Goal: Task Accomplishment & Management: Use online tool/utility

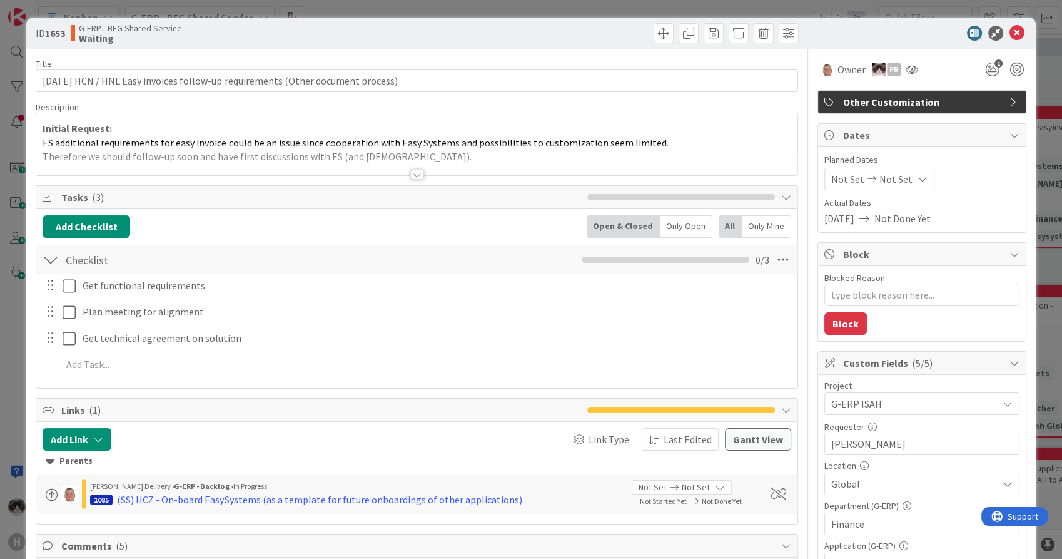
type textarea "x"
click at [411, 175] on div at bounding box center [417, 175] width 14 height 10
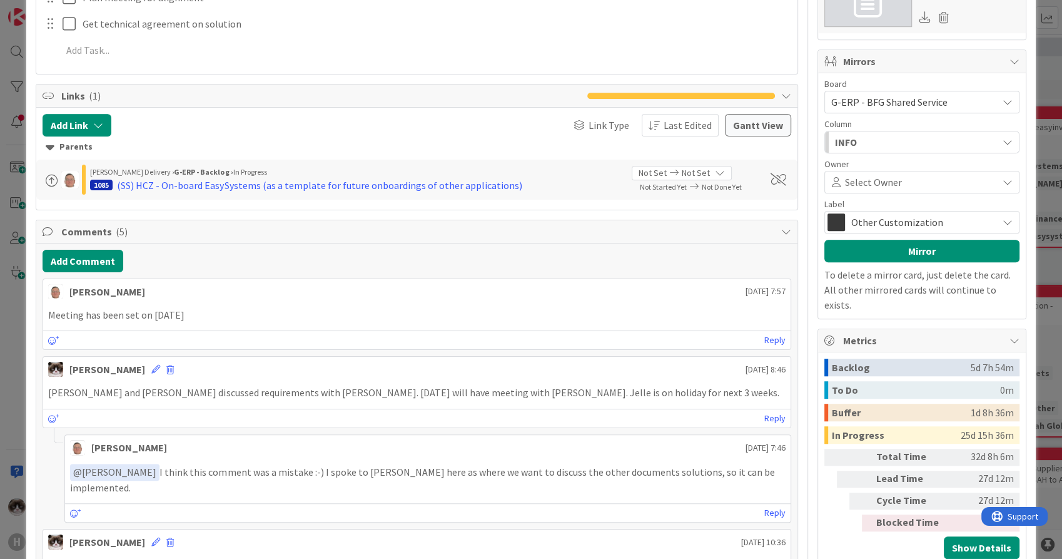
scroll to position [834, 0]
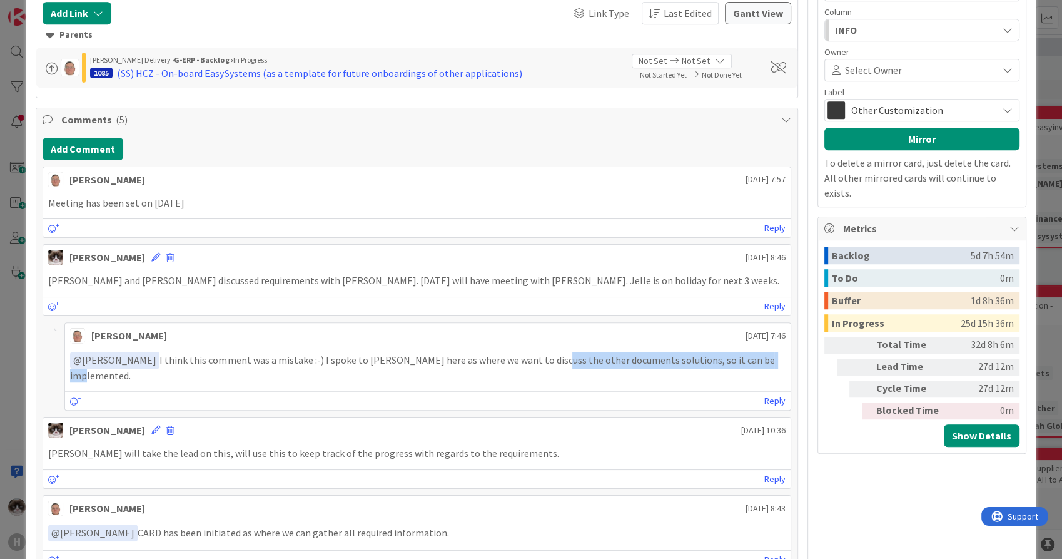
drag, startPoint x: 525, startPoint y: 357, endPoint x: 746, endPoint y: 358, distance: 220.8
click at [746, 358] on p "﻿ @ [PERSON_NAME] ﻿ I think this comment was a mistake :-) I spoke to [PERSON_N…" at bounding box center [427, 367] width 715 height 31
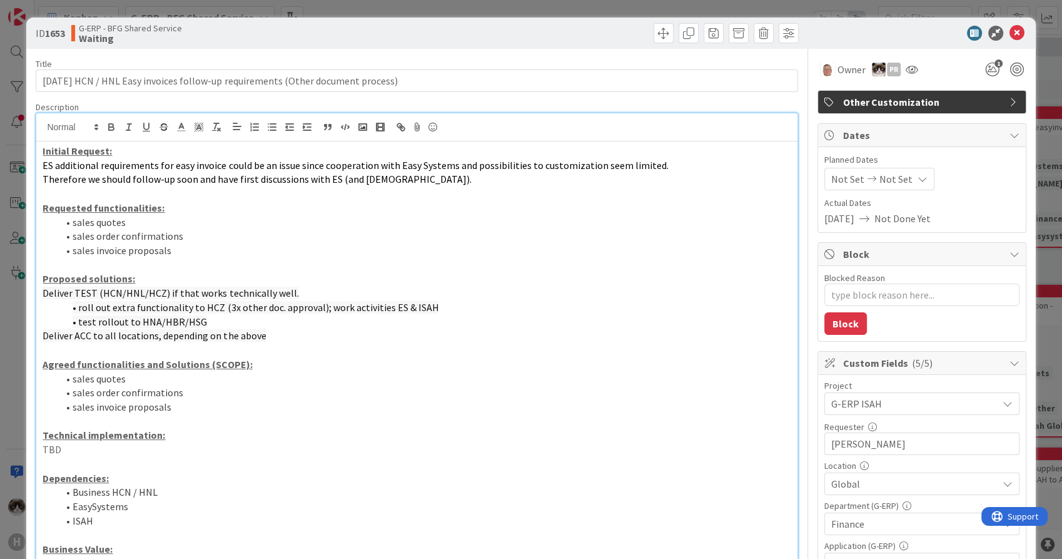
scroll to position [0, 0]
click at [1010, 31] on icon at bounding box center [1017, 33] width 15 height 15
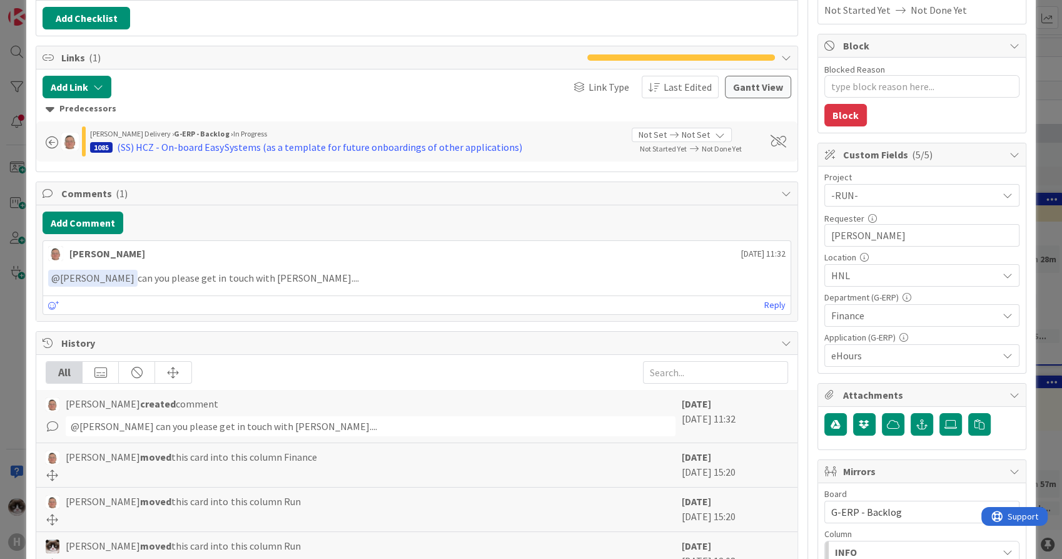
type textarea "x"
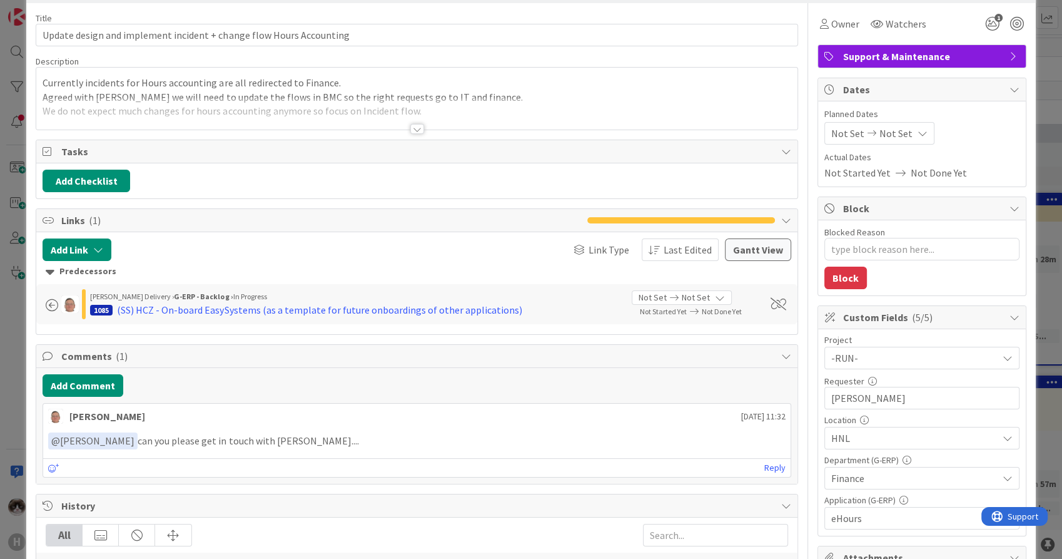
scroll to position [69, 0]
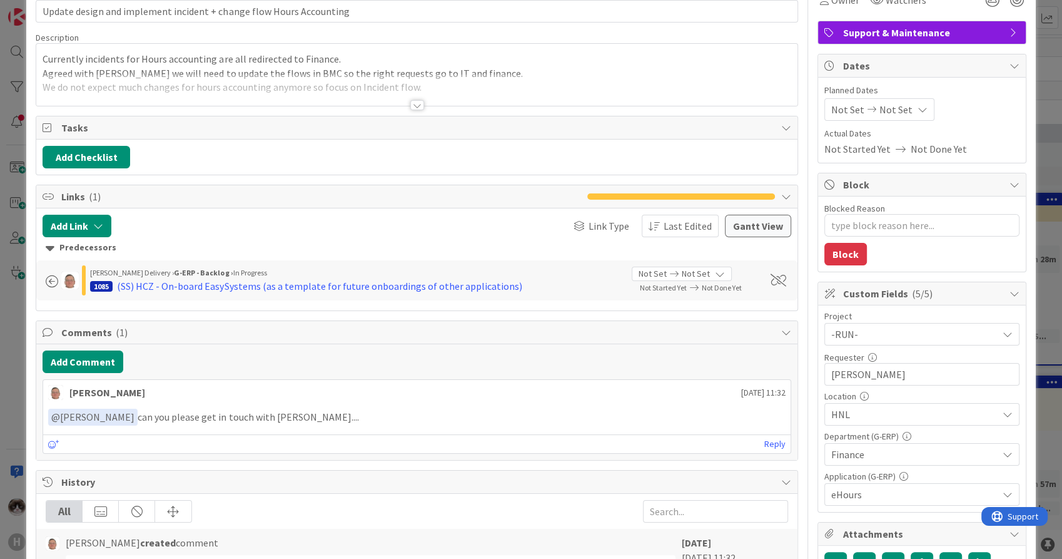
click at [415, 100] on div at bounding box center [417, 105] width 14 height 10
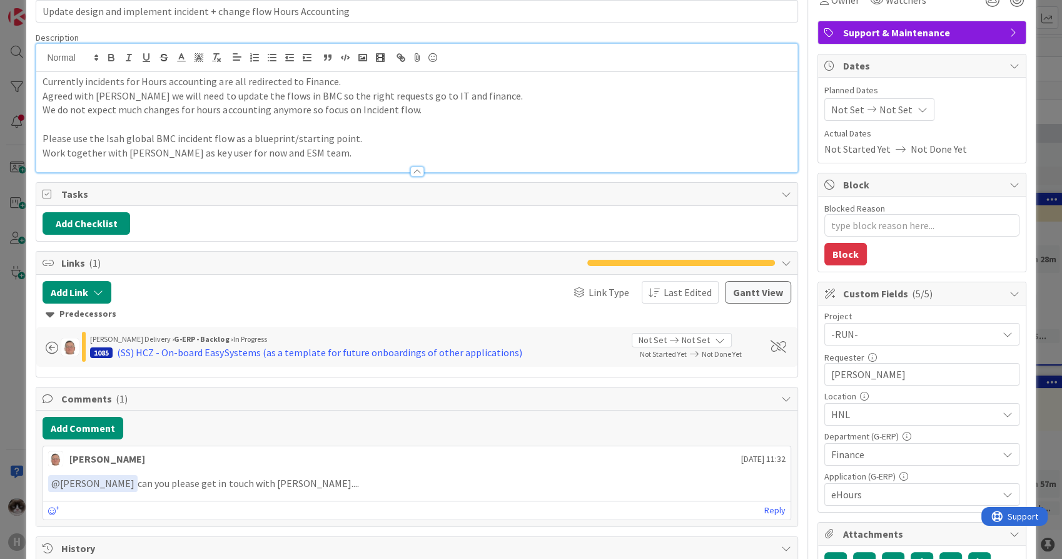
scroll to position [0, 0]
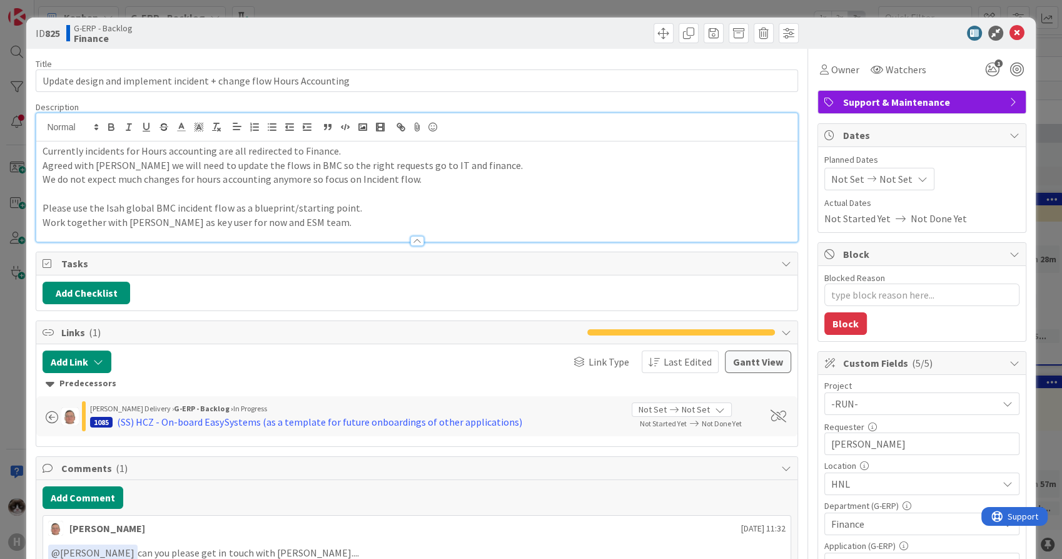
click at [542, 211] on p "Please use the Isah global BMC incident flow as a blueprint/starting point." at bounding box center [417, 208] width 748 height 14
click at [544, 201] on p "Please use the Isah global BMC incident flow as a blueprint/starting point." at bounding box center [417, 208] width 748 height 14
click at [546, 187] on p at bounding box center [417, 193] width 748 height 14
click at [1010, 36] on icon at bounding box center [1017, 33] width 15 height 15
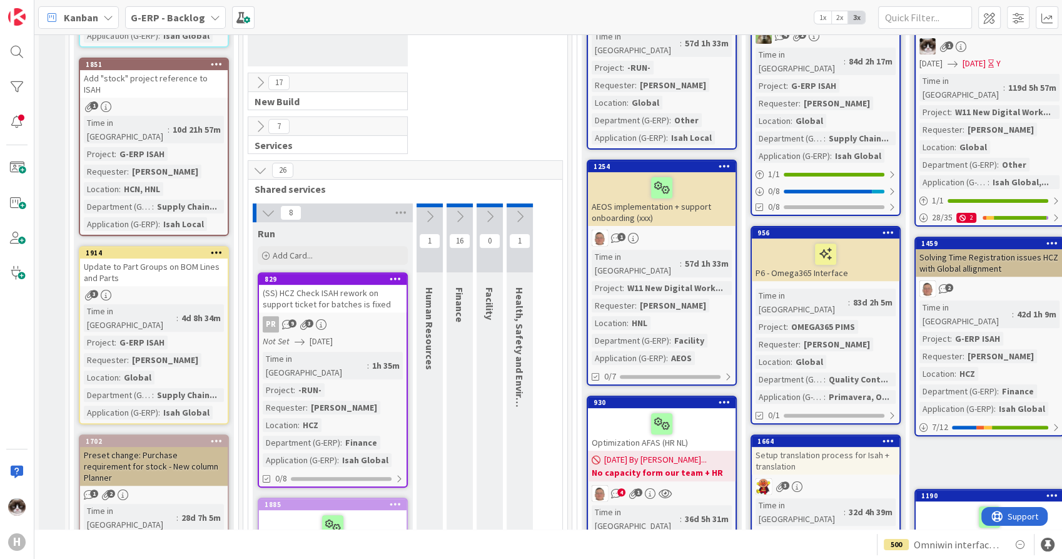
scroll to position [417, 0]
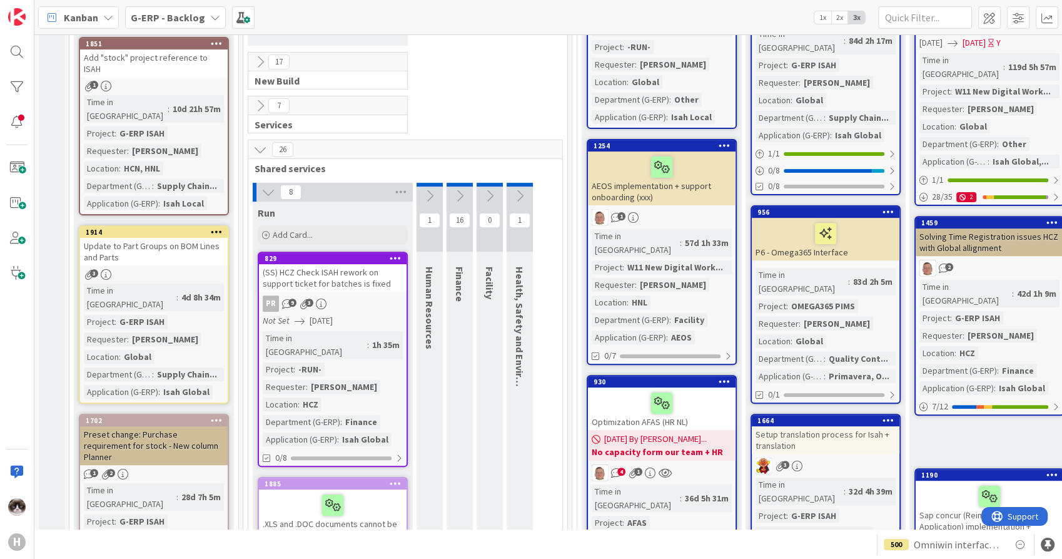
click at [265, 189] on icon at bounding box center [268, 192] width 14 height 14
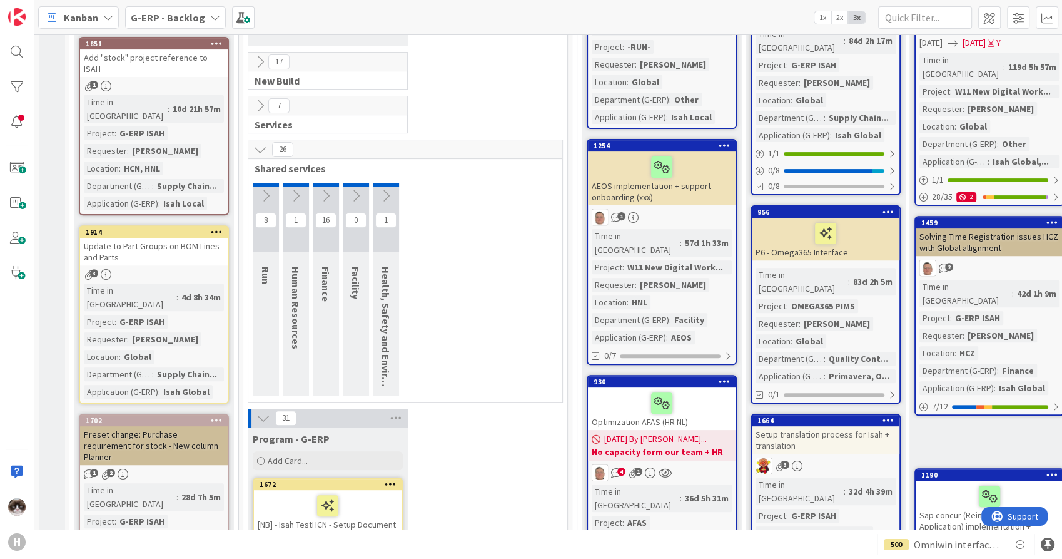
click at [260, 153] on icon at bounding box center [260, 150] width 14 height 14
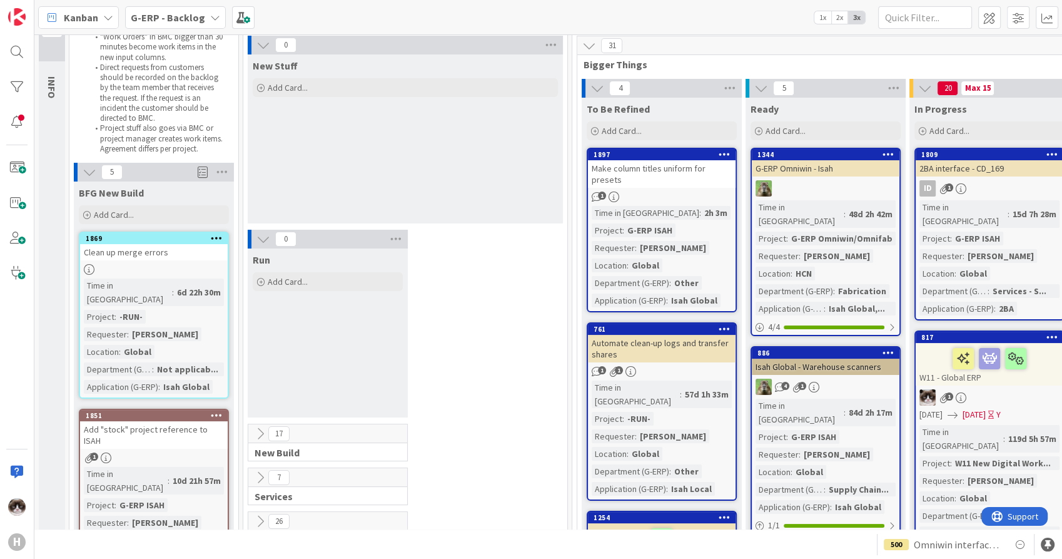
scroll to position [69, 0]
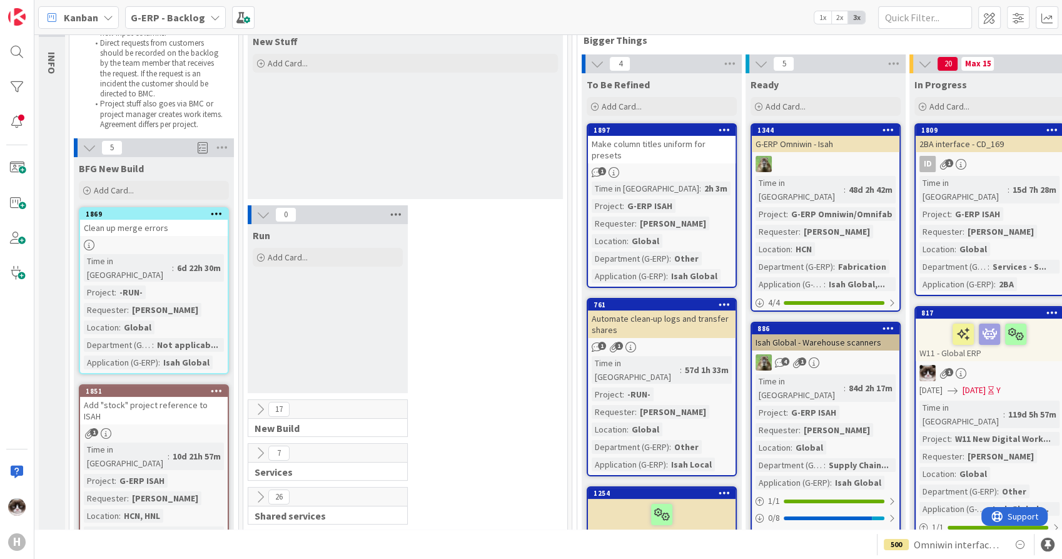
click at [394, 216] on icon at bounding box center [396, 214] width 16 height 19
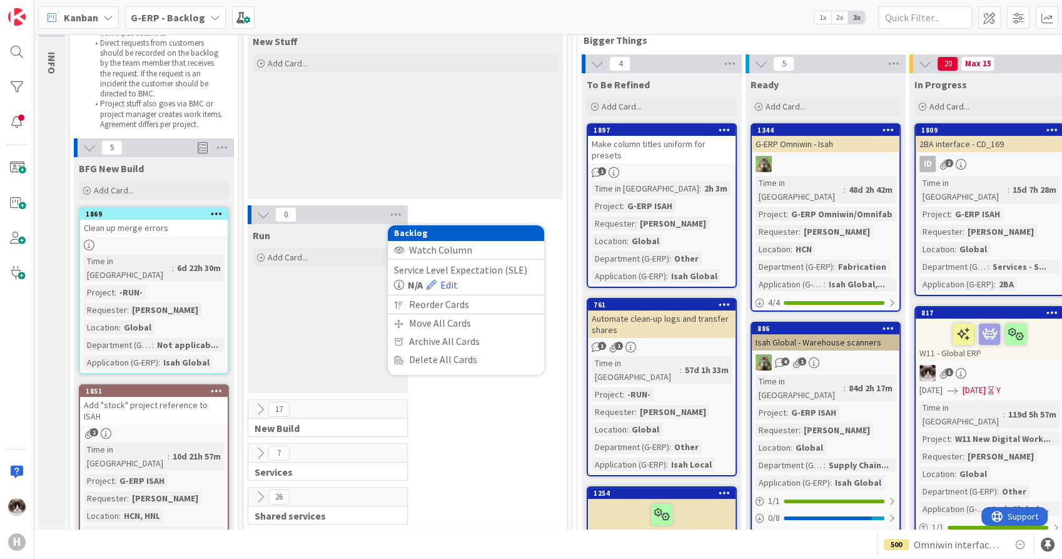
click at [511, 420] on div "17 New Build" at bounding box center [405, 421] width 319 height 44
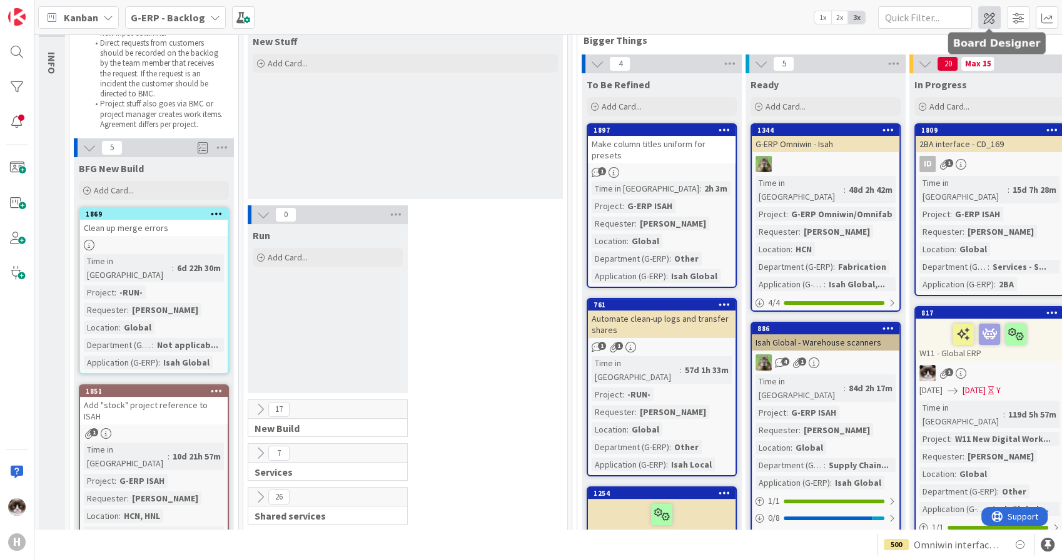
click at [982, 15] on span at bounding box center [989, 17] width 23 height 23
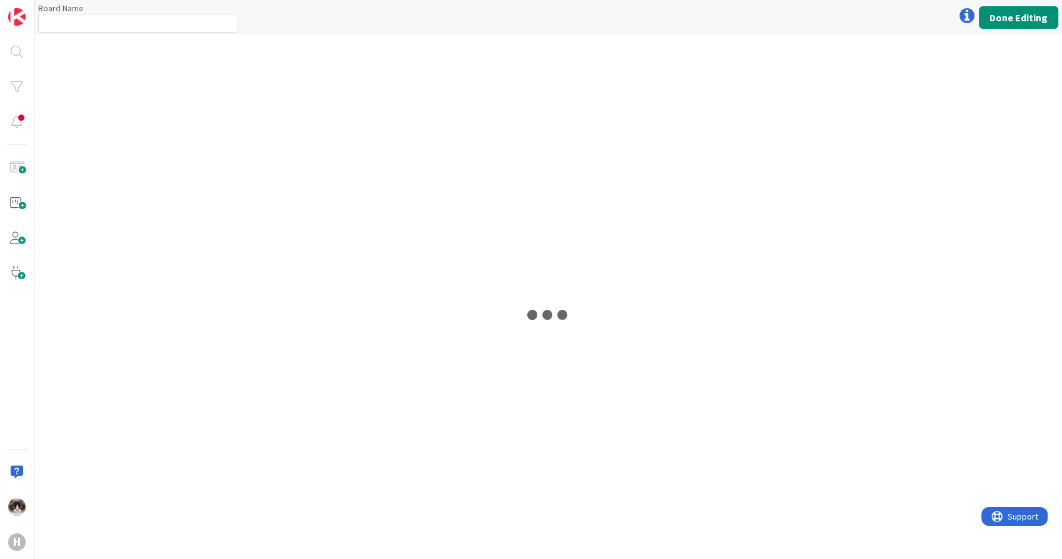
type input "G-ERP - Backlog"
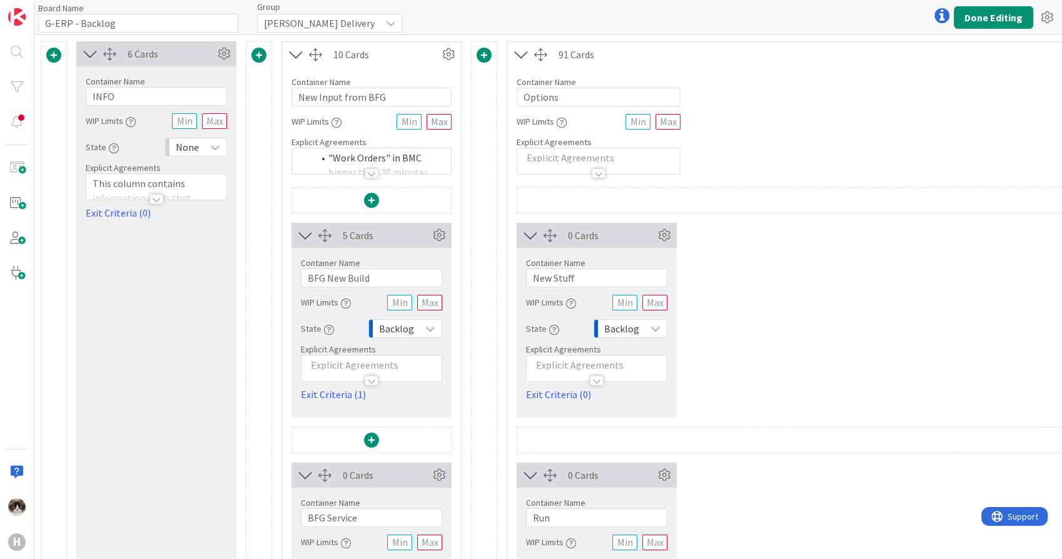
scroll to position [139, 0]
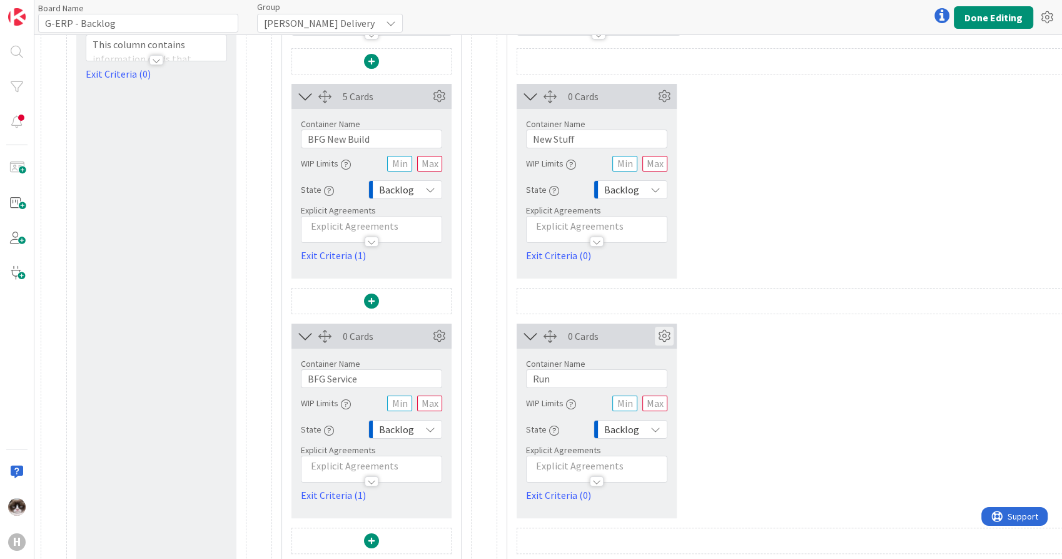
click at [655, 336] on icon at bounding box center [664, 336] width 19 height 19
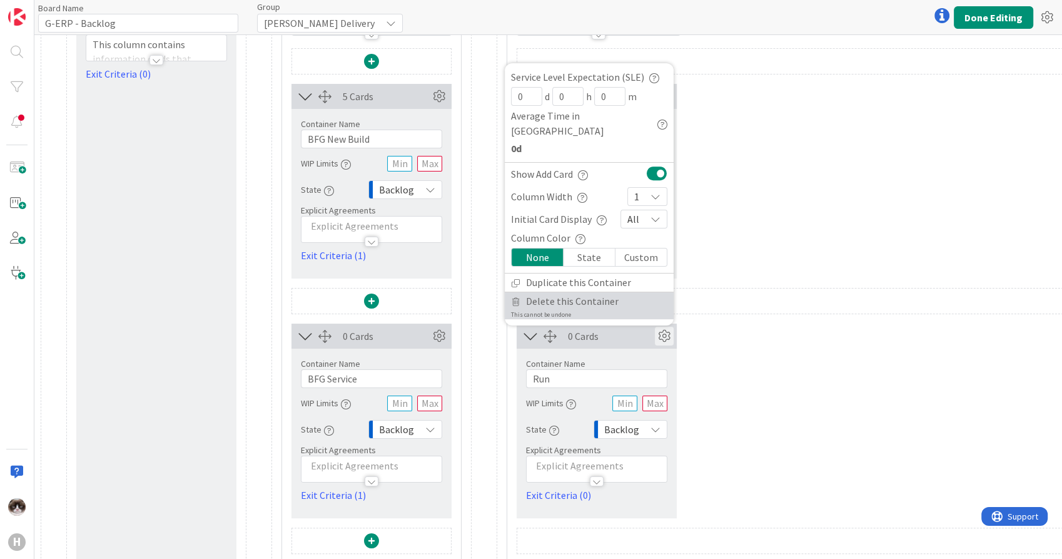
click at [601, 300] on span "Delete this Container" at bounding box center [572, 301] width 93 height 18
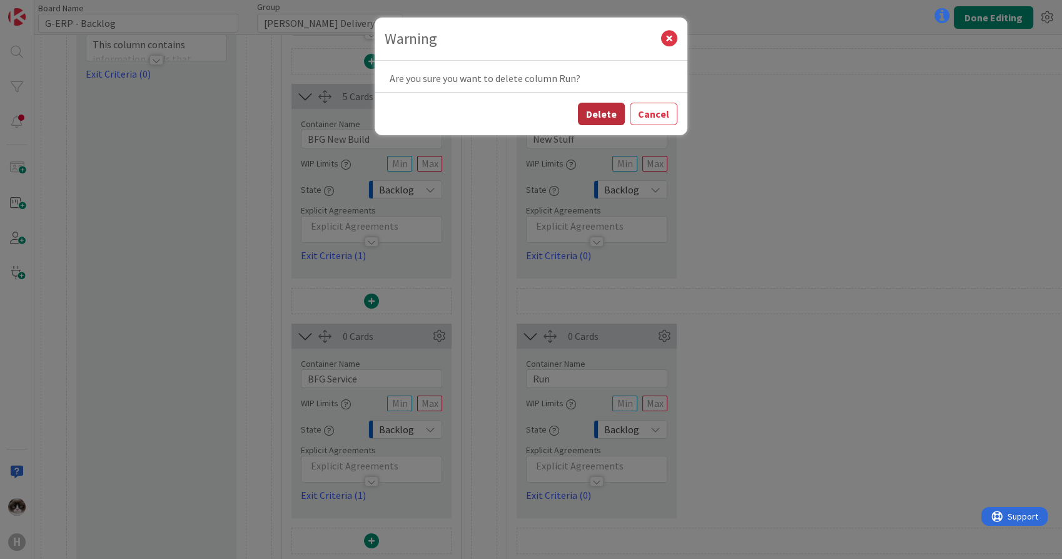
click at [602, 106] on button "Delete" at bounding box center [601, 114] width 47 height 23
click at [614, 113] on button "Delete" at bounding box center [601, 114] width 47 height 23
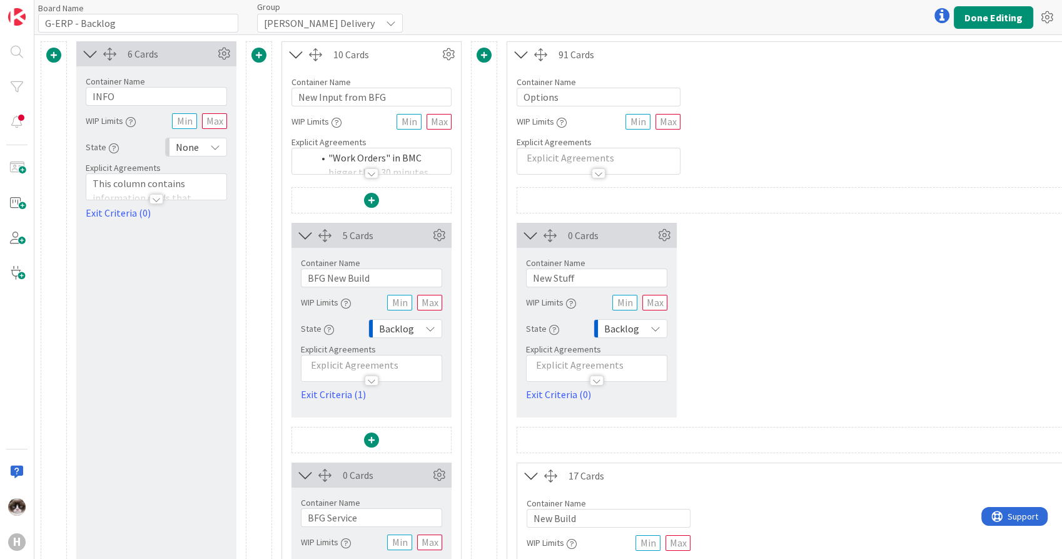
scroll to position [0, 0]
click at [981, 14] on button "Done Editing" at bounding box center [993, 17] width 79 height 23
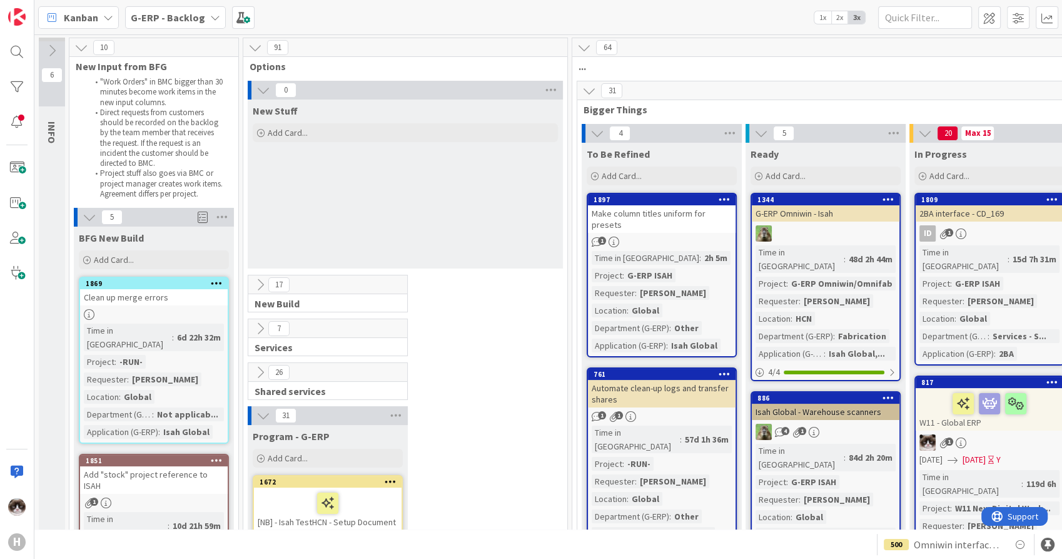
click at [255, 414] on button at bounding box center [263, 415] width 16 height 16
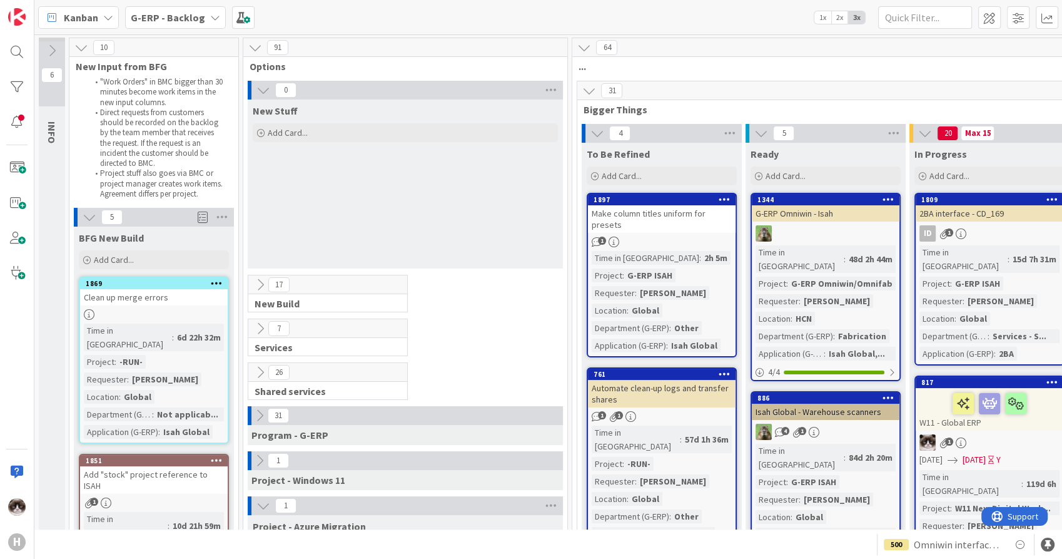
click at [255, 278] on icon at bounding box center [260, 285] width 14 height 14
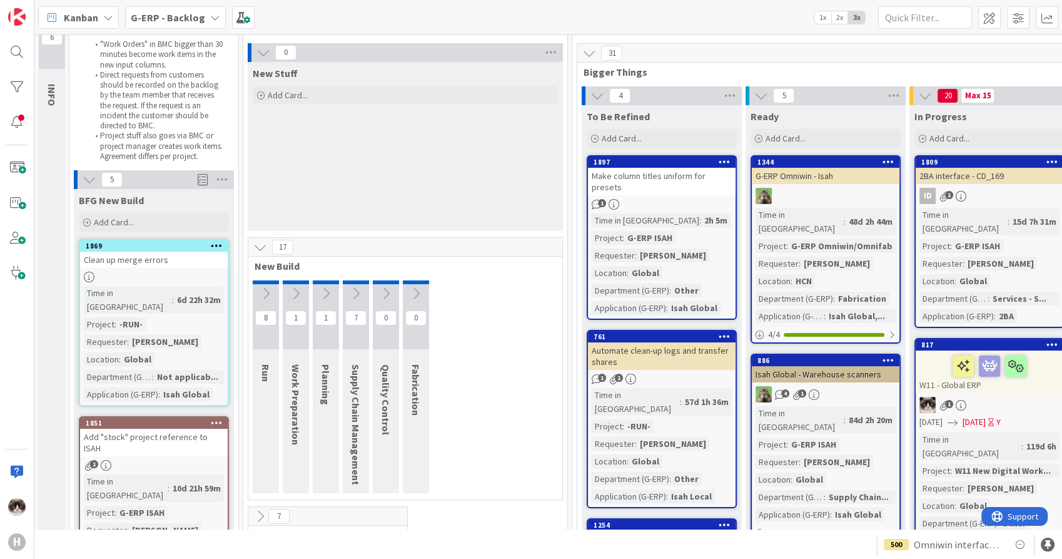
scroll to position [208, 0]
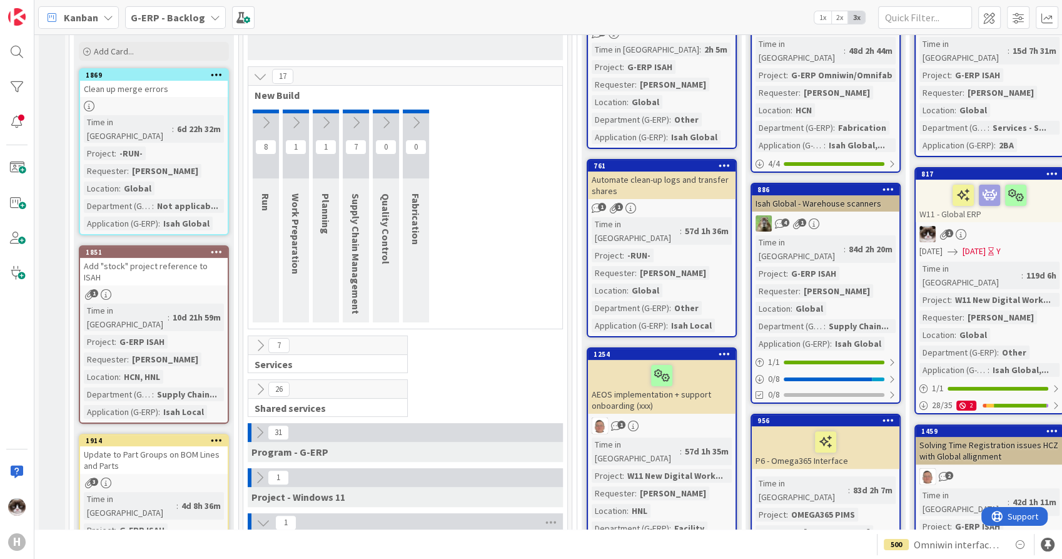
click at [260, 343] on icon at bounding box center [260, 345] width 14 height 14
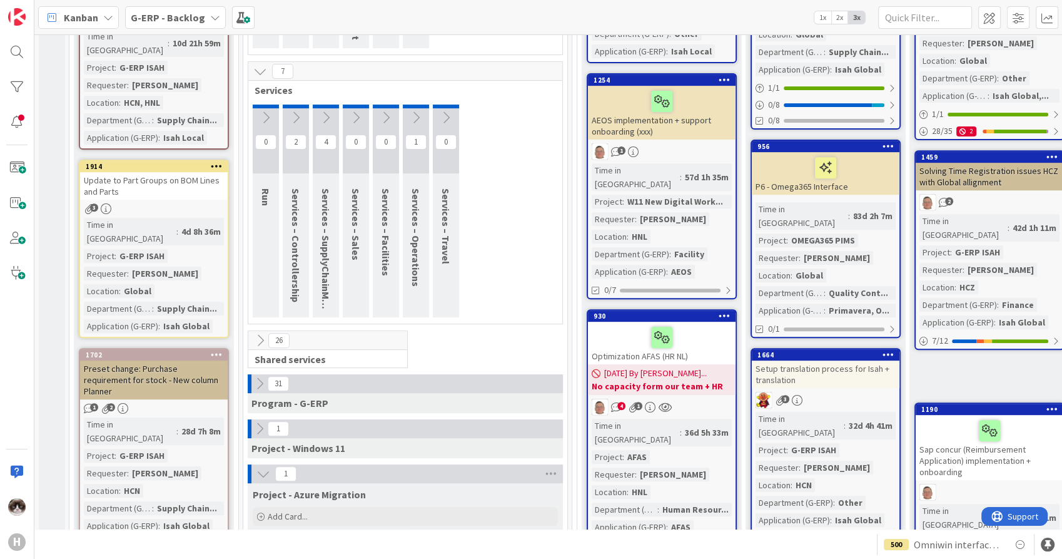
scroll to position [486, 0]
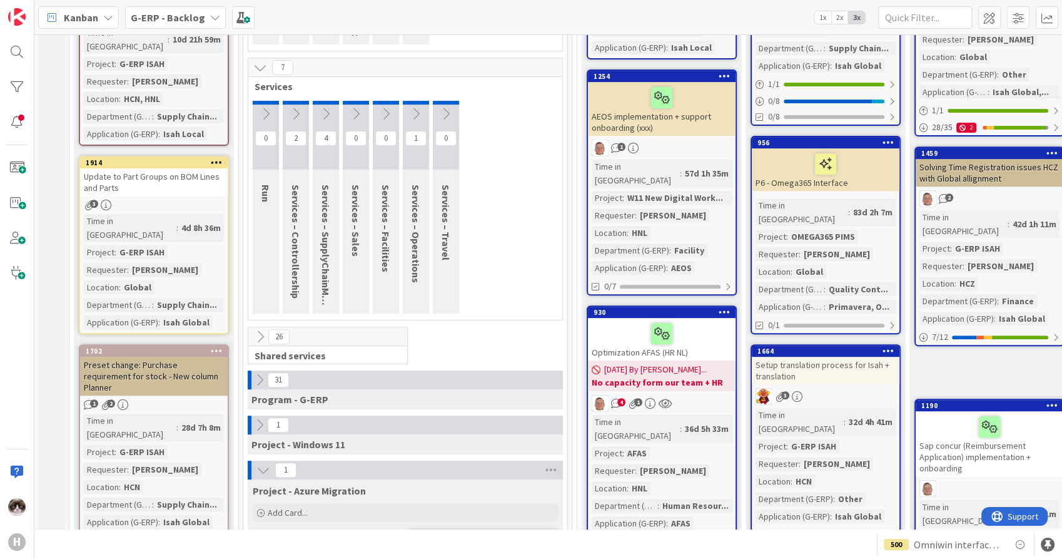
click at [256, 330] on icon at bounding box center [260, 337] width 14 height 14
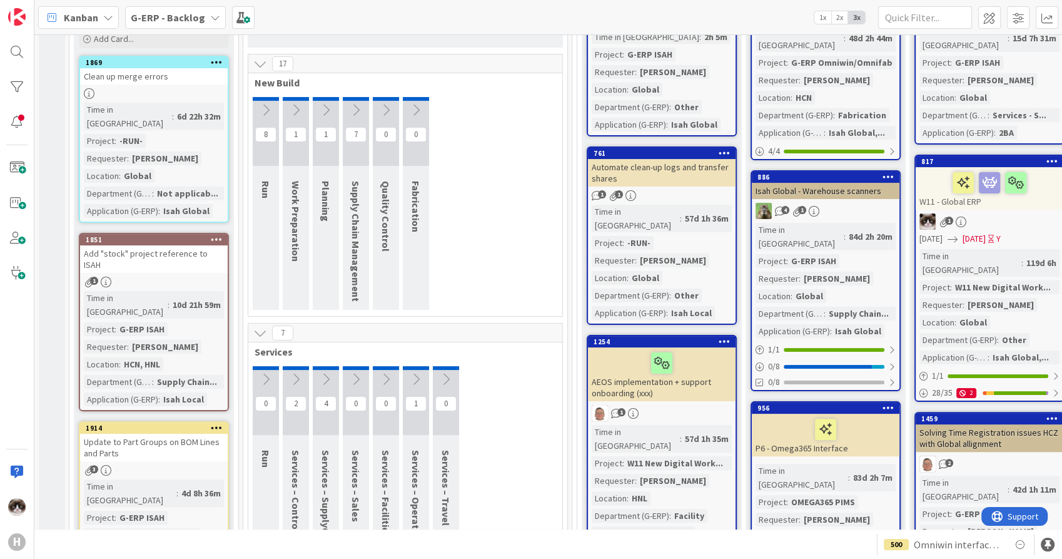
scroll to position [139, 0]
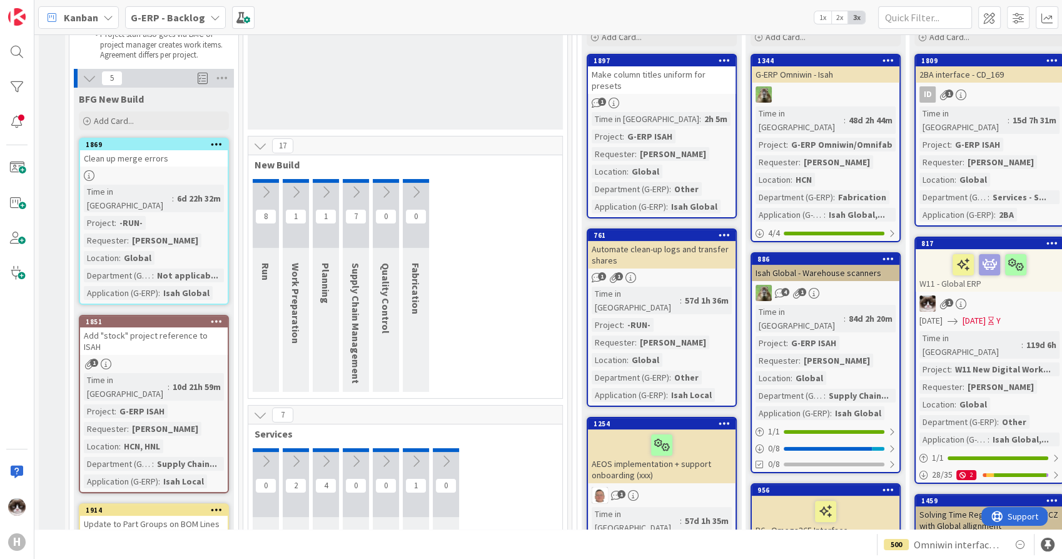
click at [357, 192] on icon at bounding box center [356, 192] width 14 height 14
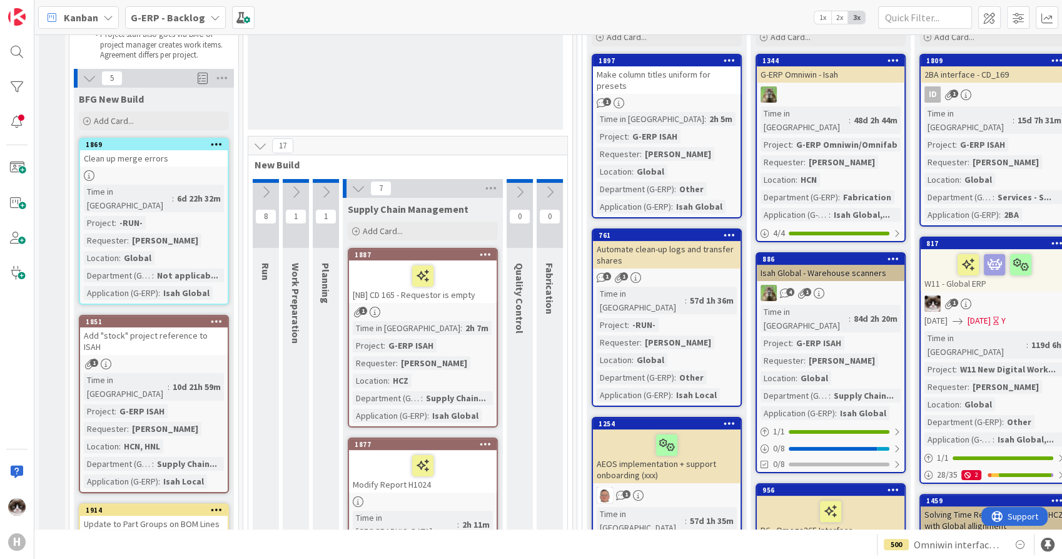
click at [357, 192] on icon at bounding box center [359, 188] width 14 height 14
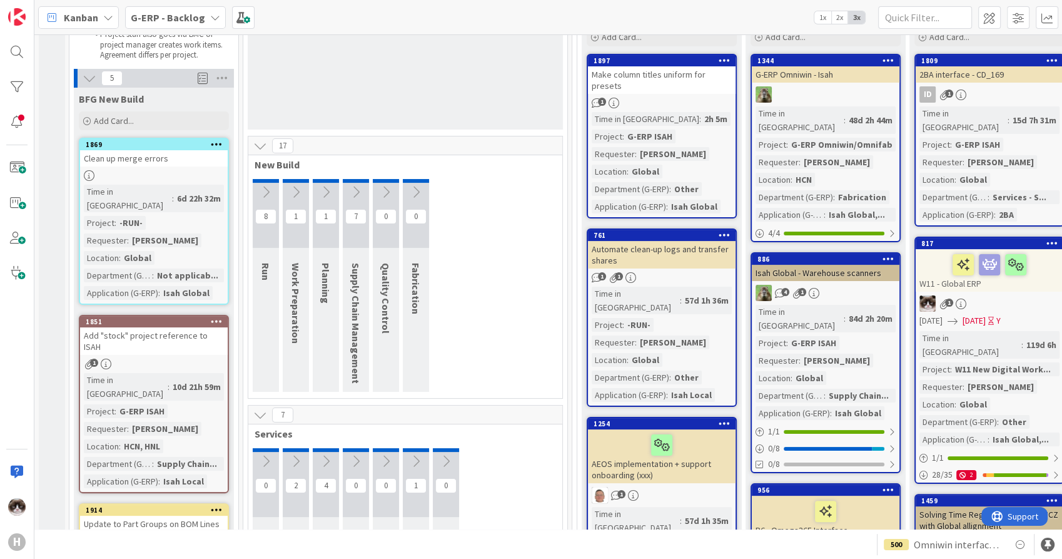
click at [357, 192] on icon at bounding box center [356, 192] width 14 height 14
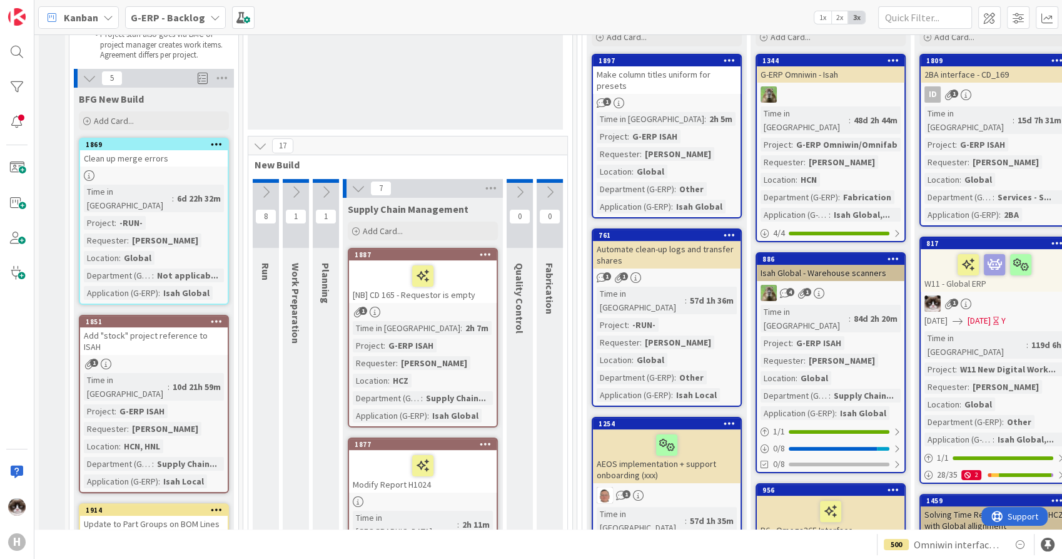
click at [357, 192] on icon at bounding box center [359, 188] width 14 height 14
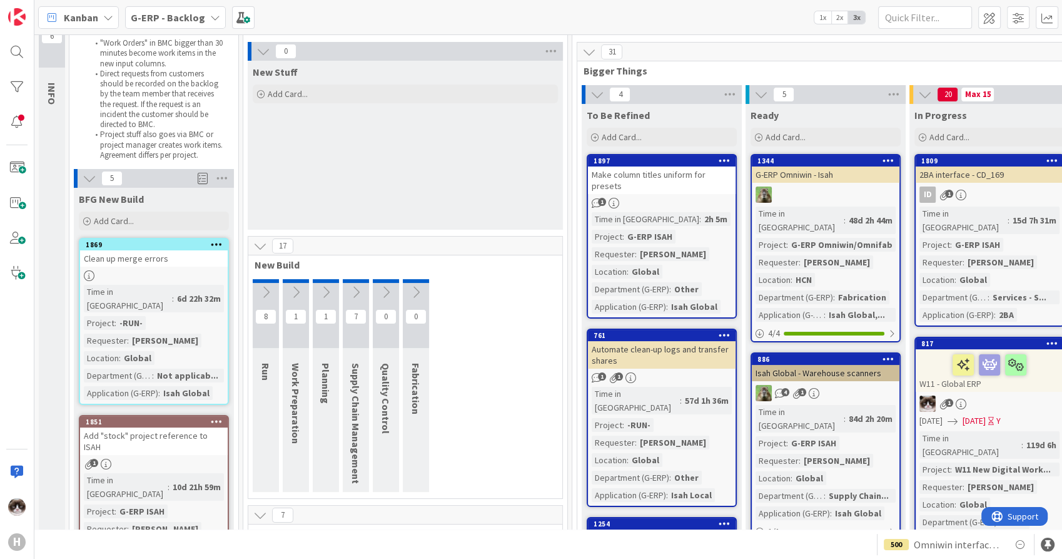
scroll to position [0, 0]
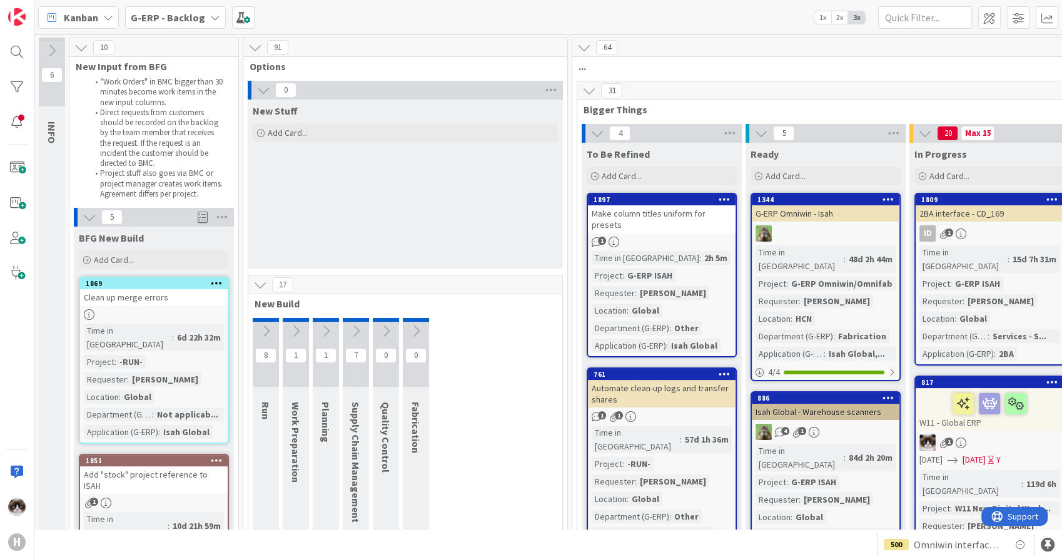
click at [191, 20] on b "G-ERP - Backlog" at bounding box center [168, 17] width 74 height 13
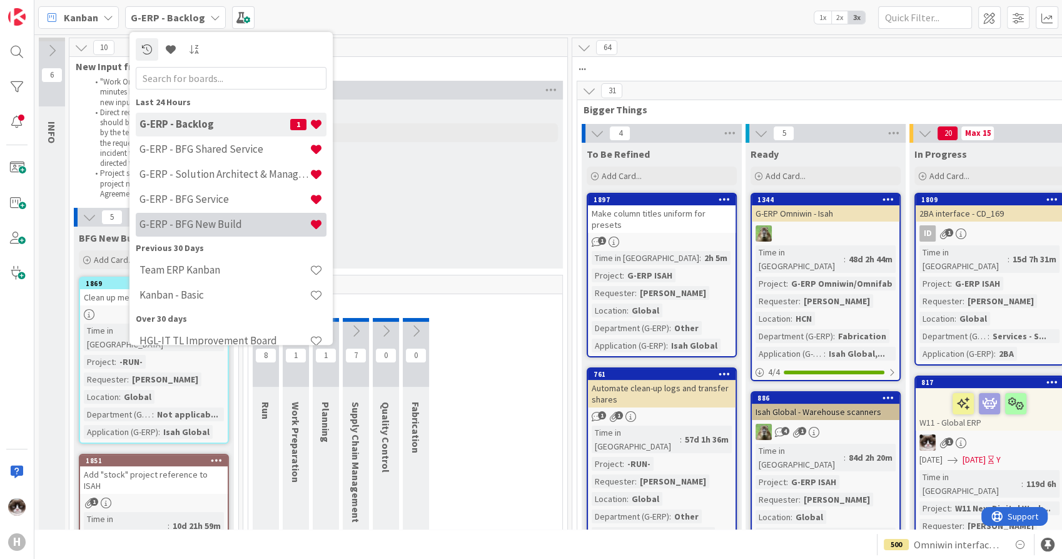
click at [240, 225] on h4 "G-ERP - BFG New Build" at bounding box center [224, 224] width 170 height 13
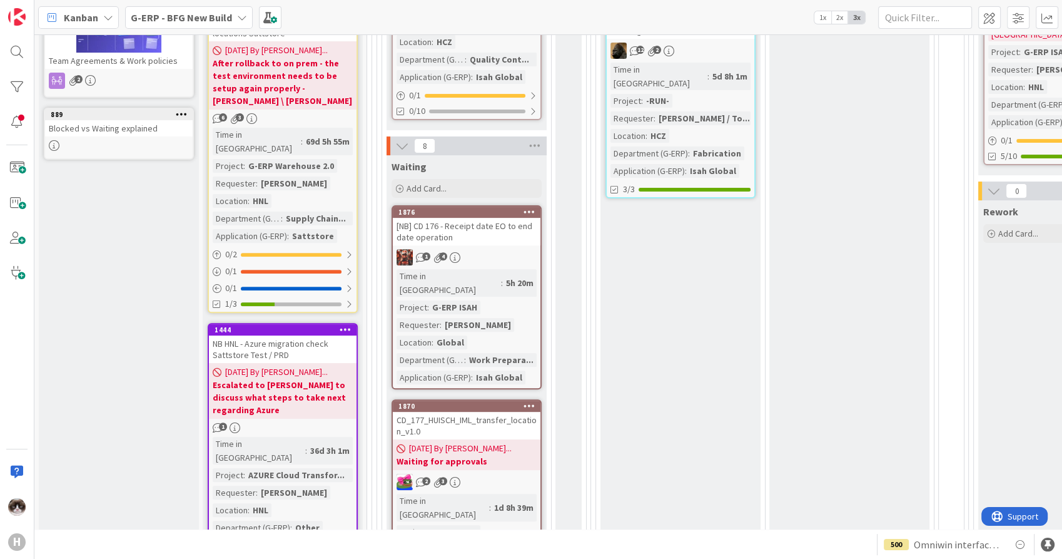
scroll to position [417, 0]
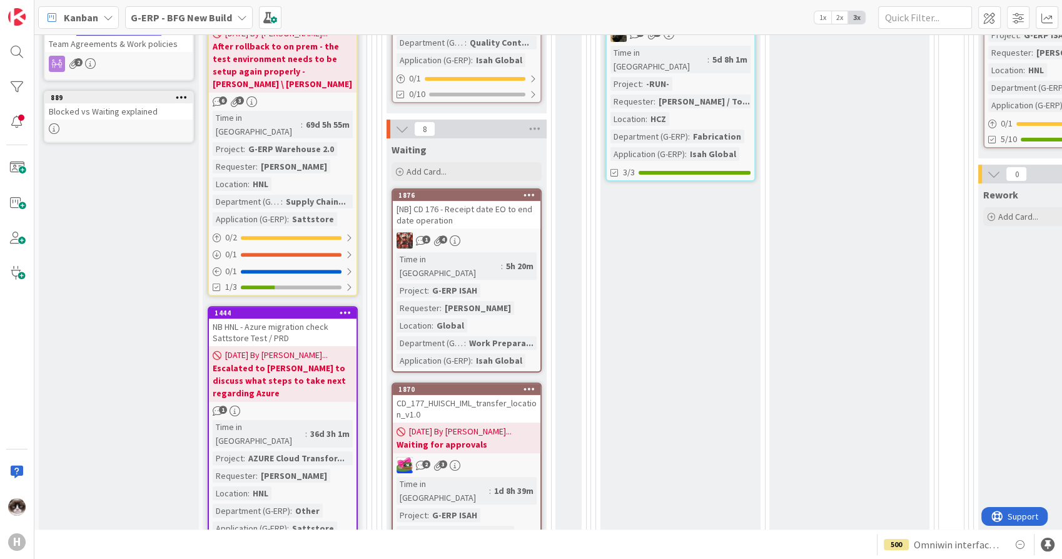
click at [328, 318] on div "NB HNL - Azure migration check Sattstore Test / PRD" at bounding box center [283, 332] width 148 height 28
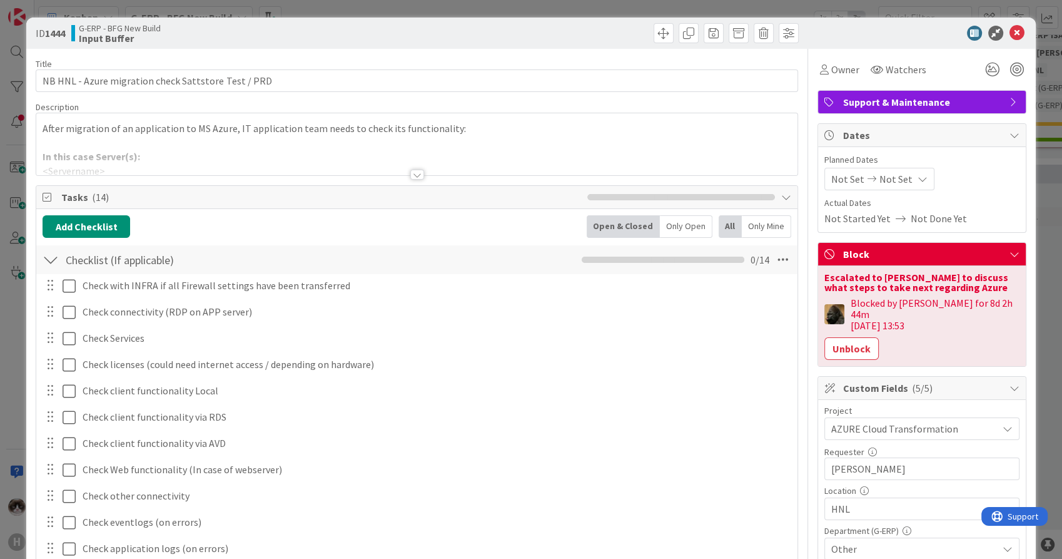
click at [402, 174] on div at bounding box center [416, 159] width 761 height 32
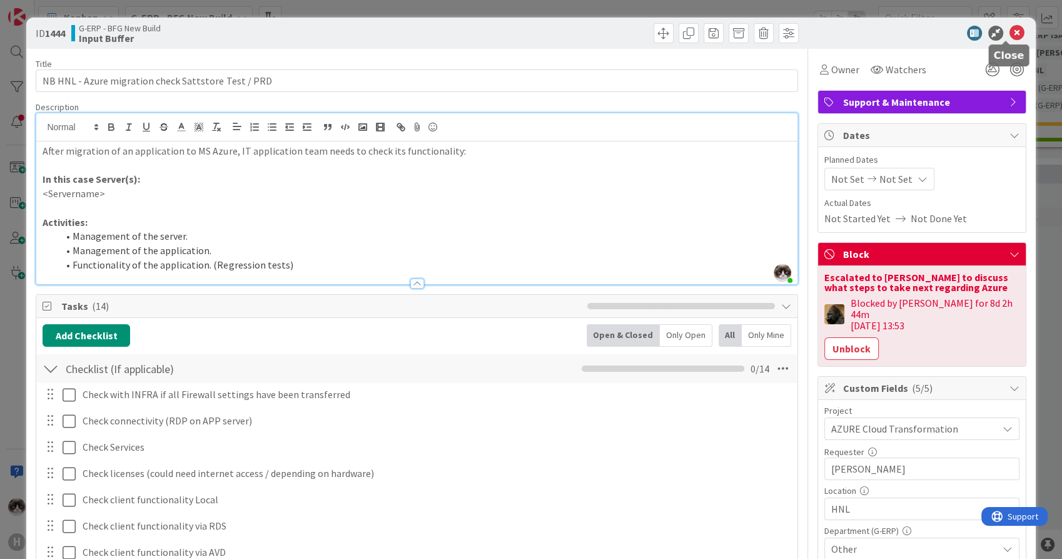
click at [1010, 38] on icon at bounding box center [1017, 33] width 15 height 15
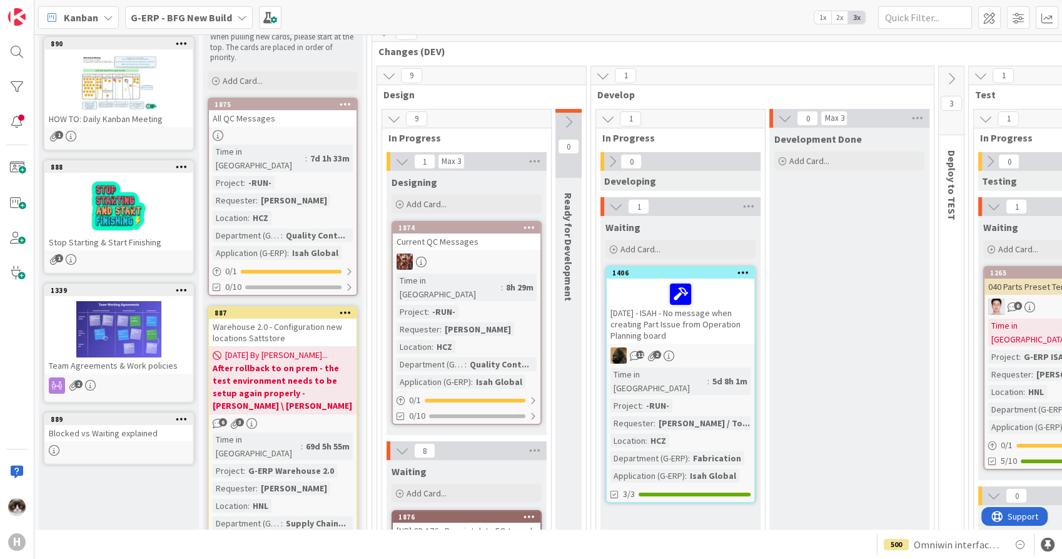
scroll to position [139, 0]
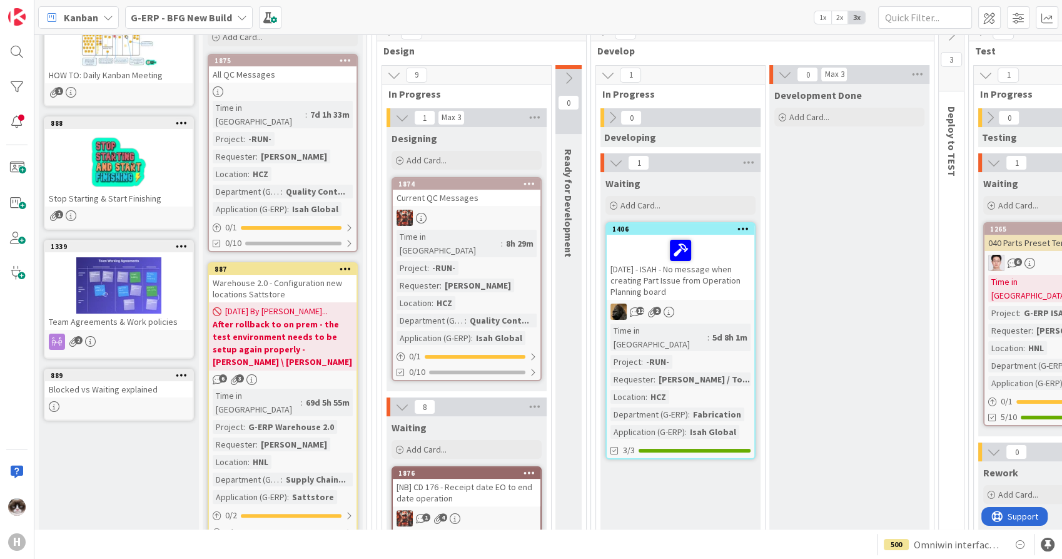
click at [715, 303] on div "12 2" at bounding box center [681, 311] width 148 height 16
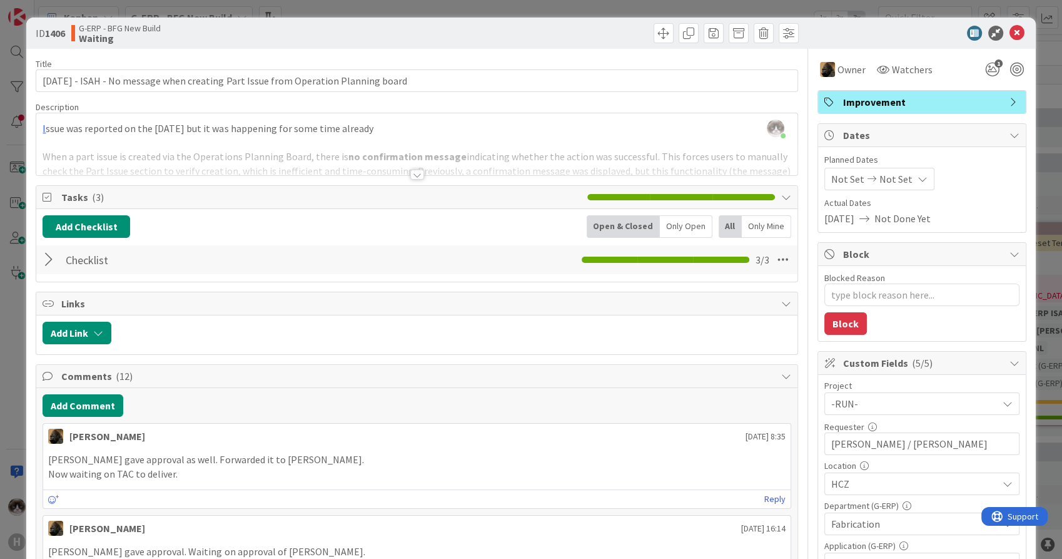
click at [405, 163] on div at bounding box center [416, 159] width 761 height 32
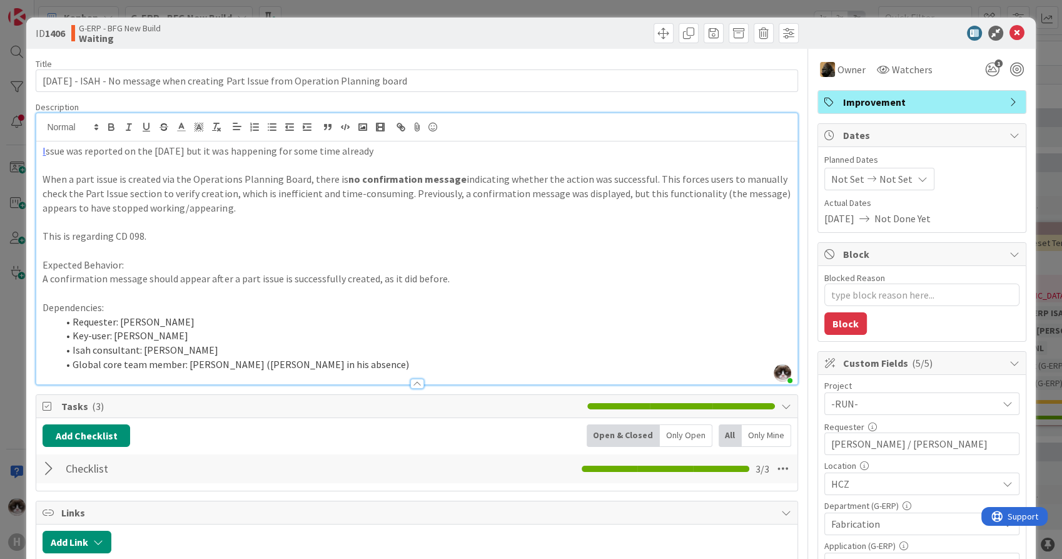
click at [853, 95] on span "Improvement" at bounding box center [923, 101] width 160 height 15
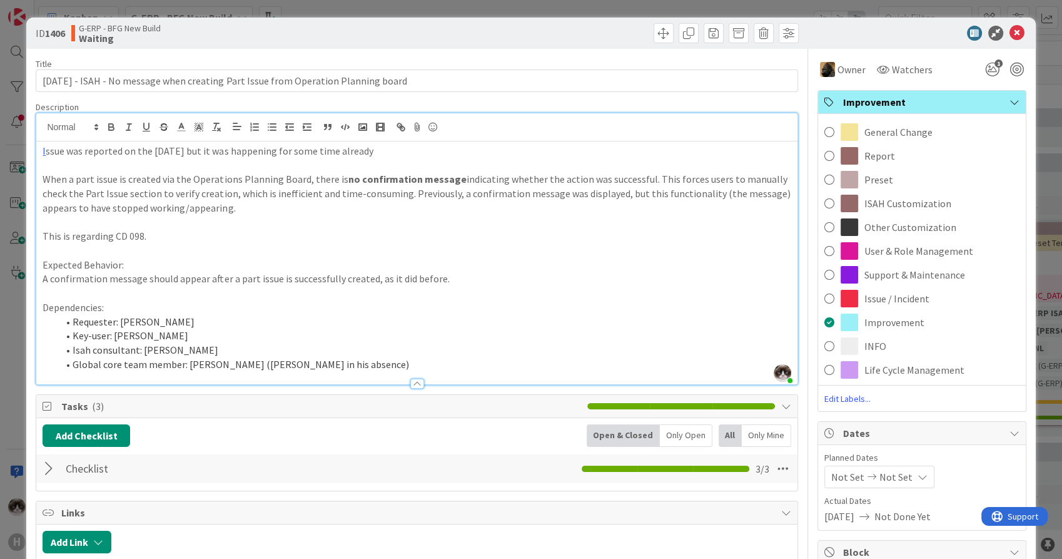
click at [558, 209] on p "When a part issue is created via the Operations Planning Board, there is no con…" at bounding box center [417, 193] width 748 height 43
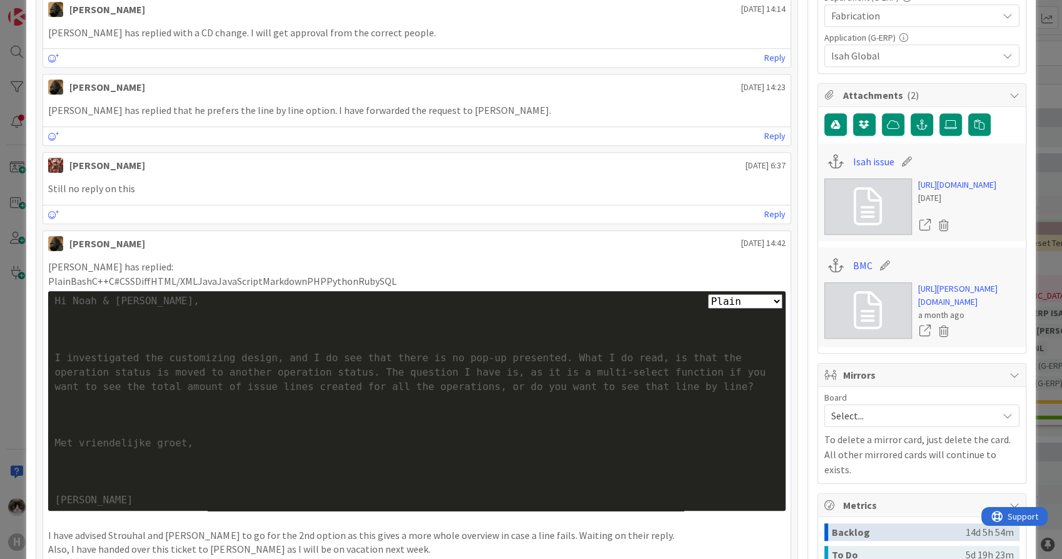
scroll to position [973, 0]
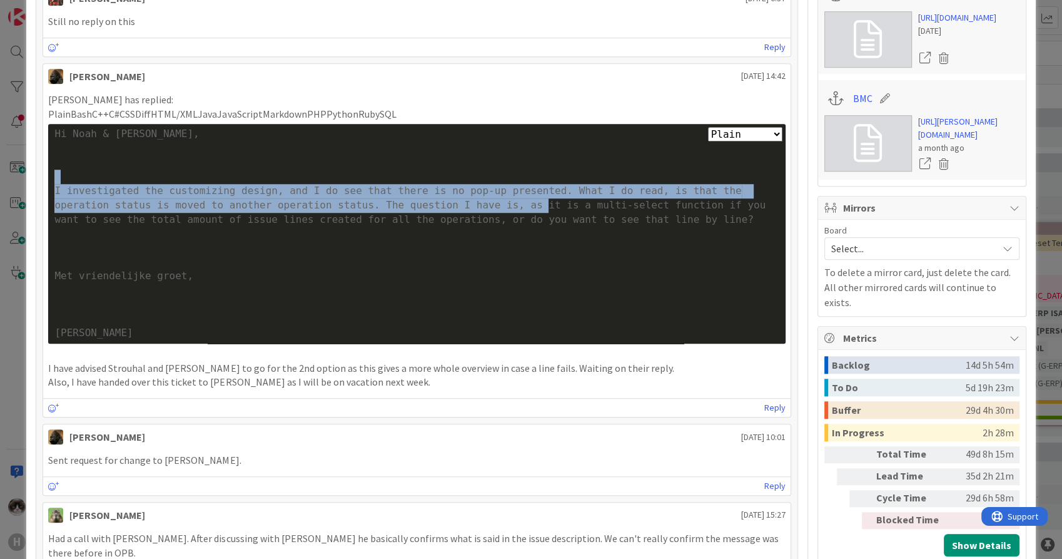
drag, startPoint x: 92, startPoint y: 180, endPoint x: 453, endPoint y: 206, distance: 361.9
click at [453, 206] on div "Plain Bash C++ C# CSS Diff HTML/XML Java JavaScript Markdown PHP Python Ruby SQ…" at bounding box center [416, 234] width 737 height 220
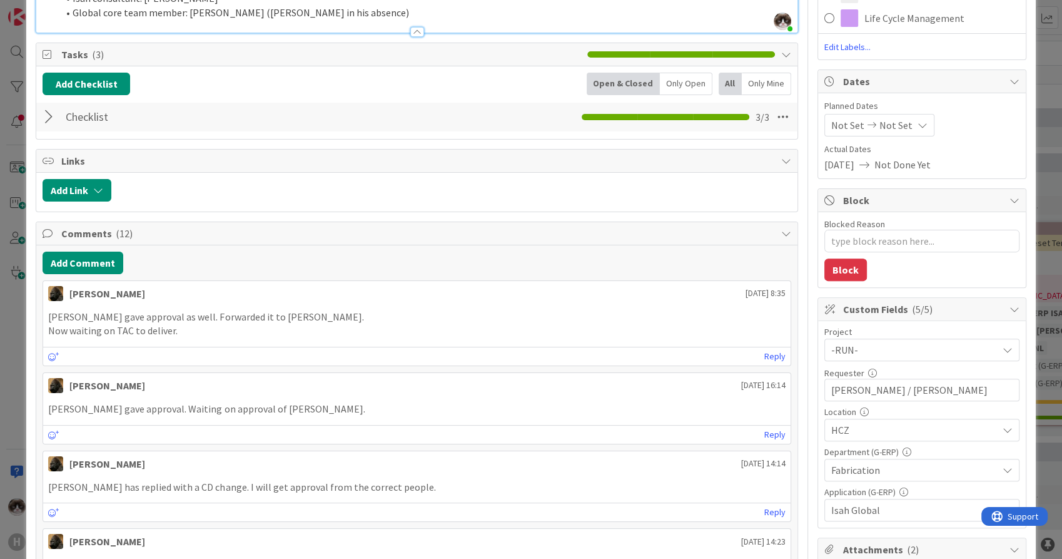
scroll to position [0, 0]
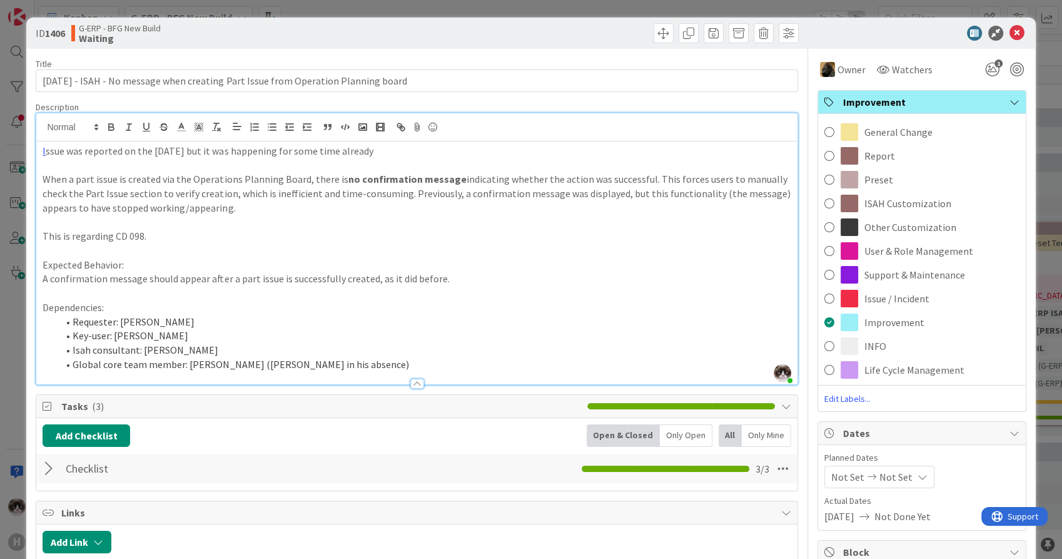
click at [862, 98] on span "Improvement" at bounding box center [923, 101] width 160 height 15
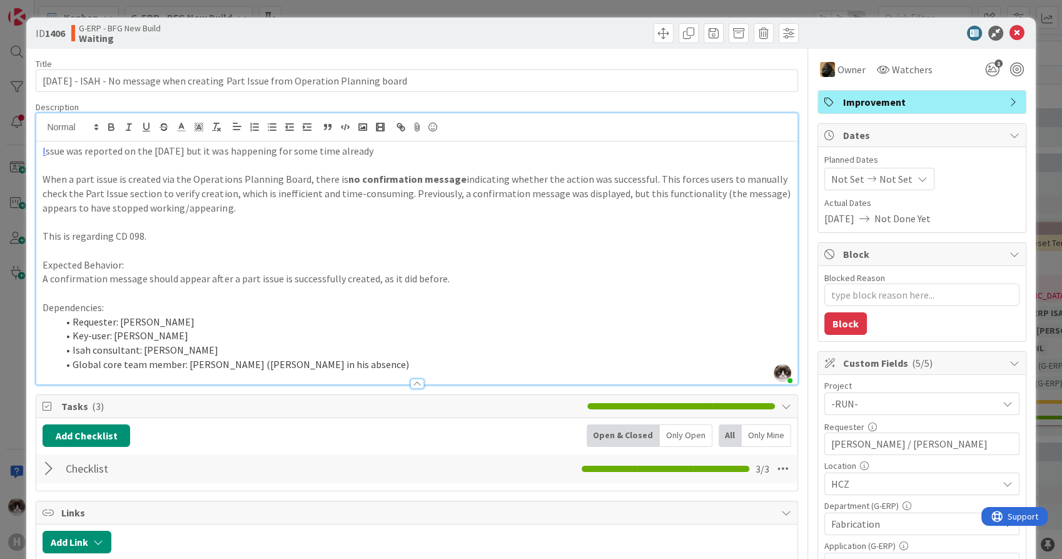
click at [862, 98] on span "Improvement" at bounding box center [923, 101] width 160 height 15
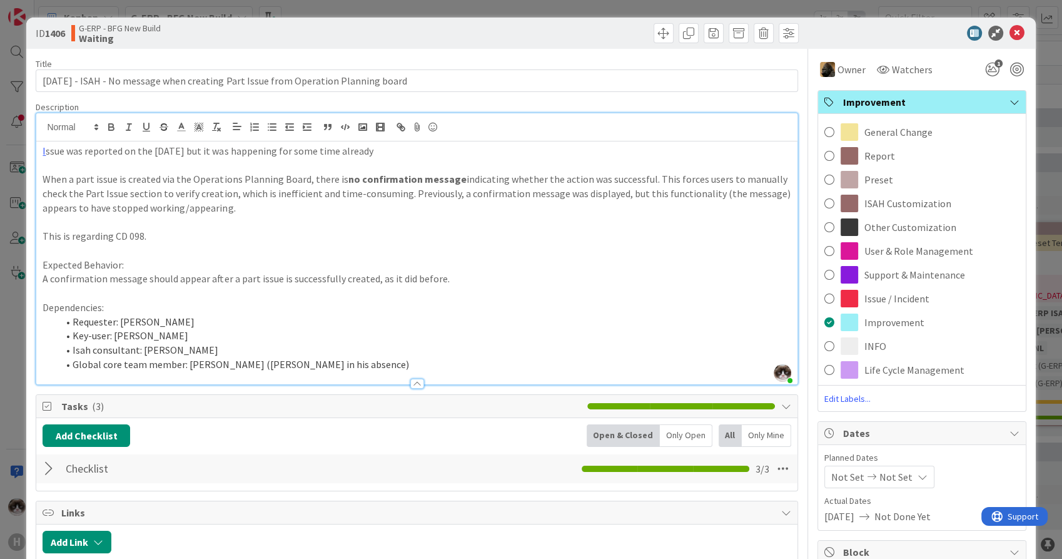
drag, startPoint x: 861, startPoint y: 98, endPoint x: 911, endPoint y: 200, distance: 113.0
click at [911, 200] on span "ISAH Customization" at bounding box center [907, 203] width 87 height 15
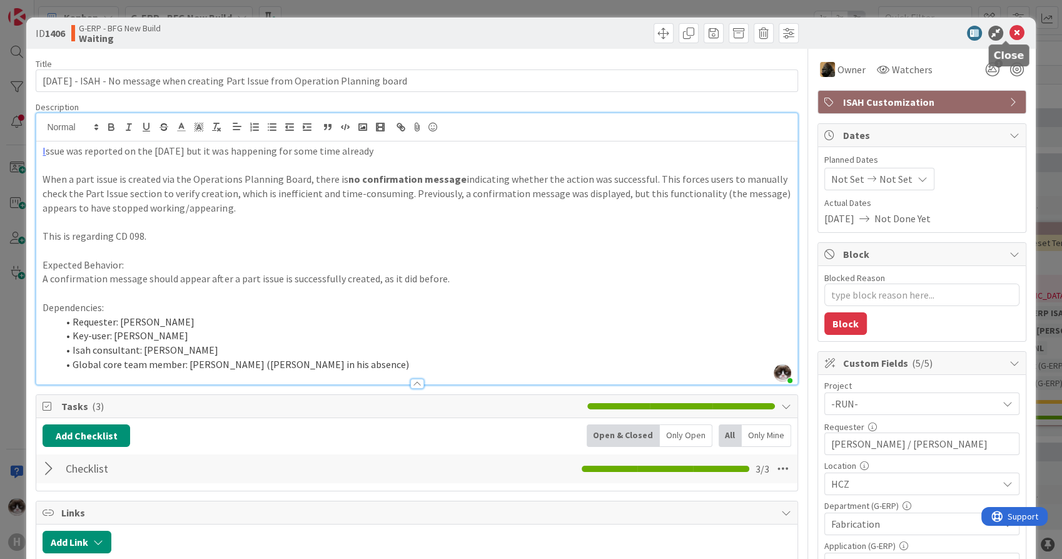
click at [1010, 28] on icon at bounding box center [1017, 33] width 15 height 15
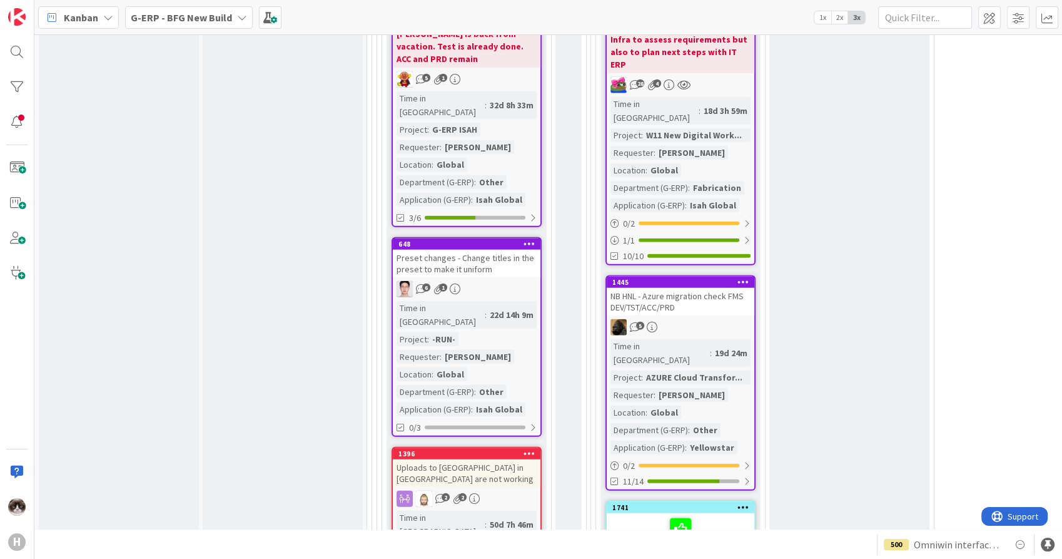
scroll to position [3128, 0]
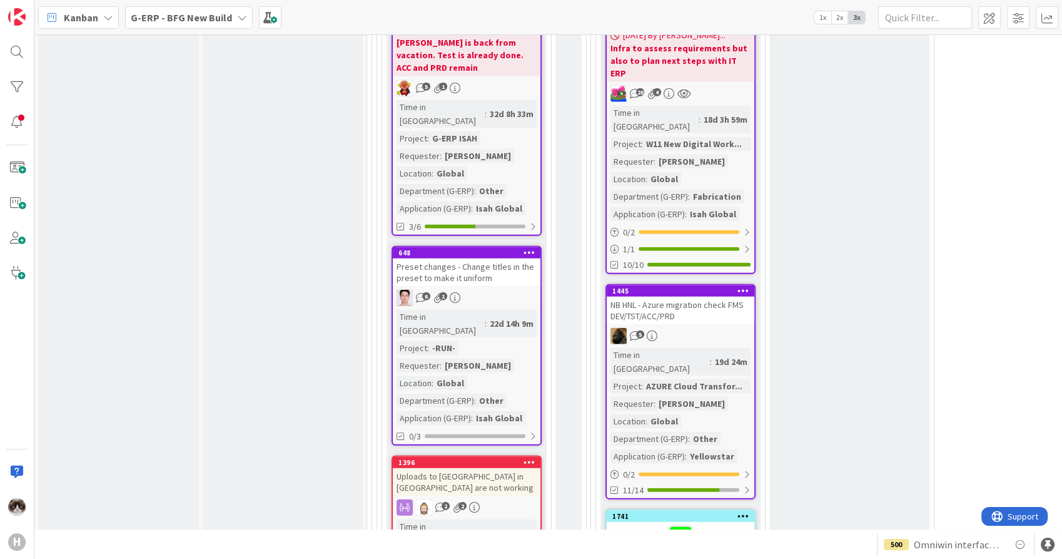
click at [739, 522] on div "12-09-2025 Reorganize keyuser meetings supply chain" at bounding box center [681, 549] width 148 height 54
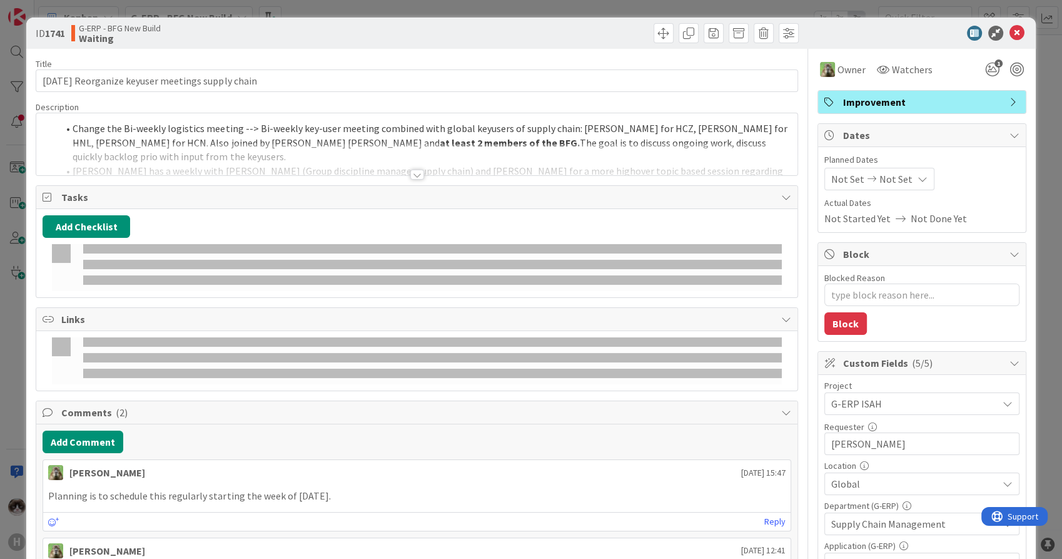
type textarea "x"
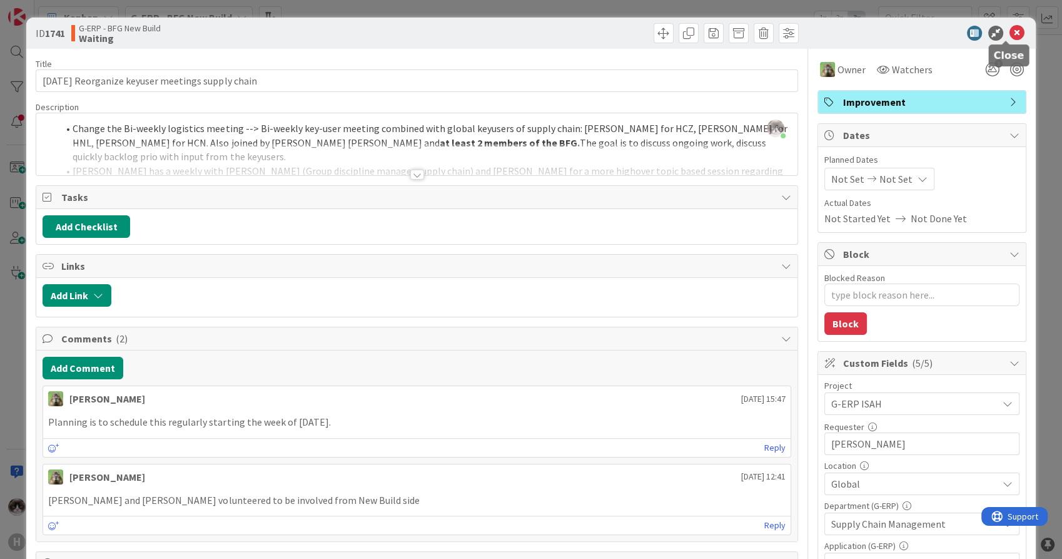
click at [1010, 34] on icon at bounding box center [1017, 33] width 15 height 15
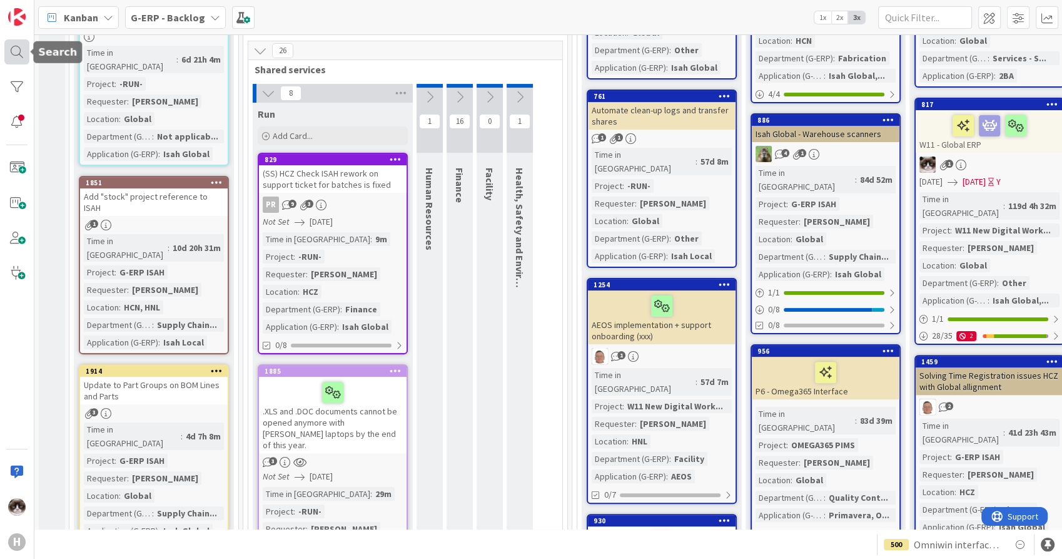
click at [19, 55] on div at bounding box center [16, 51] width 25 height 25
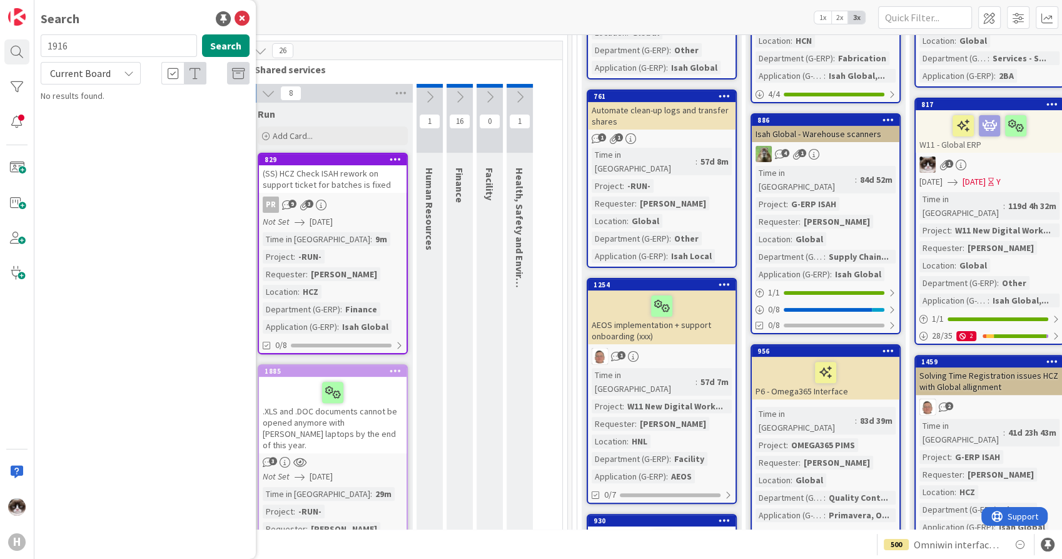
click at [132, 76] on icon at bounding box center [129, 73] width 10 height 10
click at [80, 123] on span "All Boards" at bounding box center [113, 125] width 130 height 19
drag, startPoint x: 91, startPoint y: 49, endPoint x: 56, endPoint y: 49, distance: 35.0
click at [56, 49] on input "1916" at bounding box center [119, 45] width 156 height 23
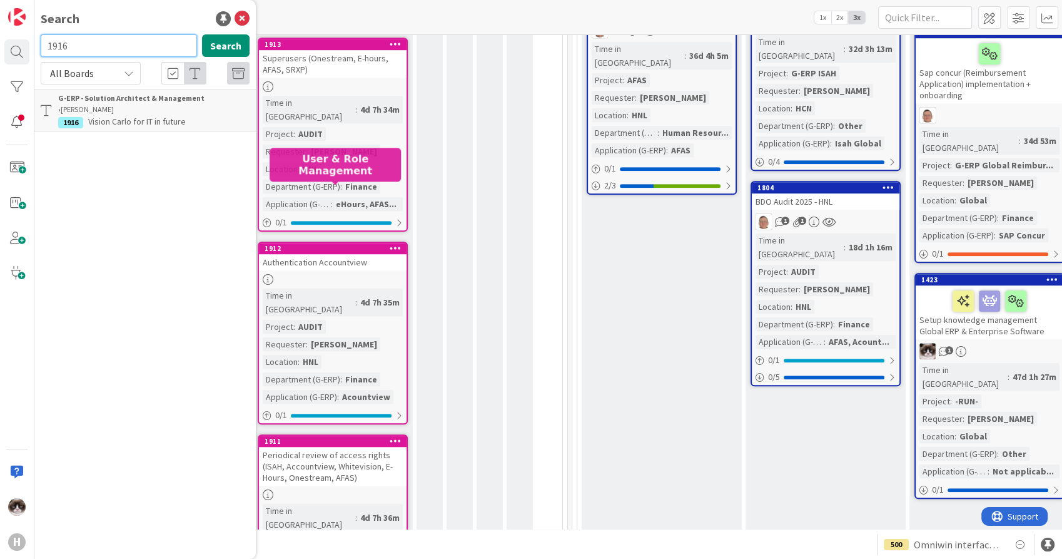
scroll to position [1042, 0]
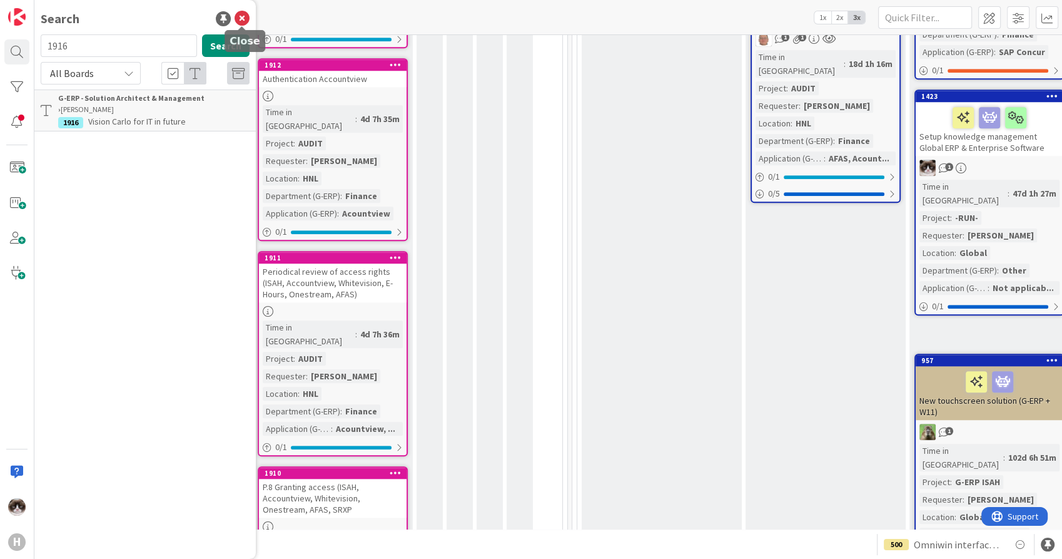
click at [243, 15] on icon at bounding box center [242, 18] width 15 height 15
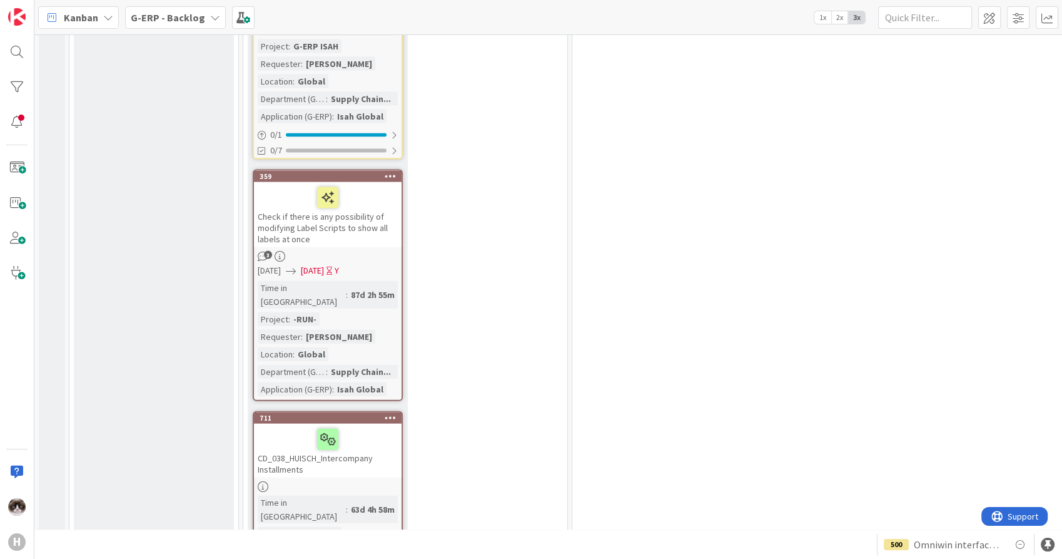
scroll to position [7603, 0]
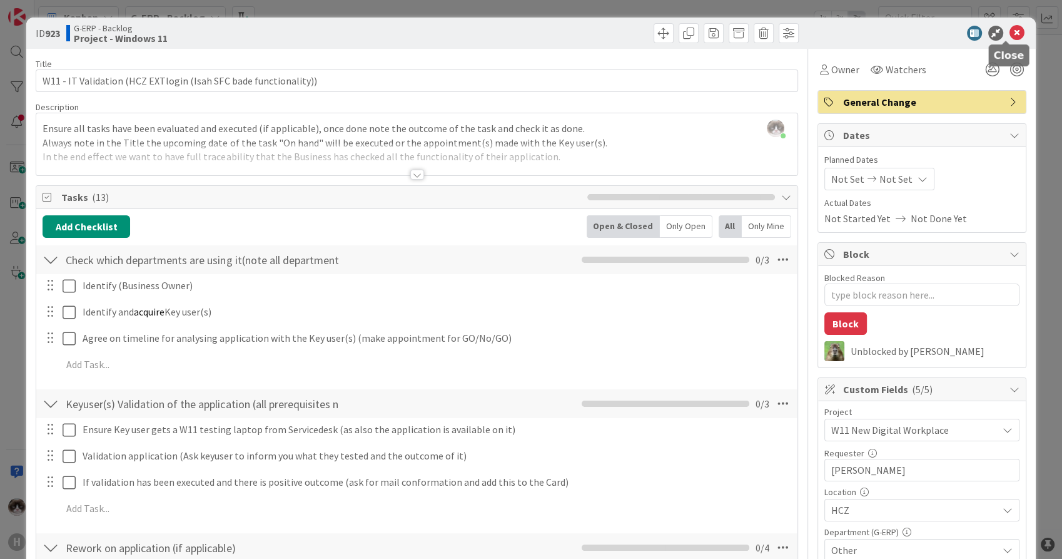
click at [1010, 38] on icon at bounding box center [1017, 33] width 15 height 15
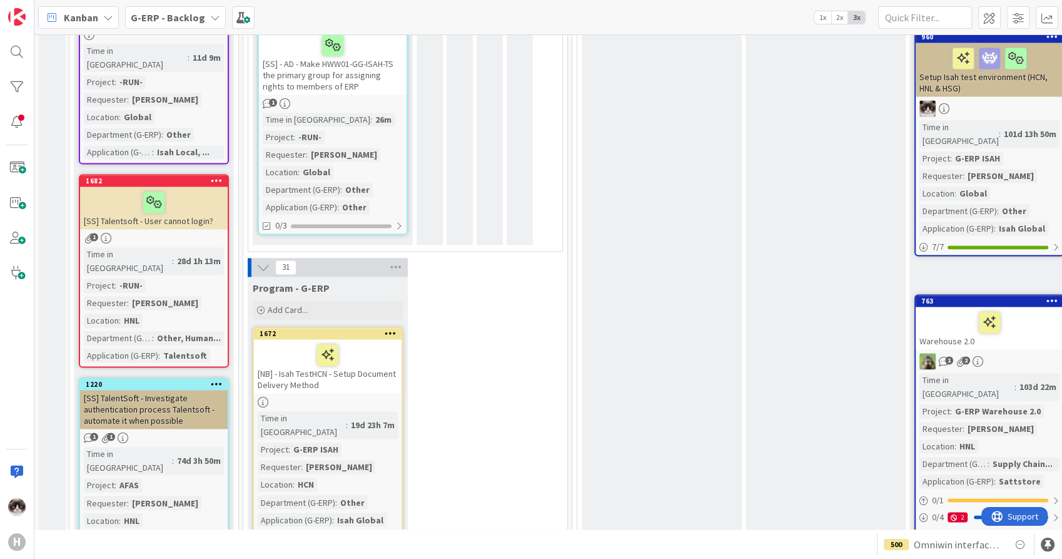
scroll to position [1903, 0]
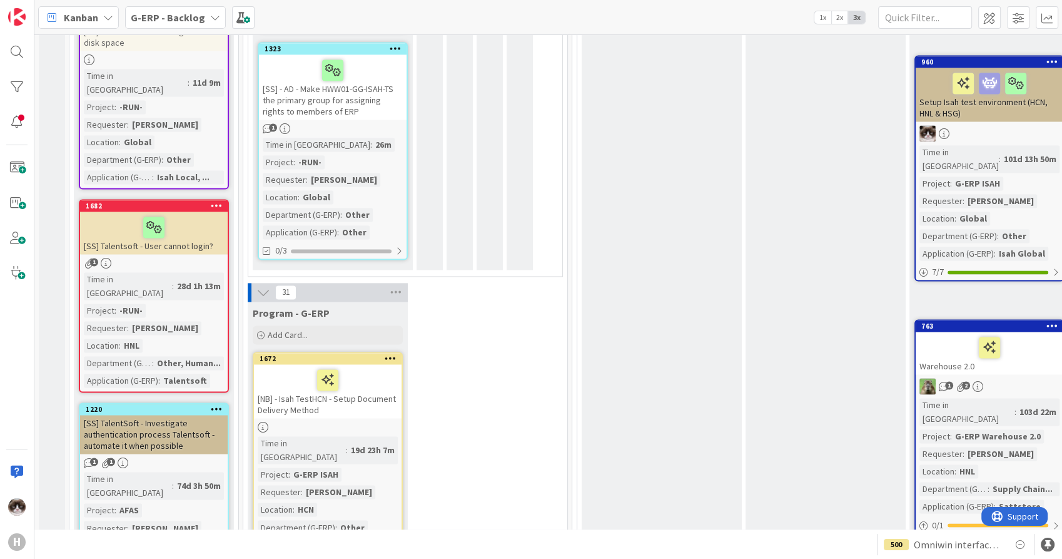
click at [380, 364] on div "[NB] - Isah TestHCN - Setup Document Delivery Method" at bounding box center [328, 391] width 148 height 54
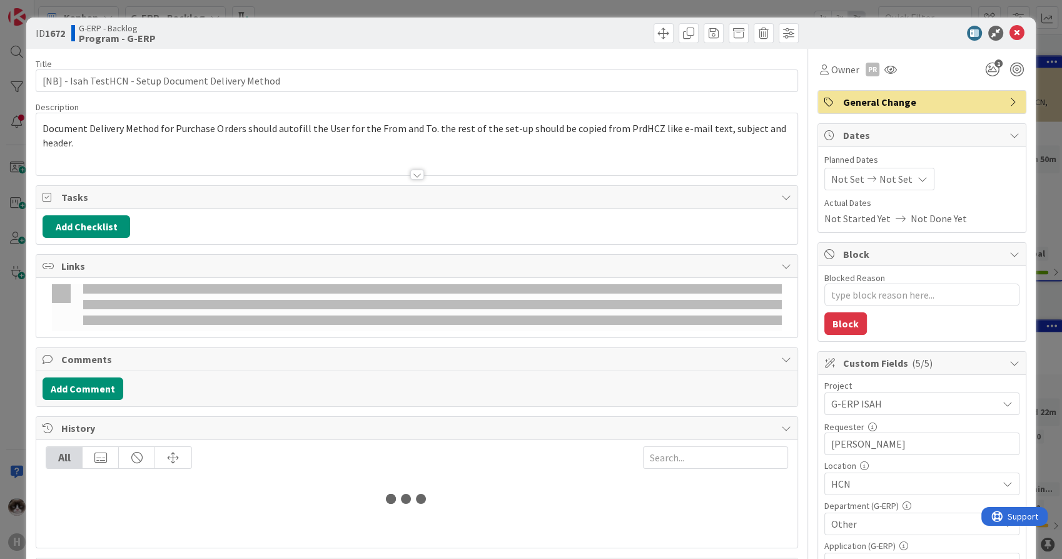
type textarea "x"
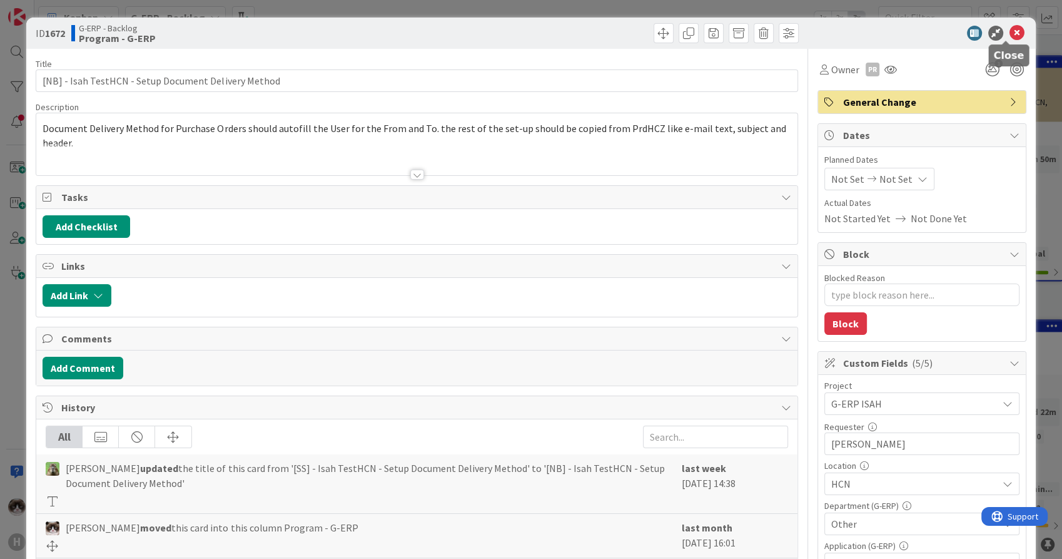
click at [1010, 28] on icon at bounding box center [1017, 33] width 15 height 15
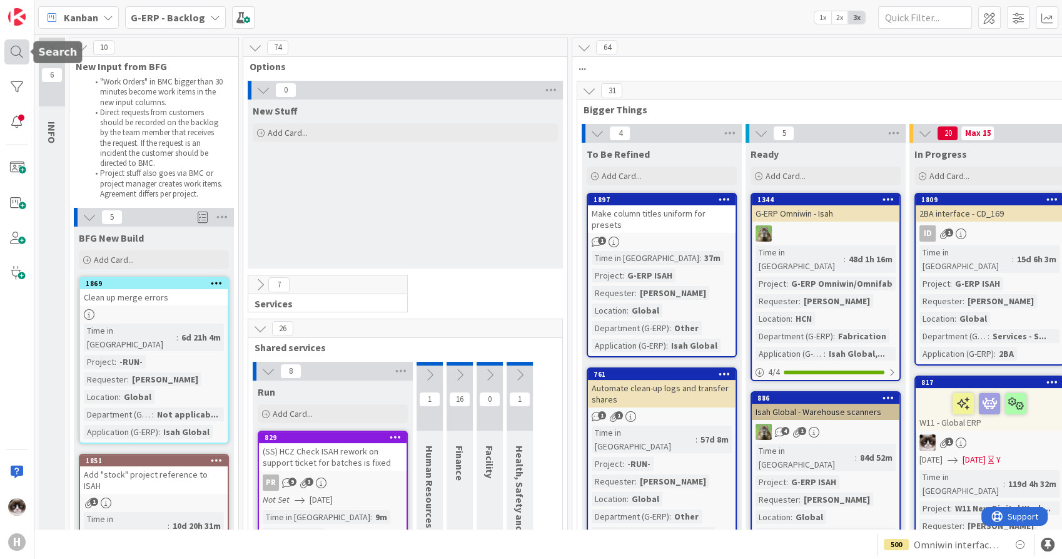
click at [26, 58] on div at bounding box center [16, 51] width 25 height 25
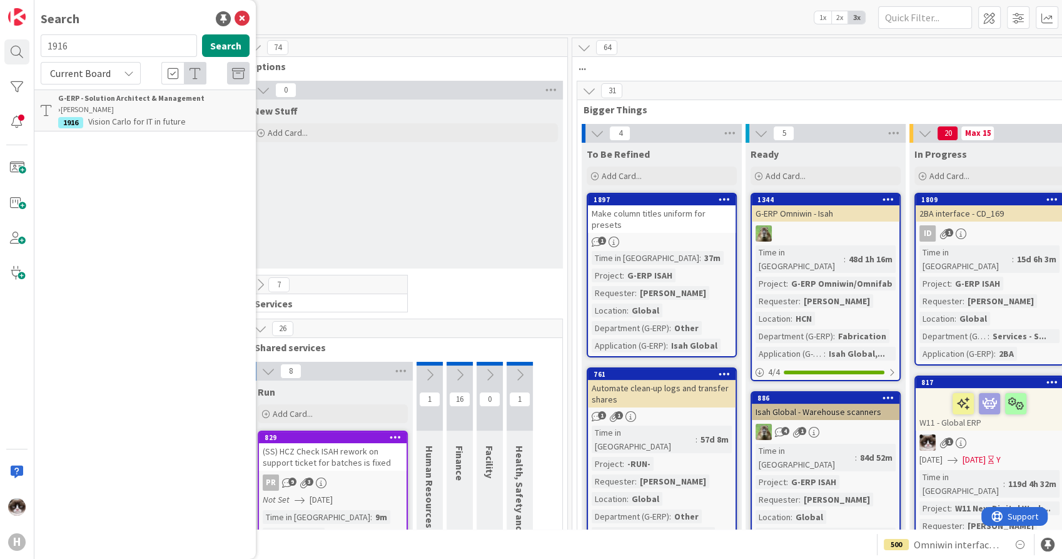
click at [97, 75] on span "Current Board" at bounding box center [80, 73] width 61 height 13
click at [95, 127] on span "All Boards" at bounding box center [113, 125] width 130 height 19
click at [88, 49] on input "1916" at bounding box center [119, 45] width 156 height 23
type input "825"
click at [112, 113] on span "Update design and implement incident + change flow Hours Accounting" at bounding box center [148, 116] width 181 height 24
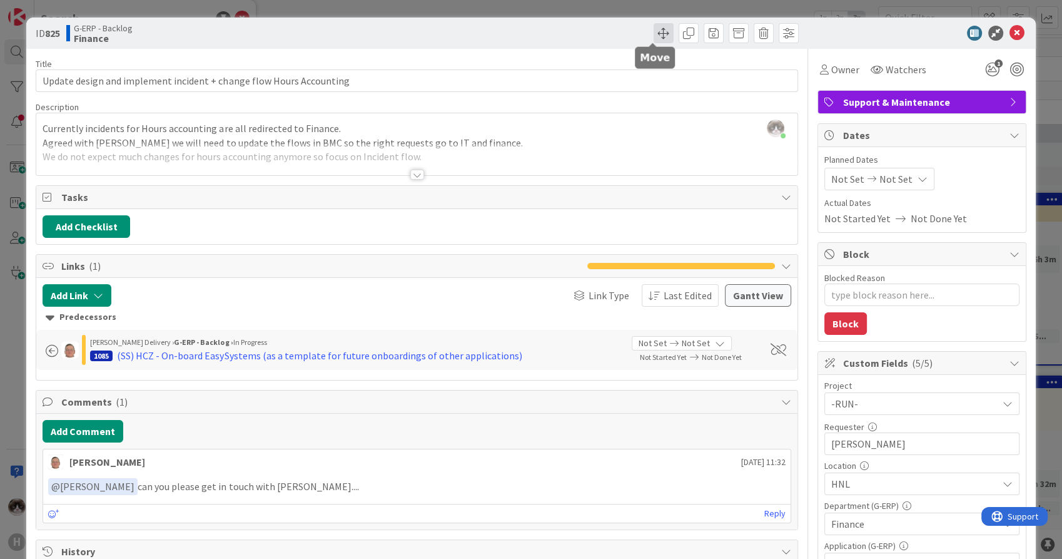
click at [654, 36] on span at bounding box center [664, 33] width 20 height 20
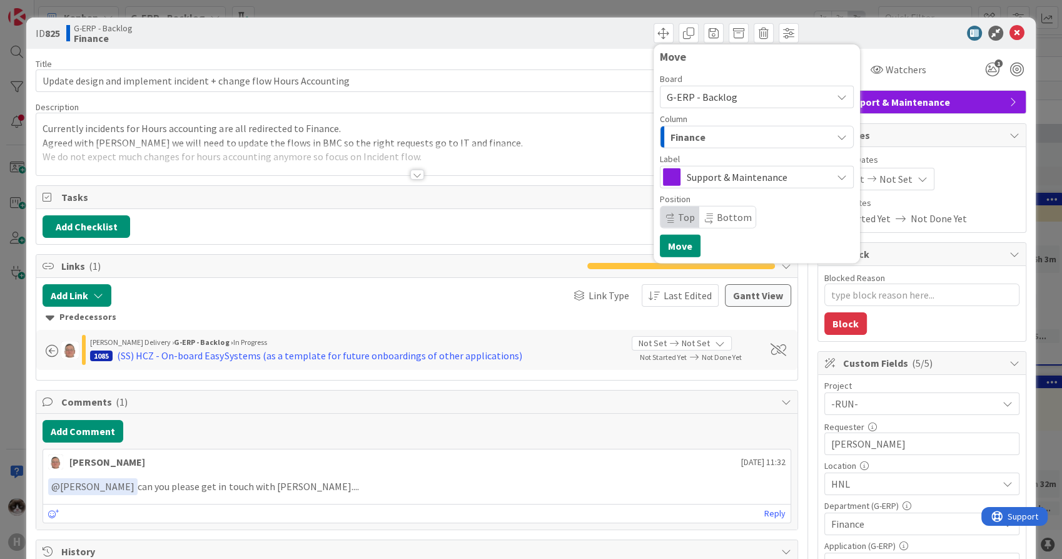
click at [761, 138] on div "Finance" at bounding box center [749, 137] width 165 height 20
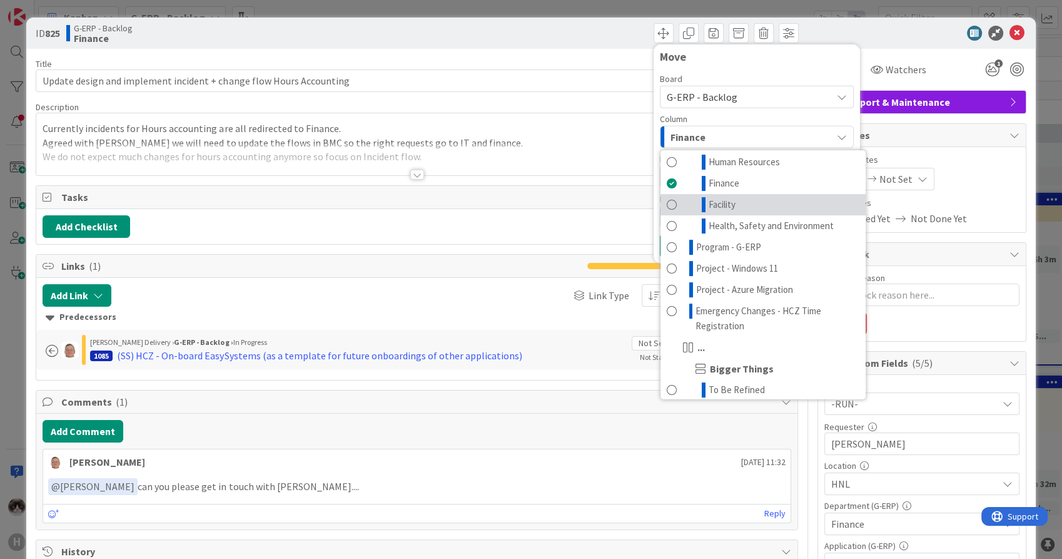
scroll to position [278, 0]
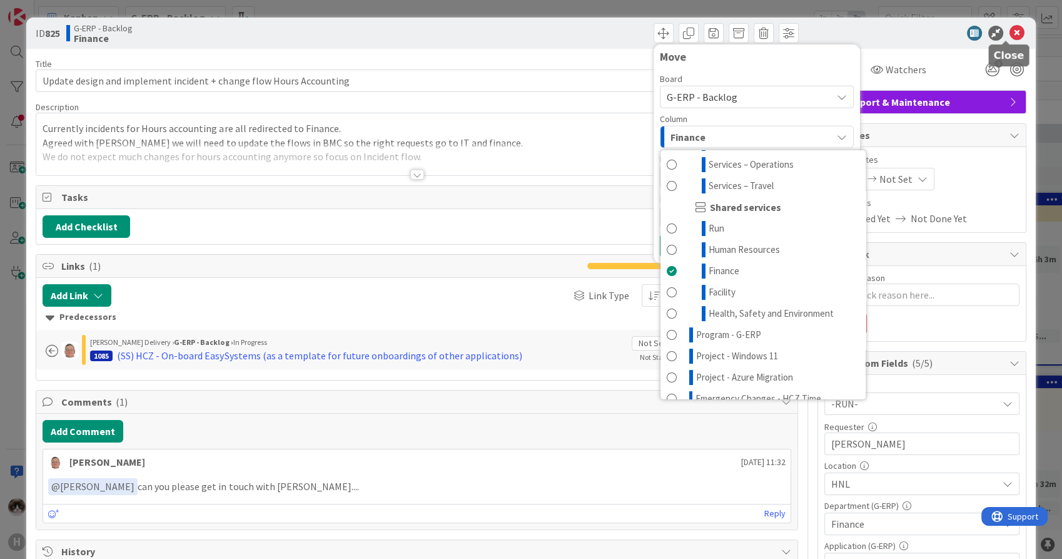
click at [1010, 30] on icon at bounding box center [1017, 33] width 15 height 15
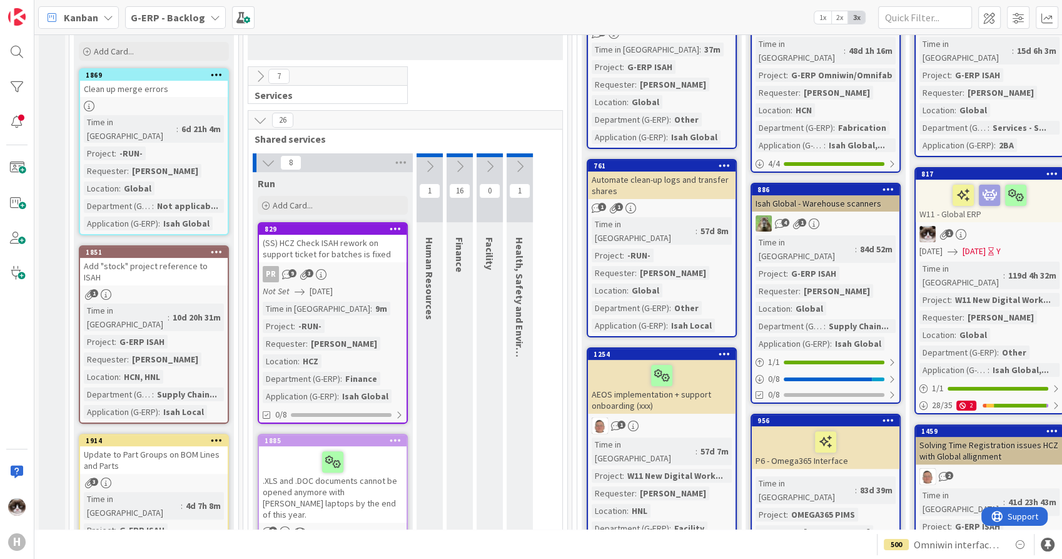
click at [260, 165] on button at bounding box center [268, 163] width 16 height 16
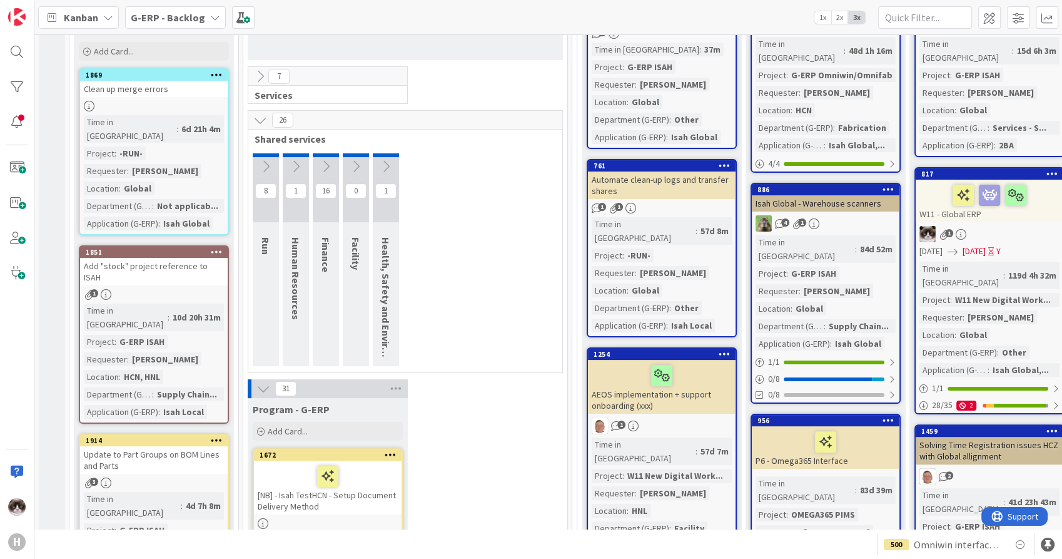
click at [323, 161] on icon at bounding box center [326, 167] width 14 height 14
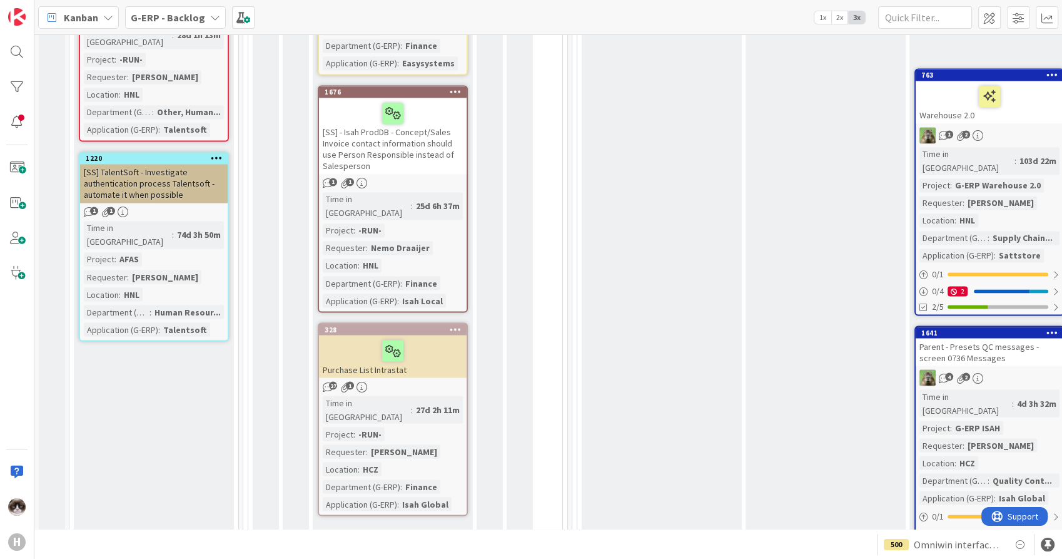
click at [353, 525] on link "Show More (6)" at bounding box center [393, 535] width 150 height 20
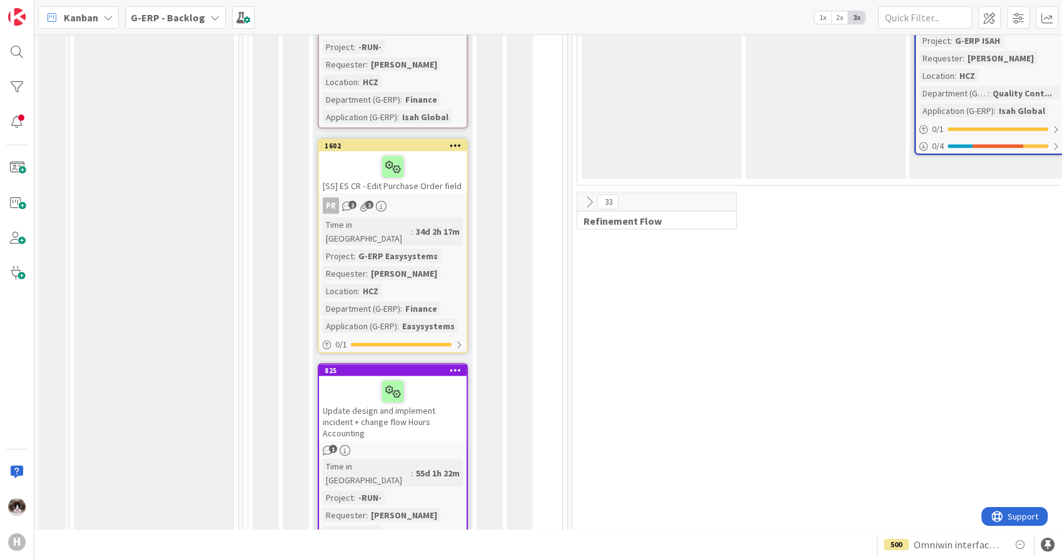
scroll to position [2502, 0]
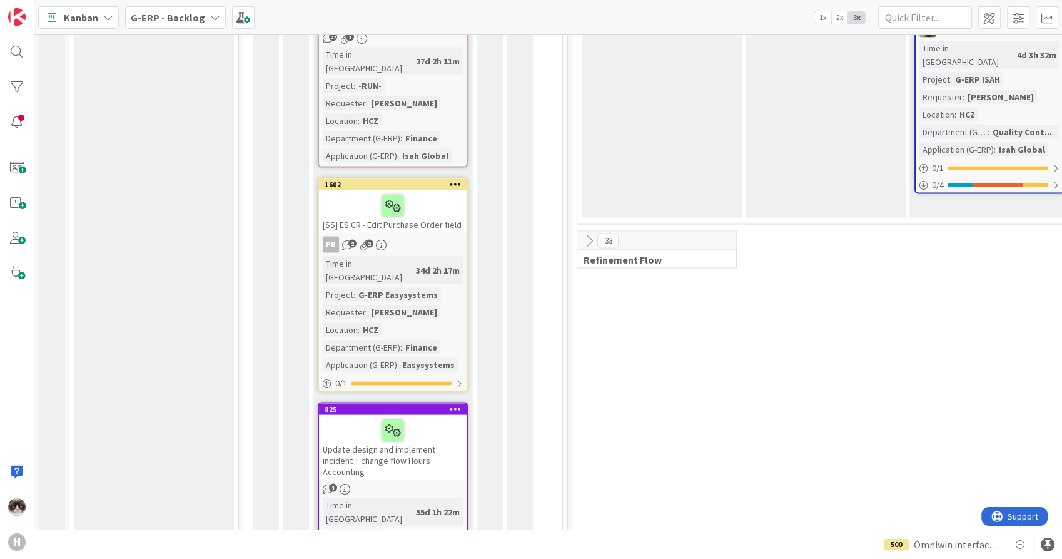
click at [450, 404] on icon at bounding box center [456, 408] width 12 height 9
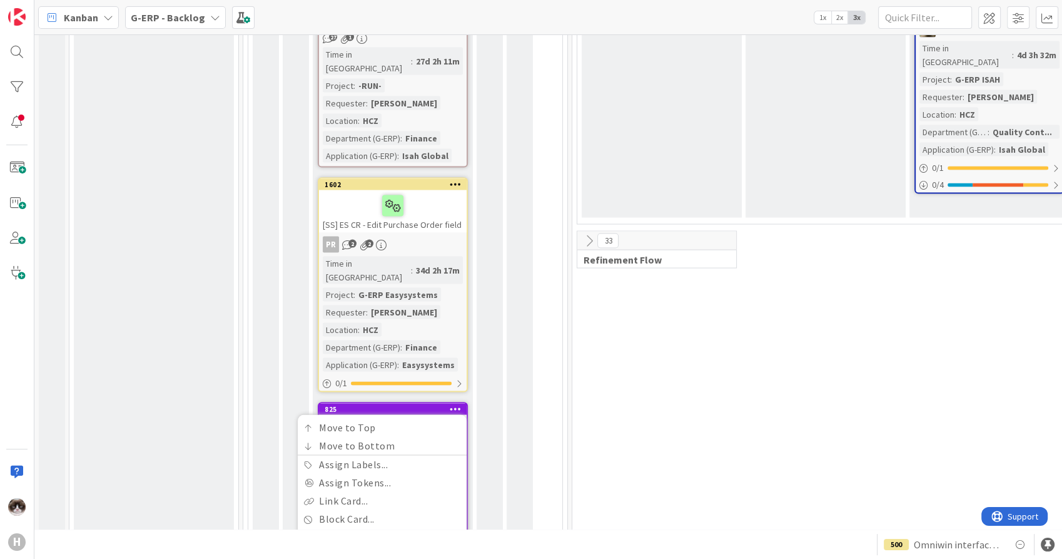
click at [372, 546] on link "Mirror Card..." at bounding box center [382, 555] width 169 height 18
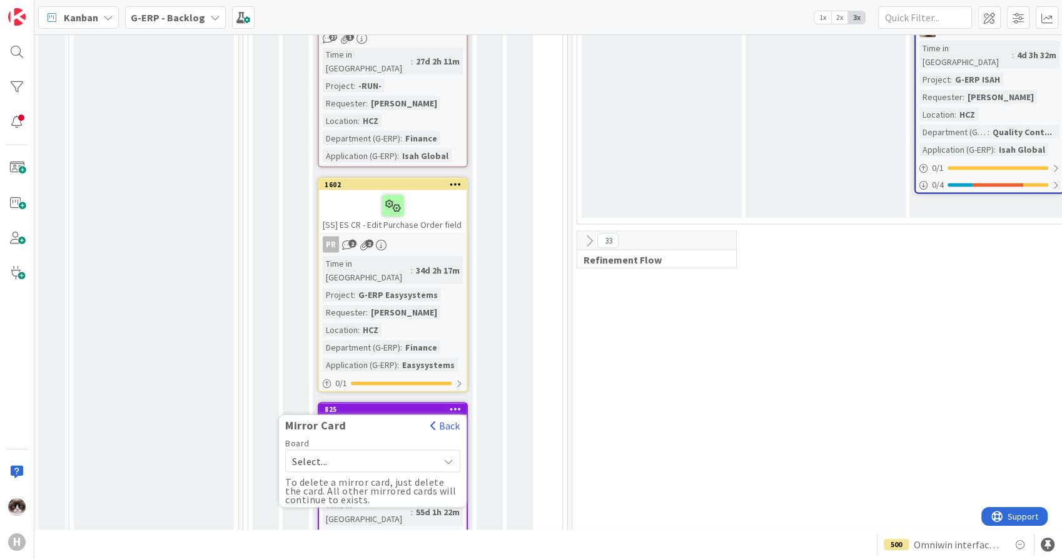
click at [382, 452] on span "Select..." at bounding box center [362, 461] width 140 height 18
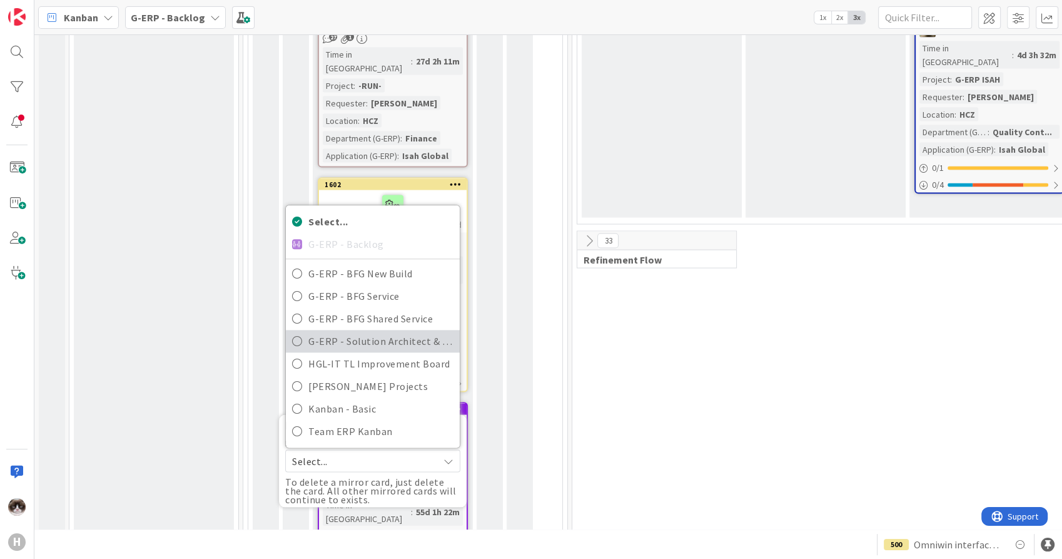
click at [375, 332] on span "G-ERP - Solution Architect & Management" at bounding box center [380, 341] width 145 height 19
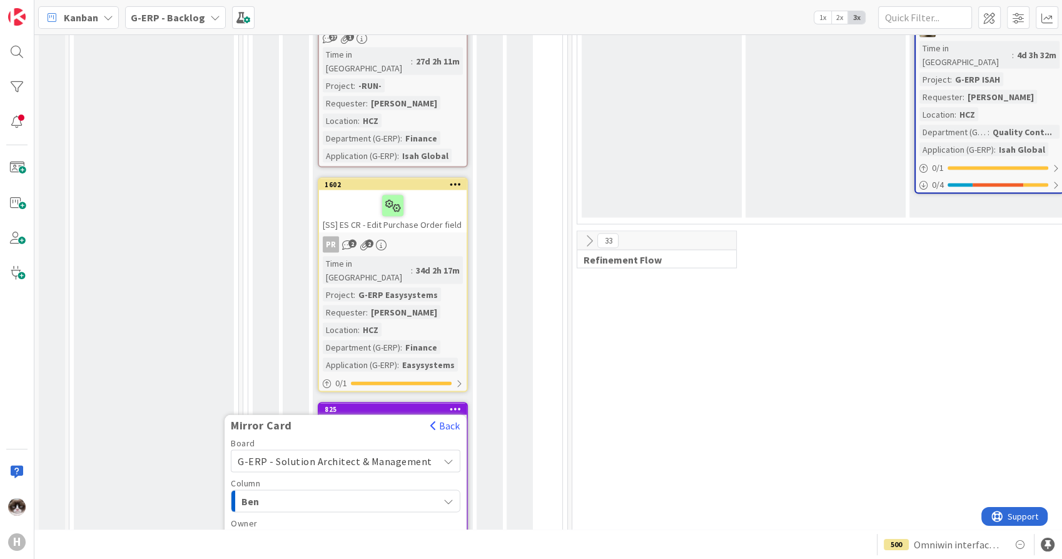
click at [345, 491] on div "Ben" at bounding box center [338, 501] width 200 height 20
click at [365, 536] on span at bounding box center [373, 541] width 123 height 10
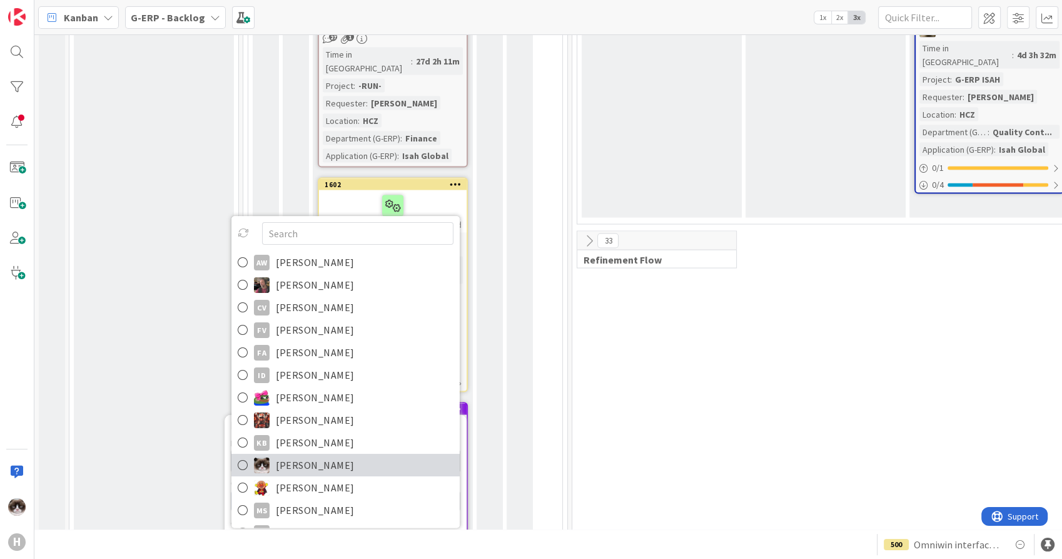
click at [333, 456] on span "[PERSON_NAME]" at bounding box center [315, 465] width 79 height 19
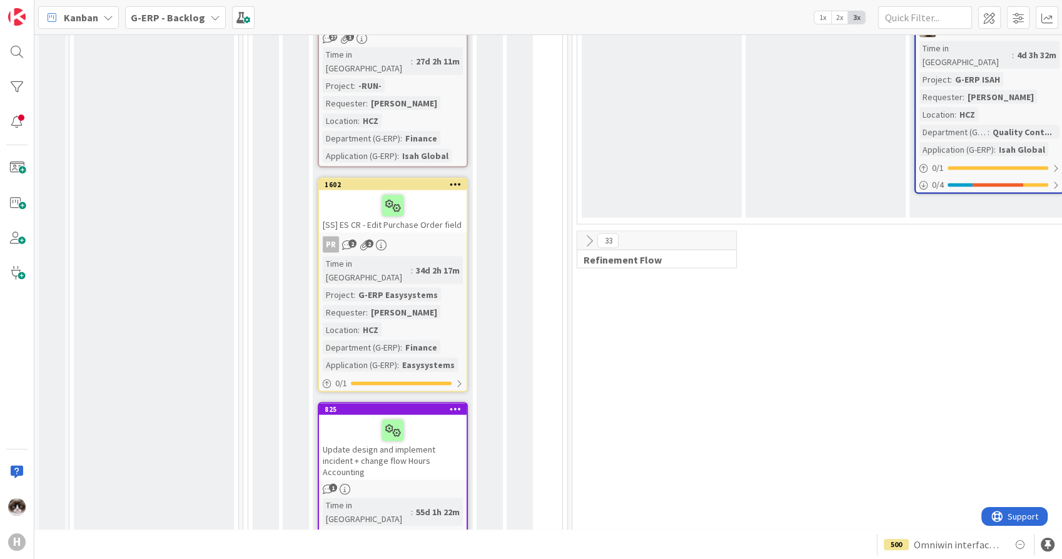
click at [447, 417] on div at bounding box center [393, 430] width 140 height 26
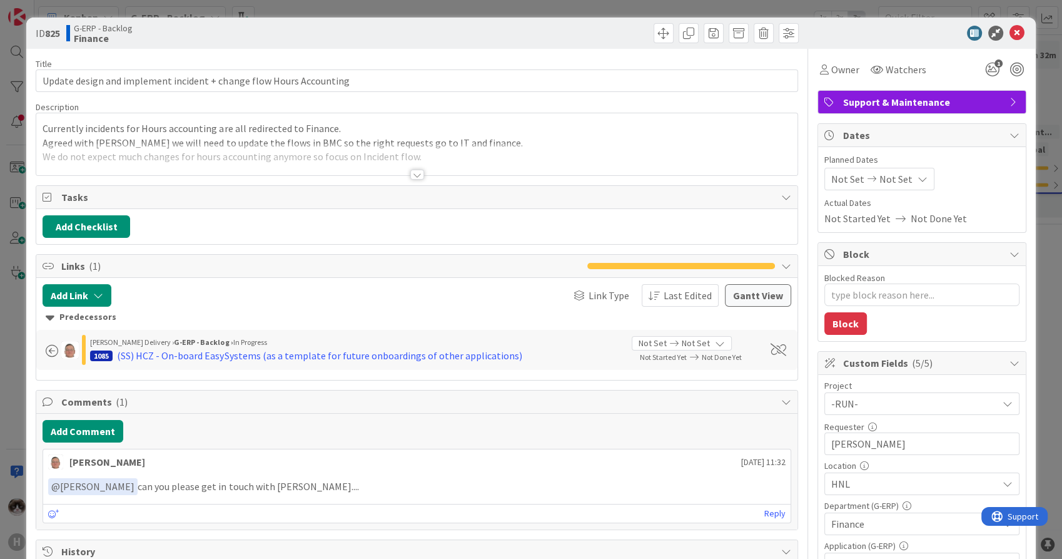
type textarea "x"
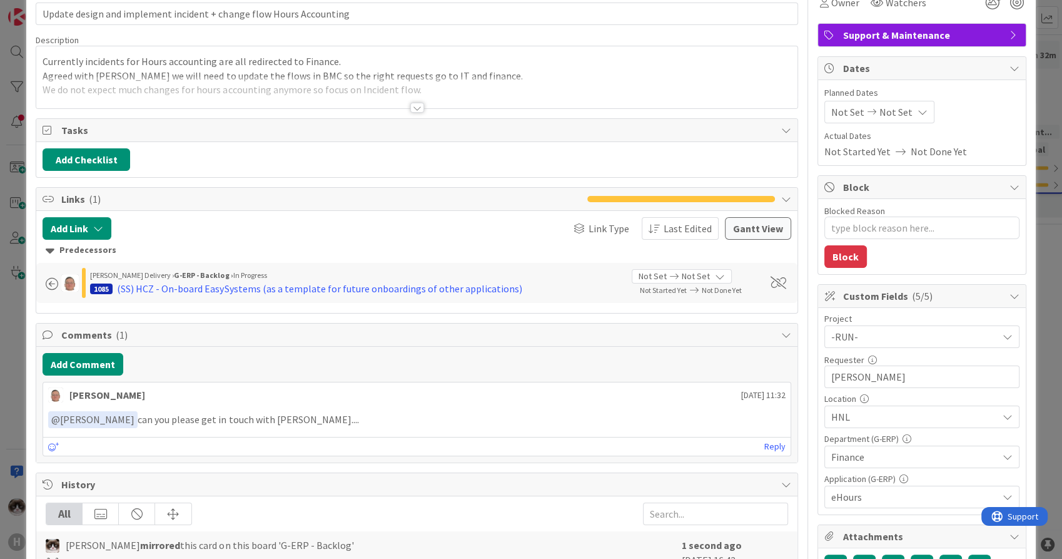
scroll to position [69, 0]
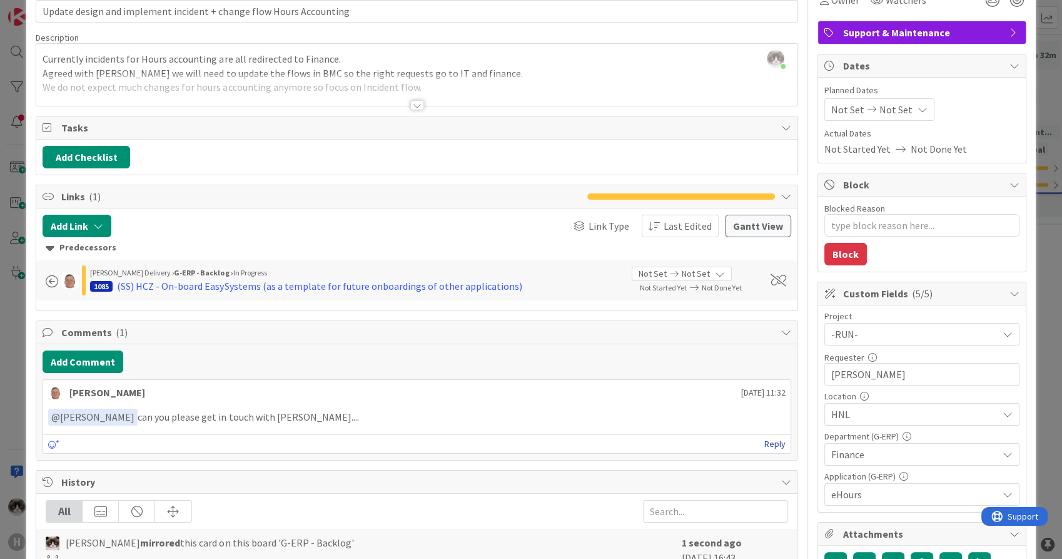
click at [764, 438] on link "Reply" at bounding box center [774, 444] width 21 height 16
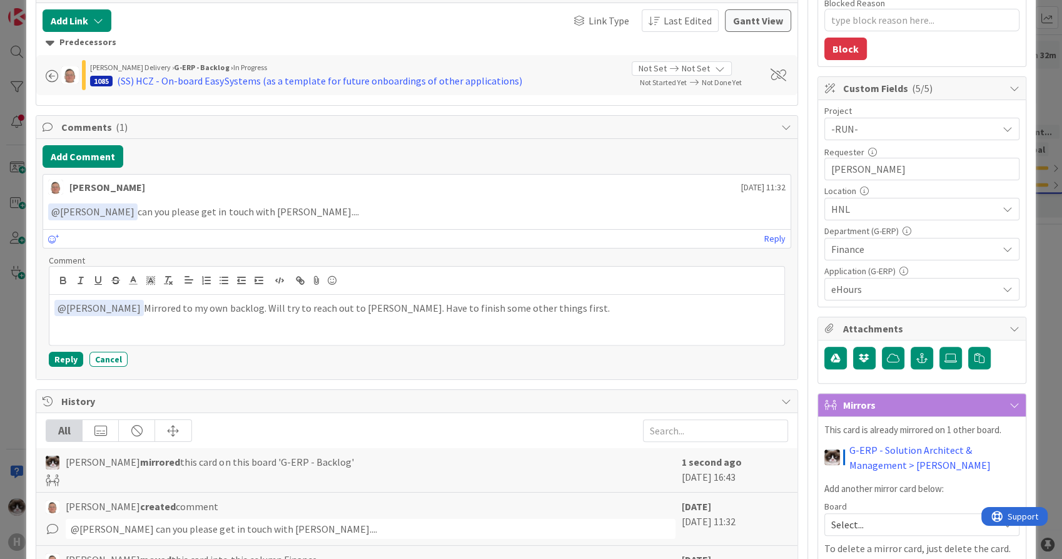
scroll to position [278, 0]
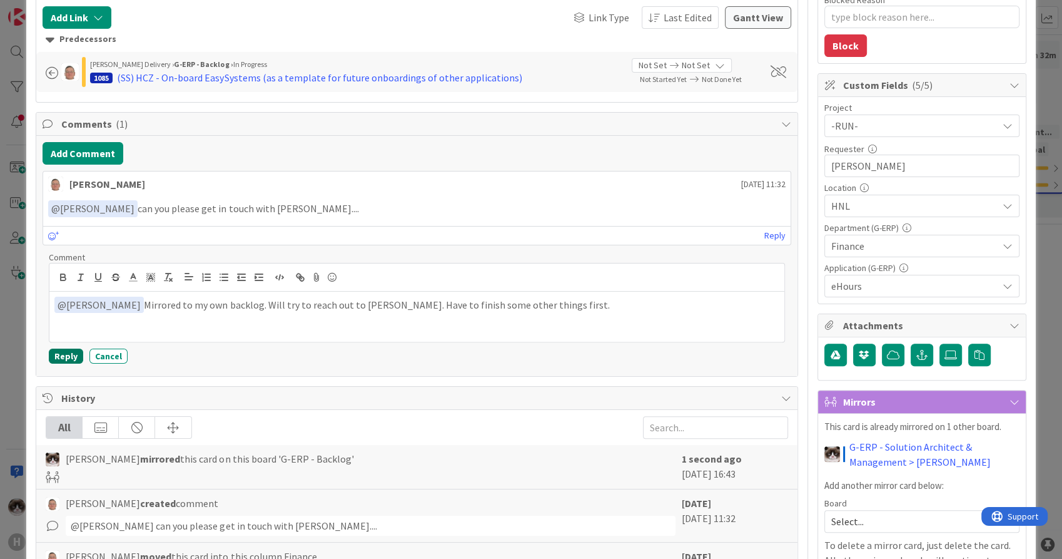
click at [65, 357] on button "Reply" at bounding box center [66, 355] width 34 height 15
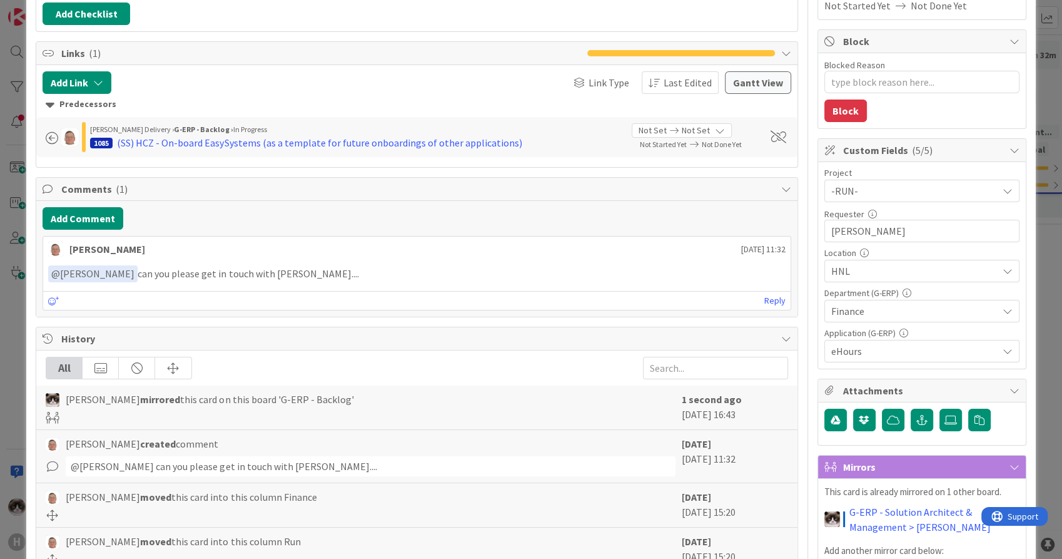
scroll to position [139, 0]
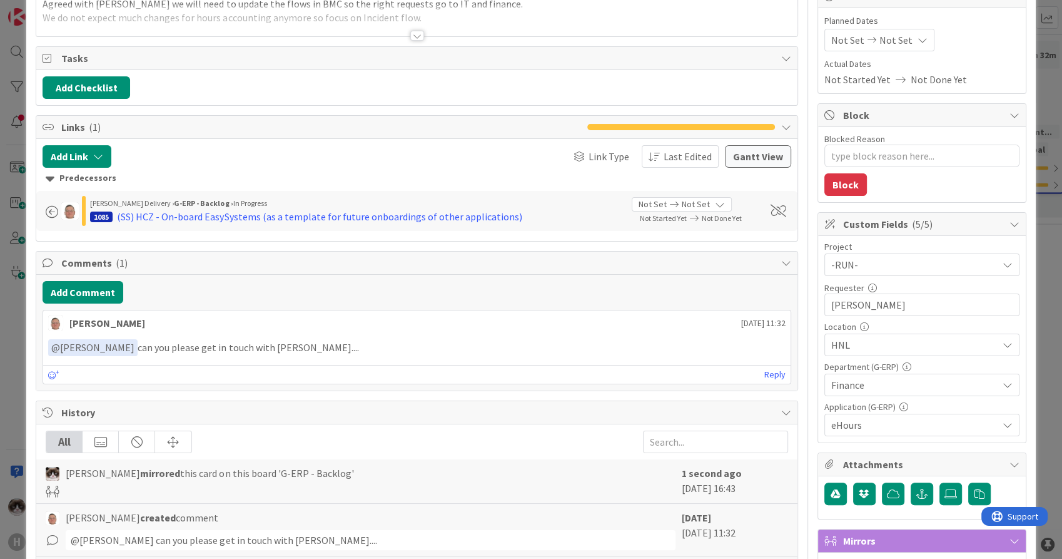
click at [345, 346] on p "﻿ @ Kevin van Dijk ﻿ can you please get in touch with Liza...." at bounding box center [416, 347] width 737 height 17
type textarea "x"
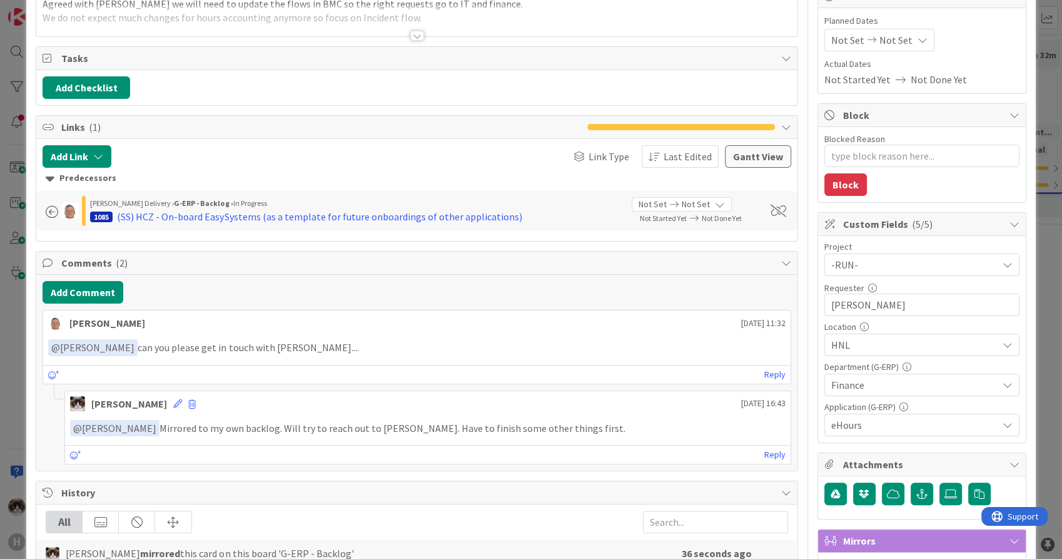
click at [309, 339] on p "﻿ @ Kevin van Dijk ﻿ can you please get in touch with Liza...." at bounding box center [416, 347] width 737 height 17
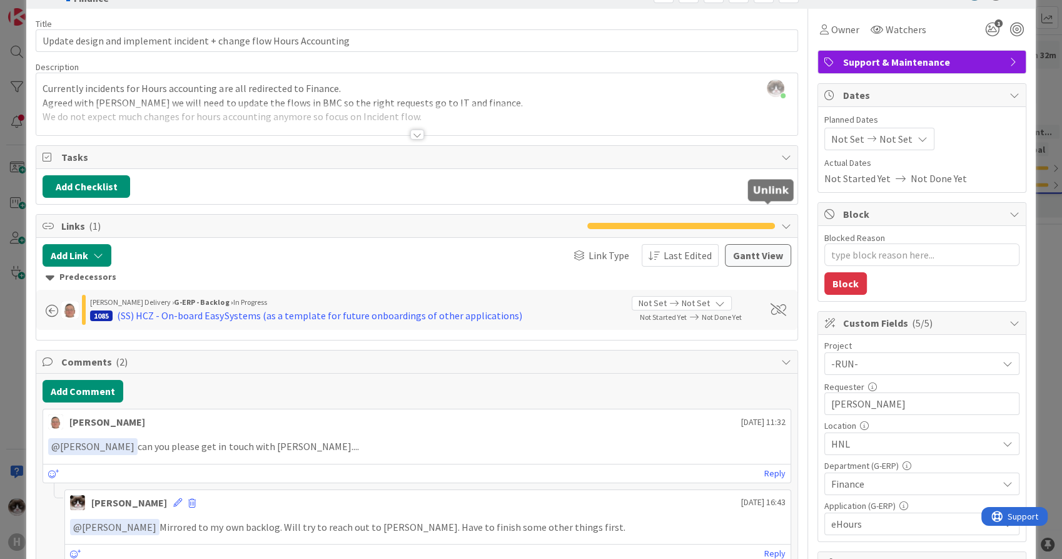
scroll to position [0, 0]
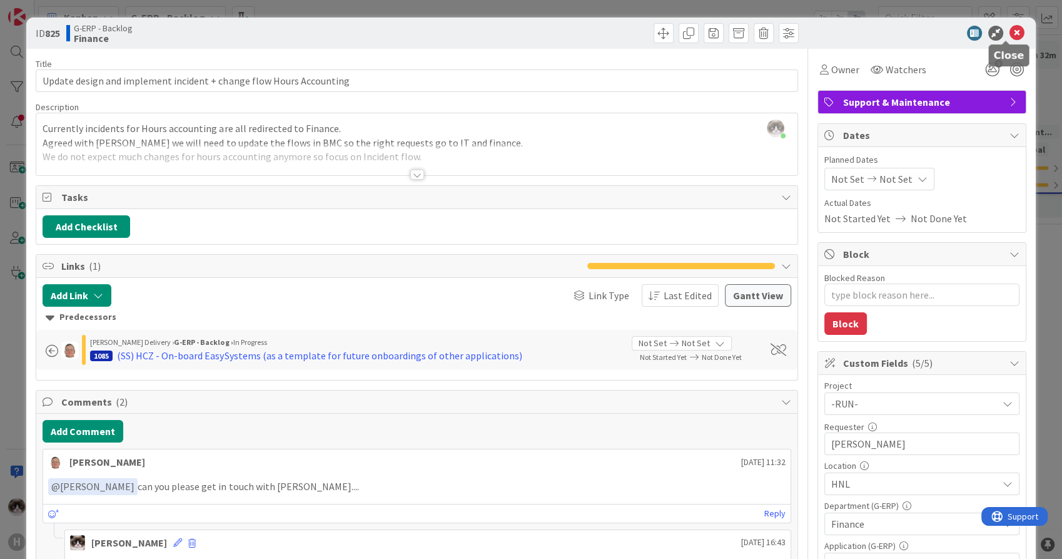
click at [1010, 35] on icon at bounding box center [1017, 33] width 15 height 15
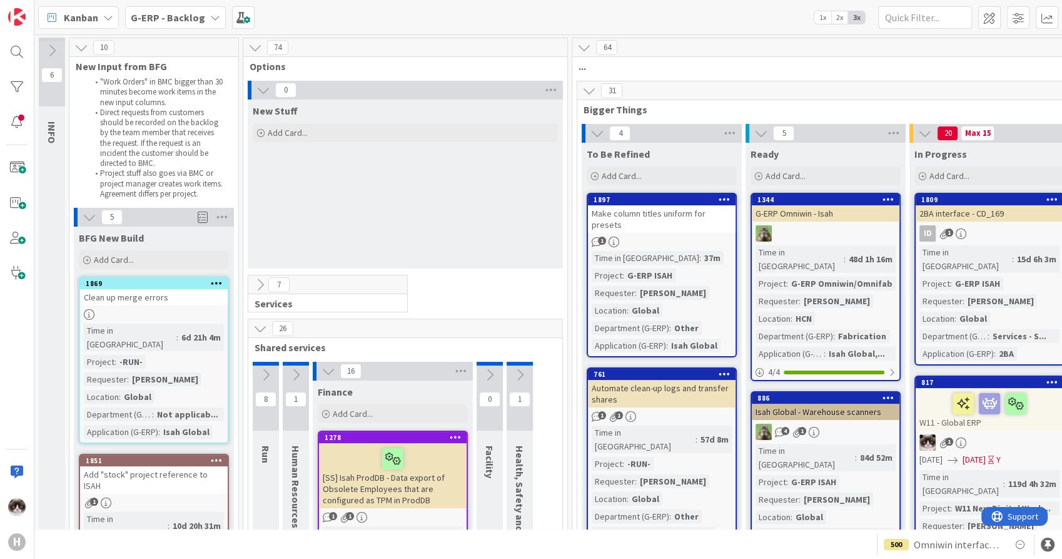
click at [256, 91] on icon at bounding box center [263, 90] width 14 height 14
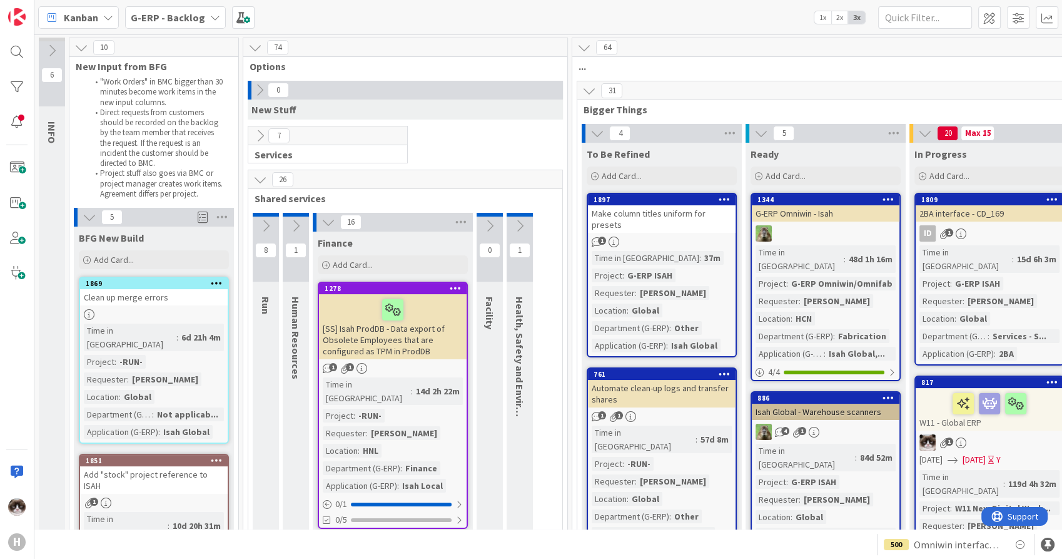
click at [261, 174] on icon at bounding box center [260, 180] width 14 height 14
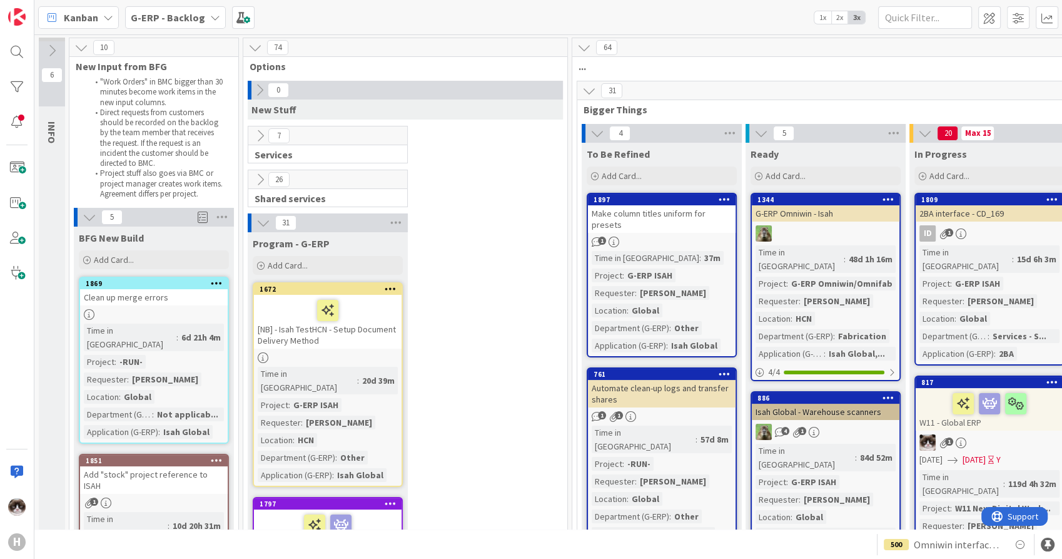
click at [256, 222] on icon at bounding box center [263, 223] width 14 height 14
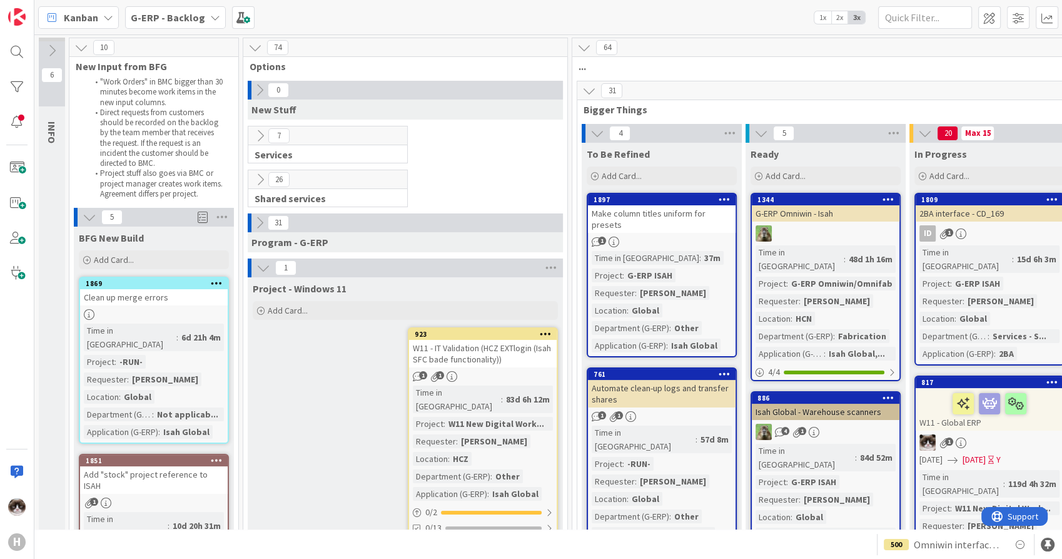
click at [250, 255] on div "31 Program - G-ERP" at bounding box center [405, 235] width 319 height 45
click at [256, 261] on icon at bounding box center [263, 268] width 14 height 14
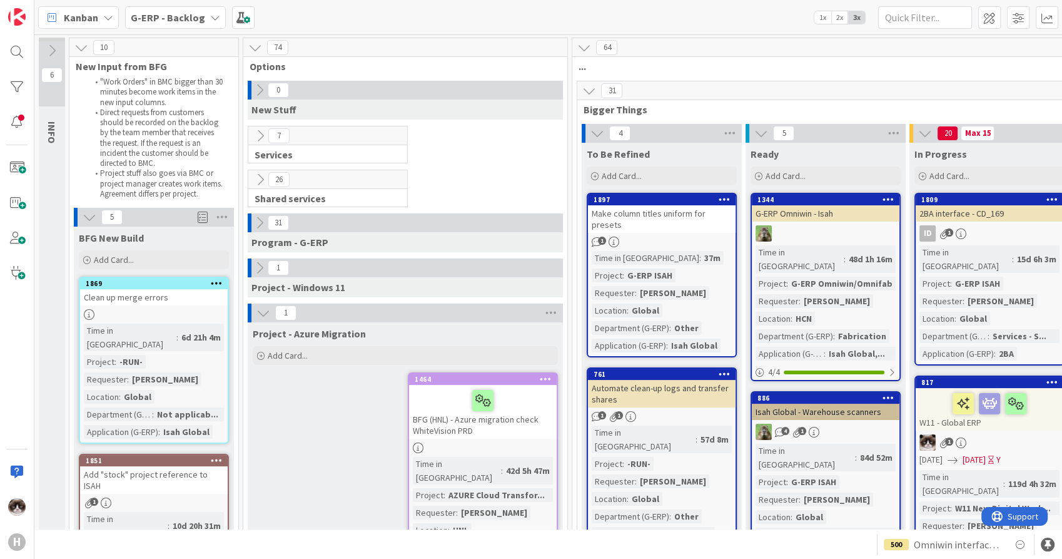
click at [258, 313] on icon at bounding box center [263, 313] width 14 height 14
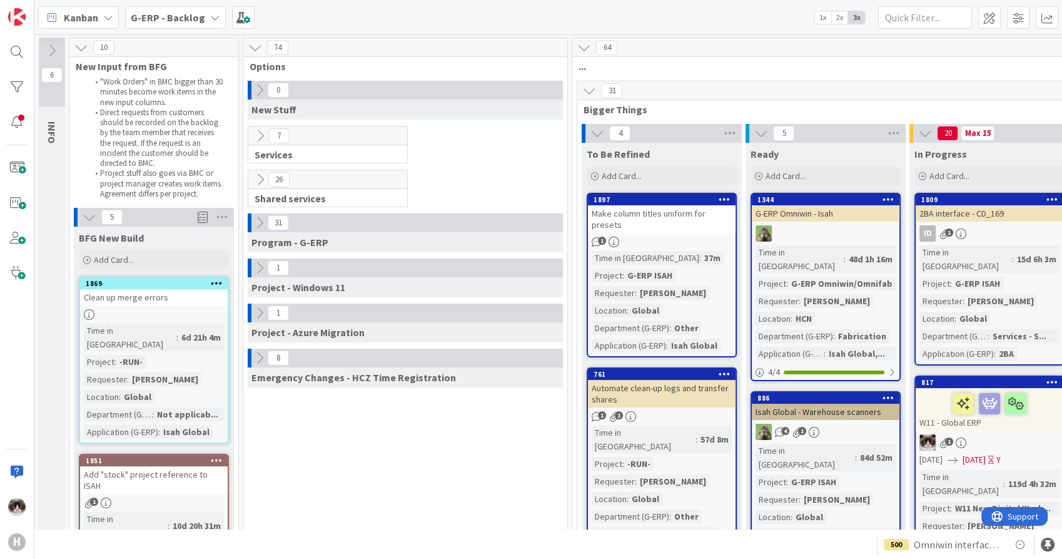
click at [260, 44] on icon at bounding box center [255, 48] width 14 height 14
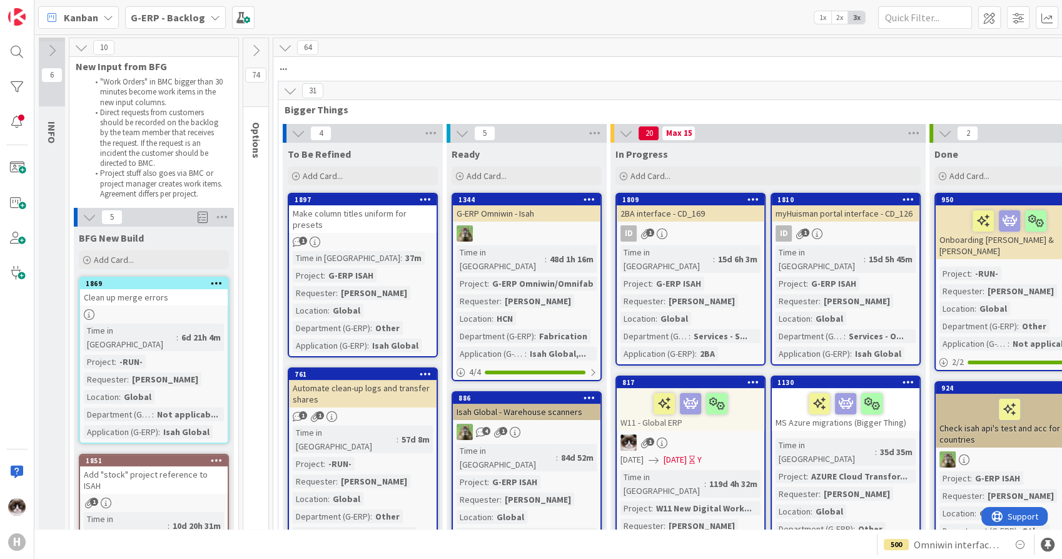
click at [260, 44] on icon at bounding box center [256, 51] width 14 height 14
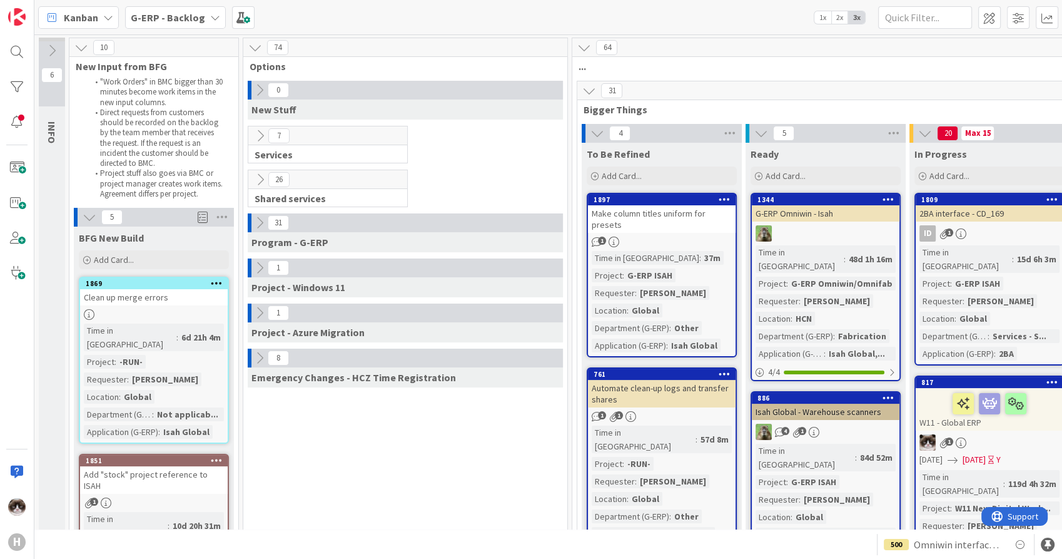
click at [86, 216] on icon at bounding box center [90, 217] width 14 height 14
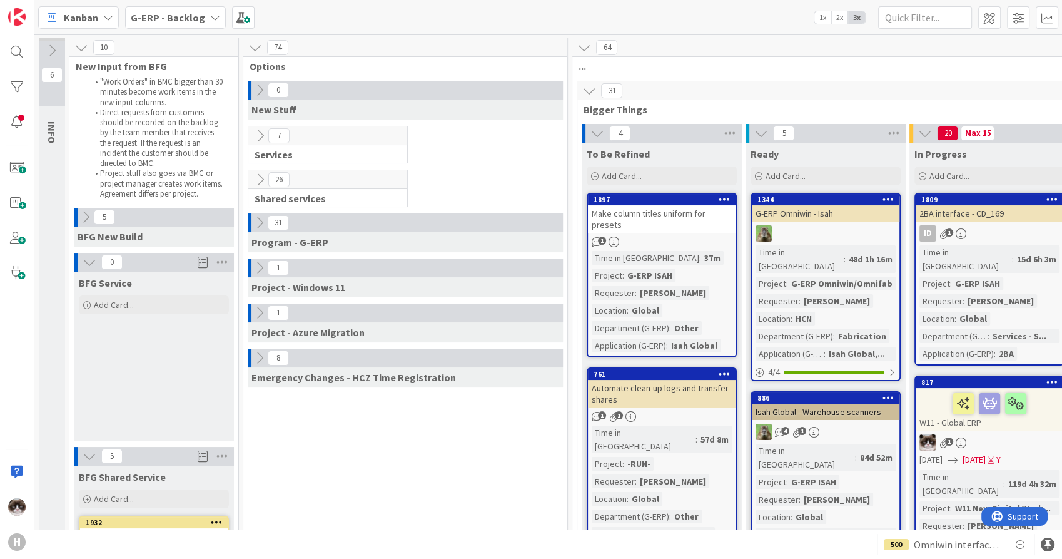
click at [89, 255] on icon at bounding box center [90, 262] width 14 height 14
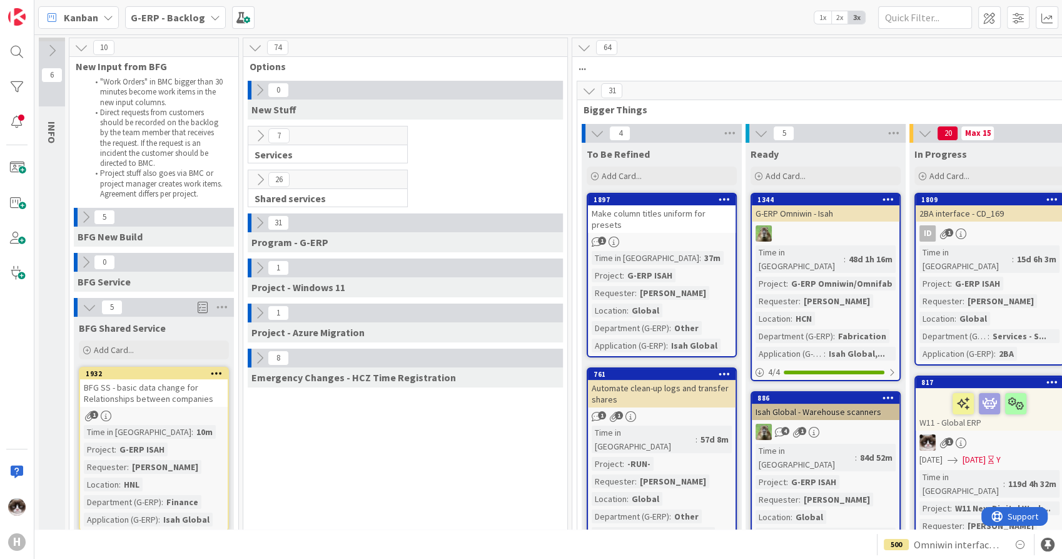
click at [83, 314] on button at bounding box center [89, 307] width 16 height 16
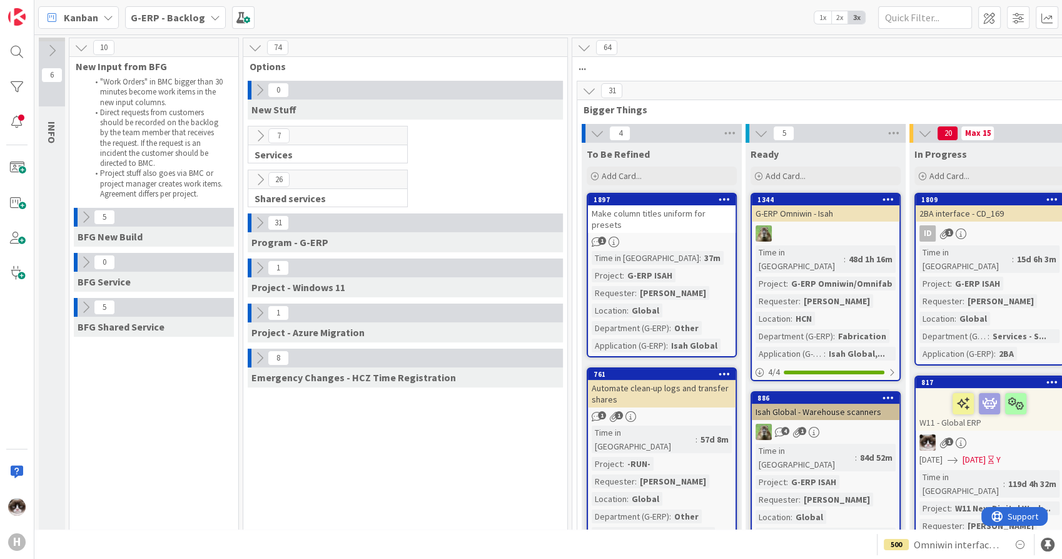
click at [597, 133] on icon at bounding box center [598, 133] width 14 height 14
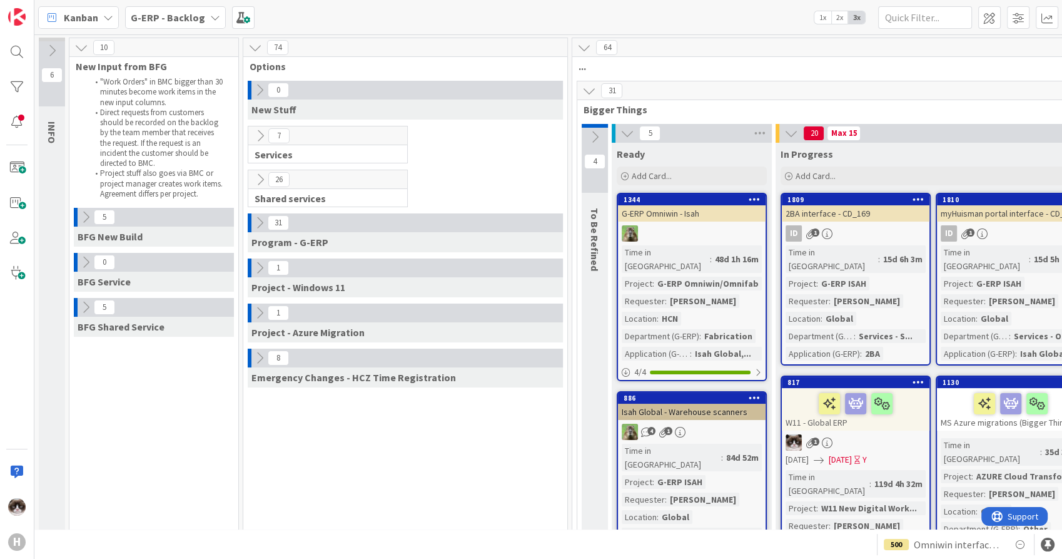
click at [597, 133] on icon at bounding box center [595, 137] width 14 height 14
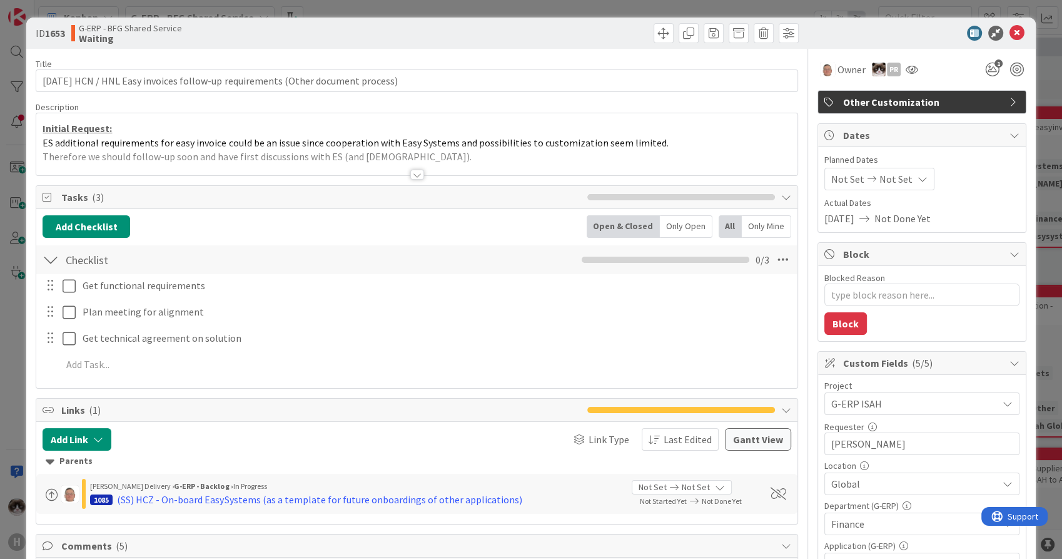
scroll to position [69, 0]
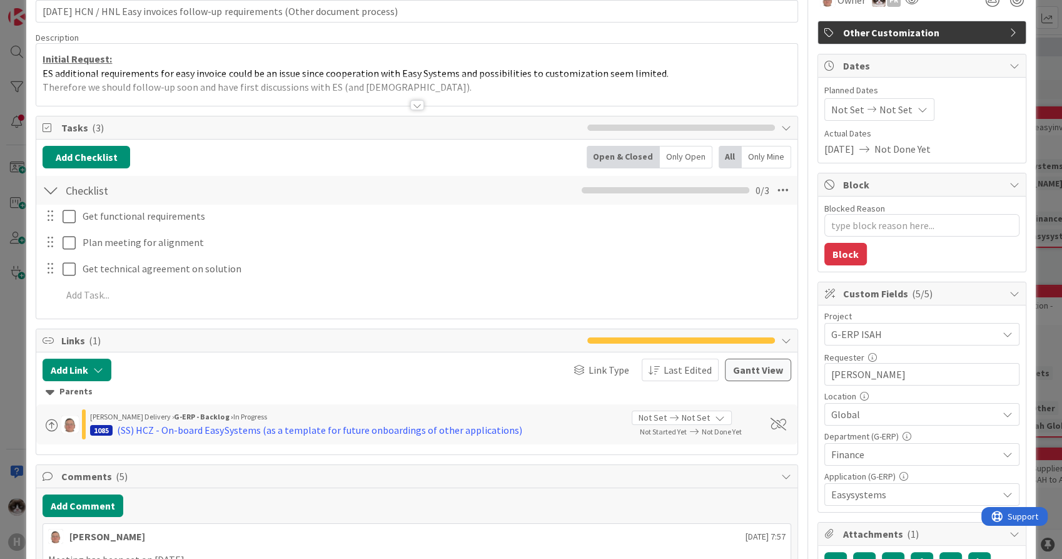
type textarea "x"
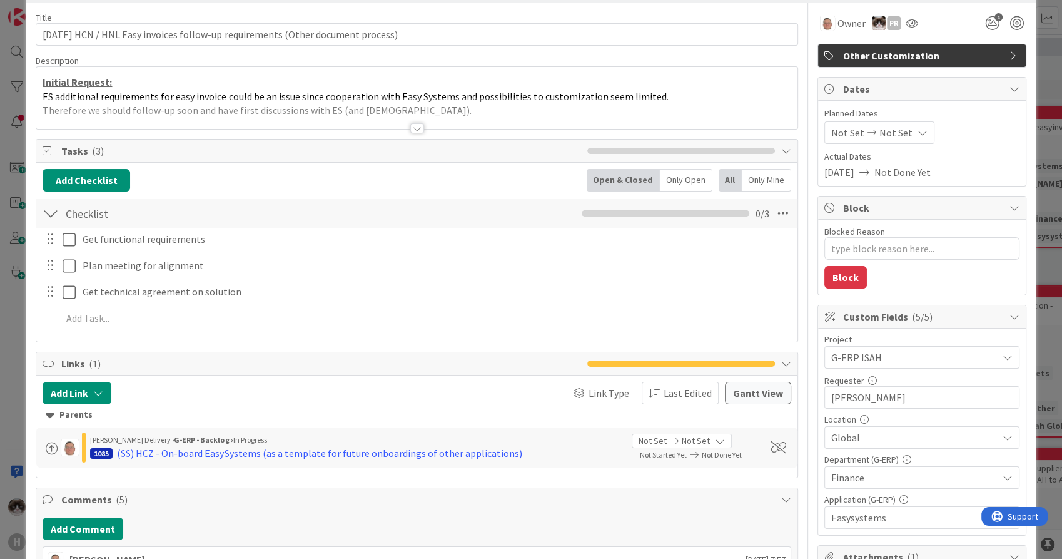
scroll to position [0, 0]
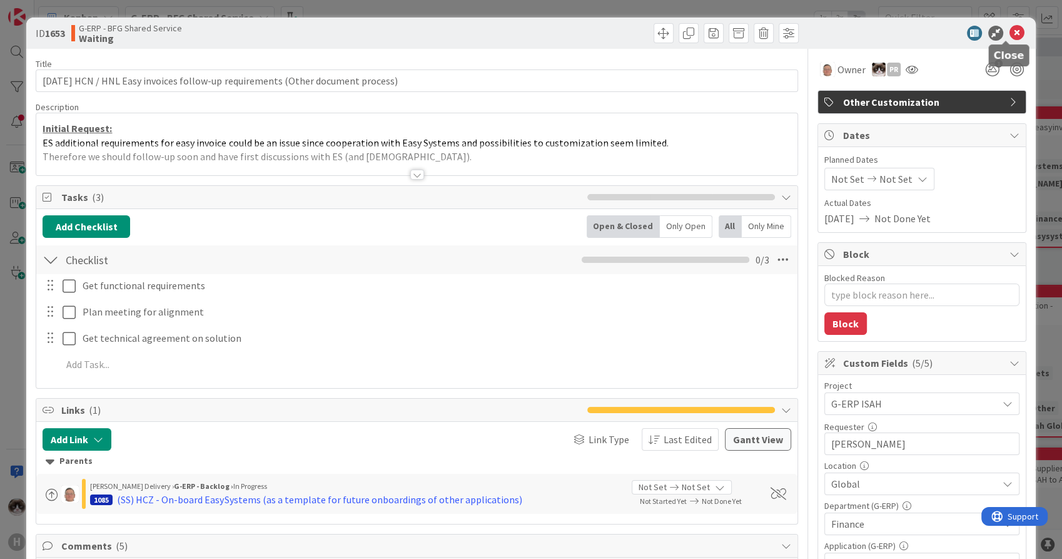
click at [1010, 39] on icon at bounding box center [1017, 33] width 15 height 15
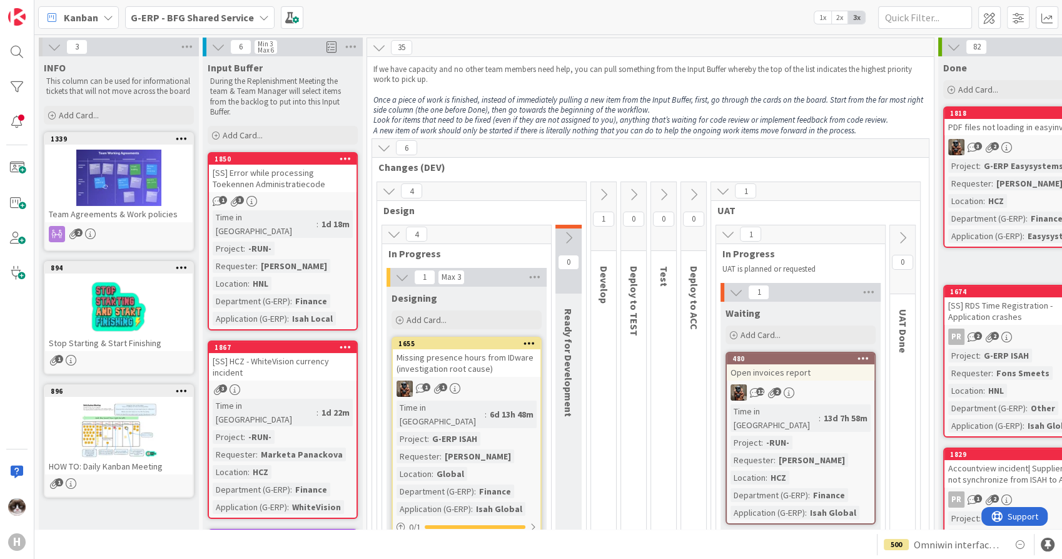
click at [91, 14] on span "Kanban" at bounding box center [81, 17] width 34 height 15
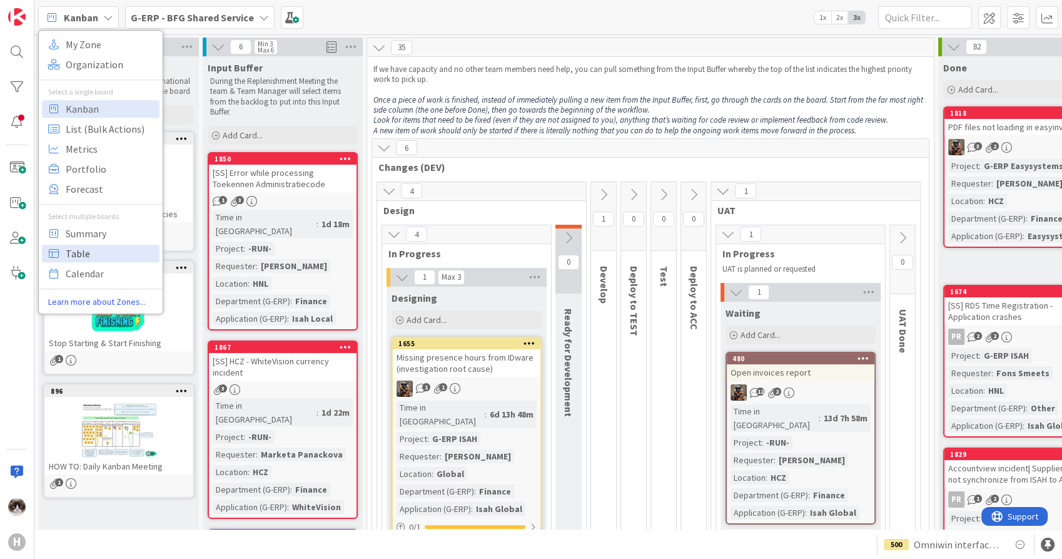
click at [80, 252] on span "Table" at bounding box center [111, 253] width 90 height 19
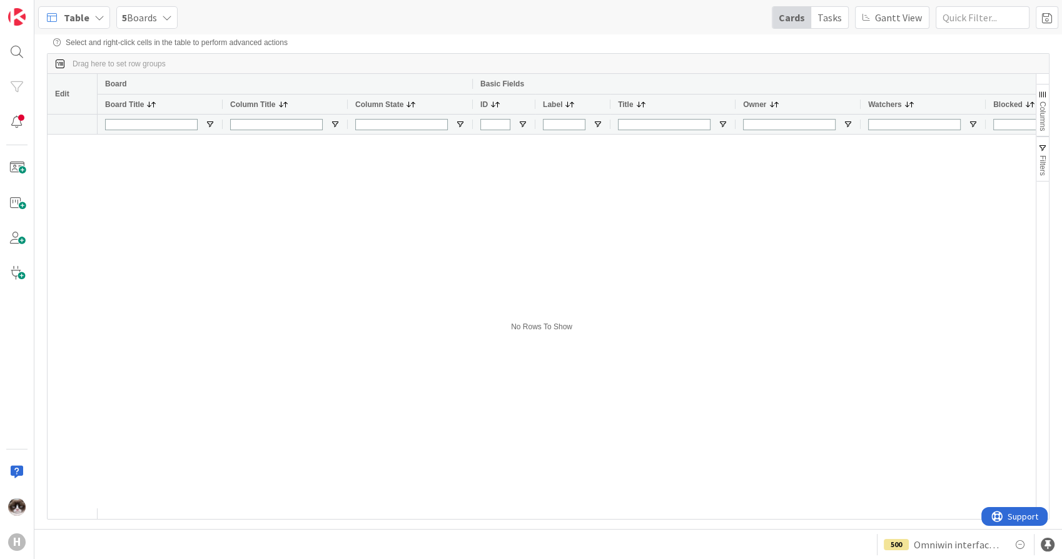
click at [1041, 102] on span "Columns" at bounding box center [1042, 115] width 9 height 29
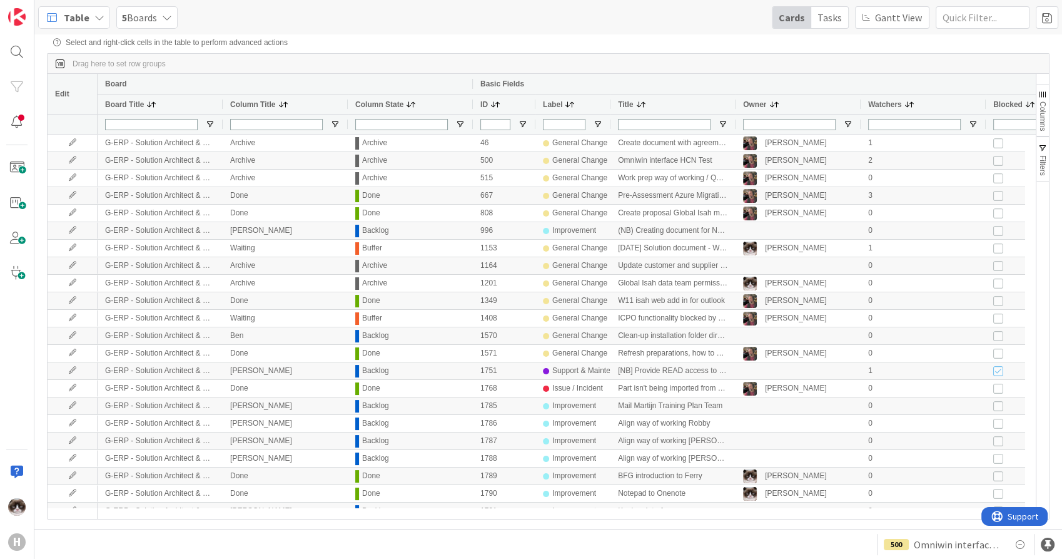
click at [1042, 101] on button "Columns" at bounding box center [1043, 110] width 13 height 53
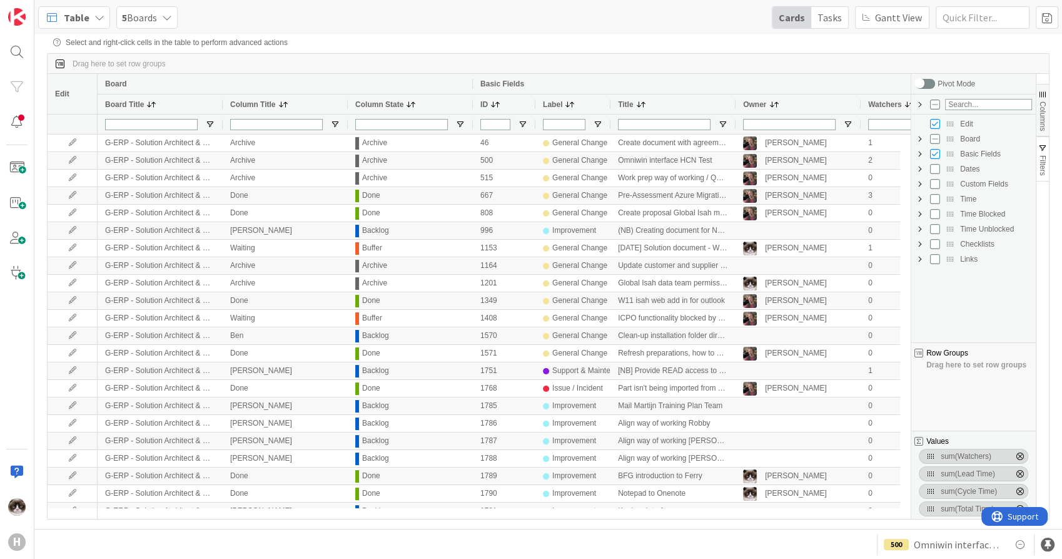
click at [921, 185] on span "Custom Fields Column Group" at bounding box center [920, 184] width 10 height 10
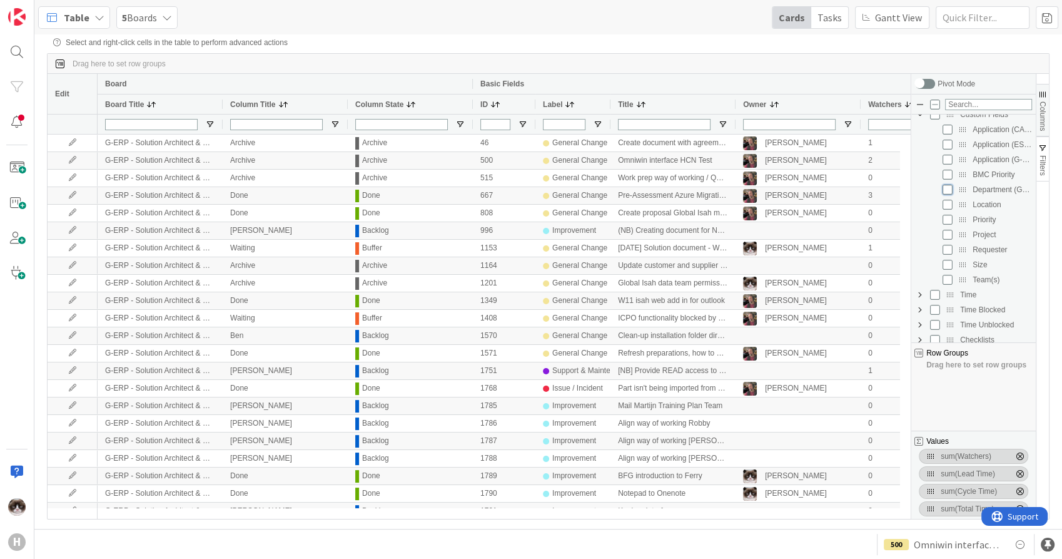
click at [947, 190] on input "Press SPACE to toggle visibility (hidden)" at bounding box center [948, 190] width 10 height 10
checkbox input "true"
checkbox input "false"
click at [985, 45] on div "Select and right-click cells in the table to perform advanced actions" at bounding box center [548, 42] width 990 height 9
click at [1047, 113] on span "Columns" at bounding box center [1042, 115] width 9 height 29
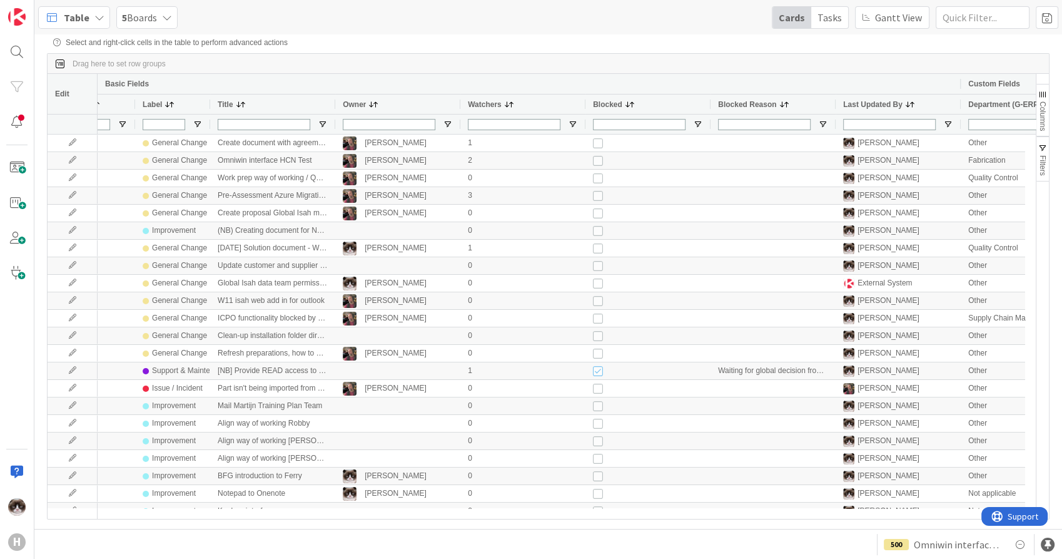
scroll to position [0, 0]
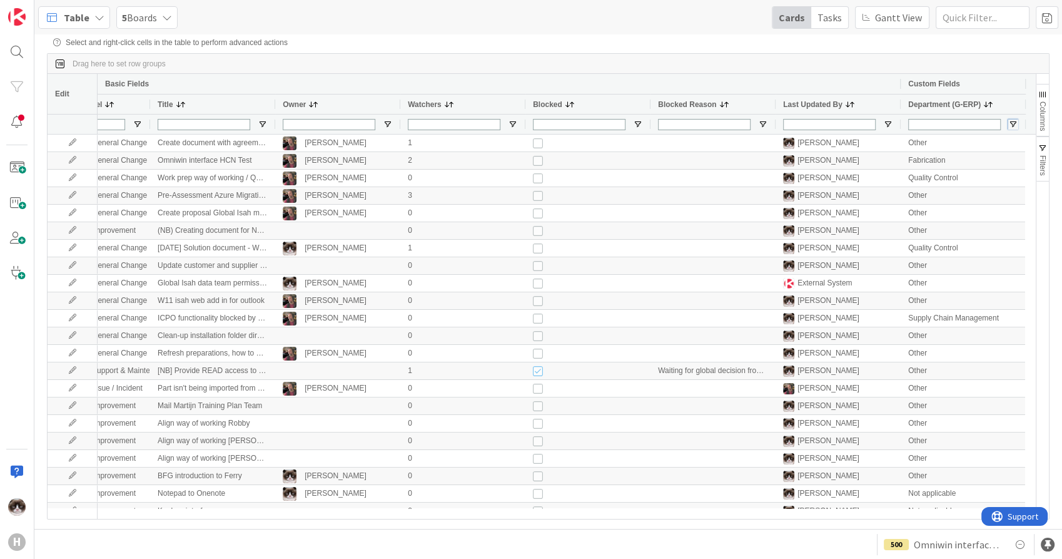
click at [1016, 123] on span "Open Filter Menu" at bounding box center [1013, 124] width 10 height 10
click at [929, 196] on input "Filter List" at bounding box center [931, 191] width 10 height 10
checkbox input "false"
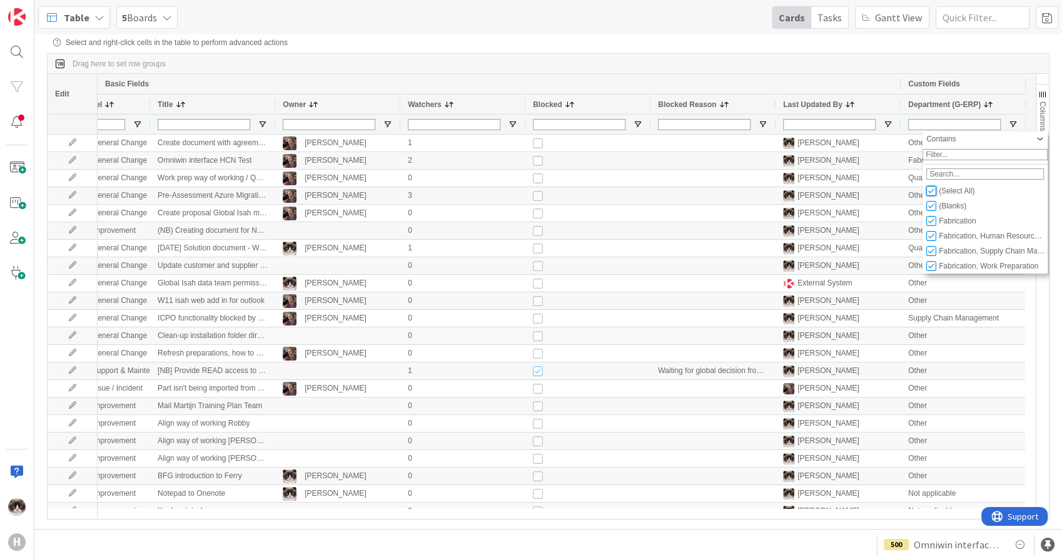
checkbox input "false"
type input "(0)"
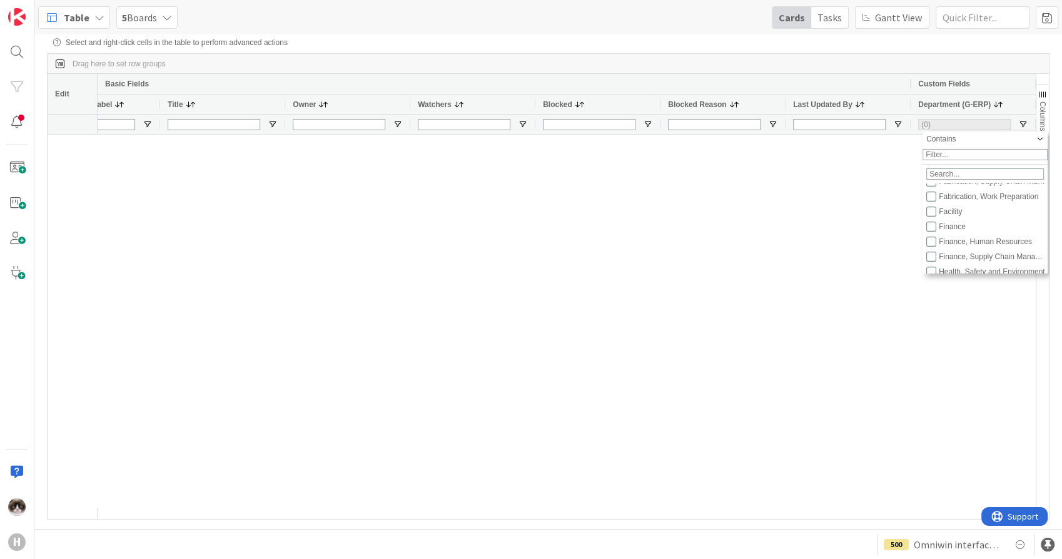
scroll to position [23, 0]
click at [931, 255] on input "Filter List" at bounding box center [931, 251] width 10 height 10
checkbox input "true"
checkbox input "false"
type input "(1) Fabrication, Supply Chain Management"
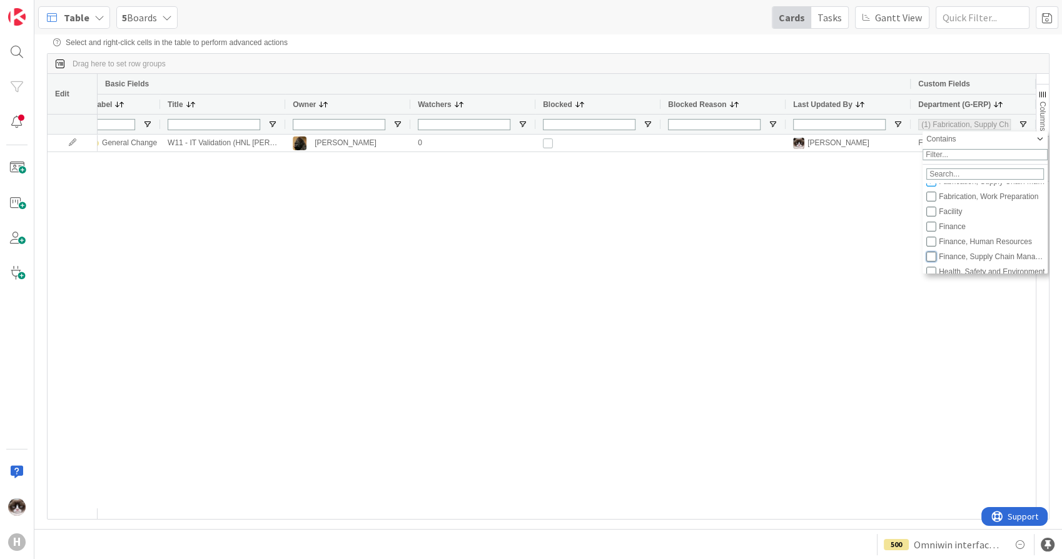
click at [932, 261] on input "Filter List" at bounding box center [931, 256] width 10 height 10
checkbox input "true"
type input "(2) Fabrication, Supply Chain Management,Finance, Supply Chain Management"
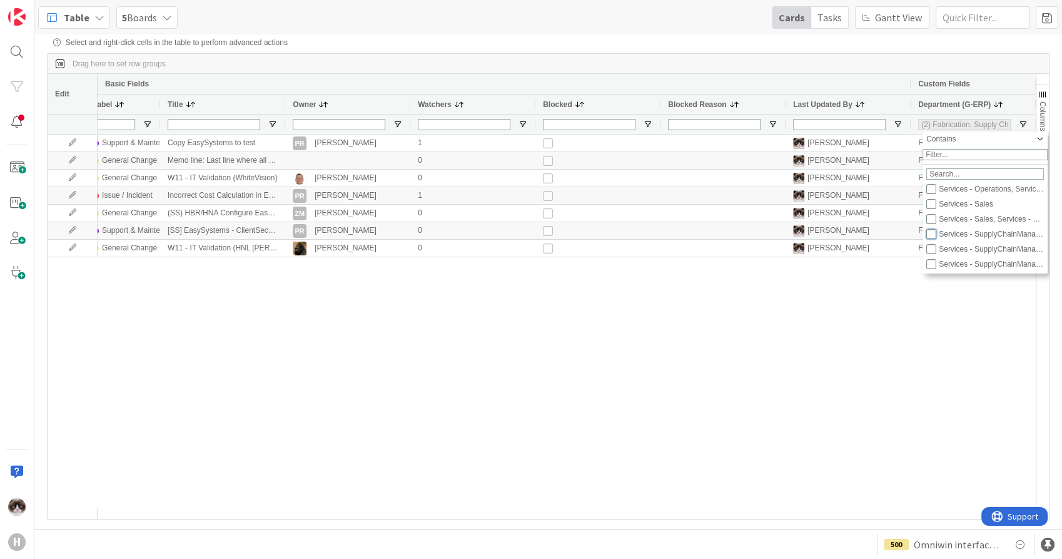
click at [933, 239] on input "Filter List" at bounding box center [931, 234] width 10 height 10
checkbox input "true"
type input "(3) Fabrication, Supply Chain Management,Finance, Supply Chain Management,Servi…"
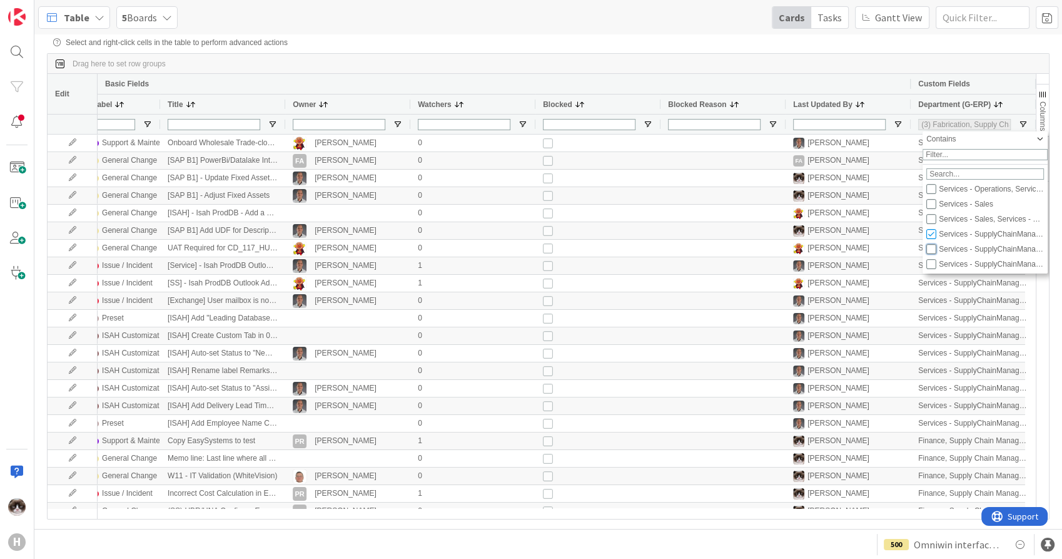
click at [931, 254] on input "Filter List" at bounding box center [931, 249] width 10 height 10
checkbox input "true"
type input "(4) Fabrication, Supply Chain Management,Finance, Supply Chain Management,Servi…"
click at [931, 239] on input "Filter List" at bounding box center [931, 234] width 10 height 10
checkbox input "false"
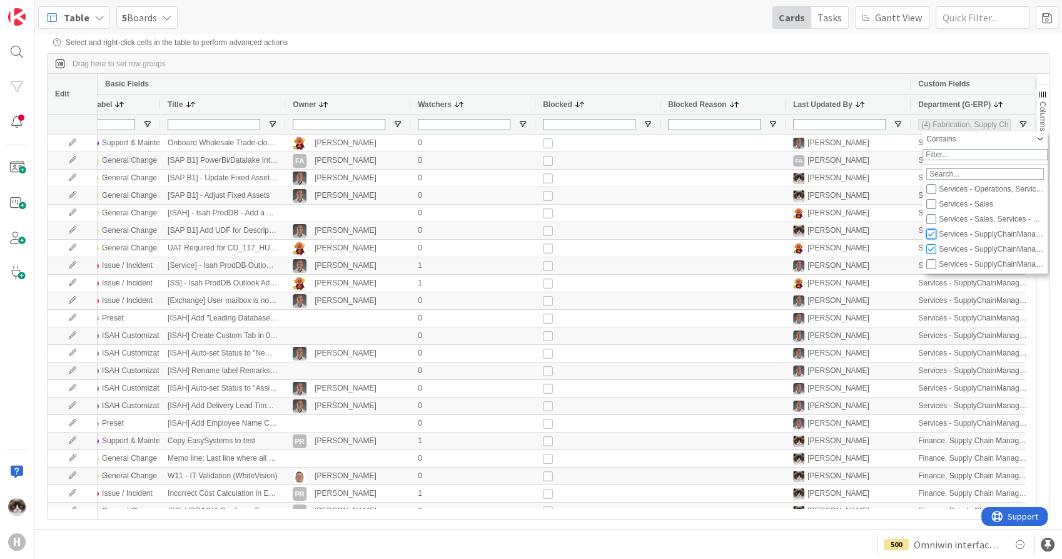
type input "(3) Fabrication, Supply Chain Management,Finance, Supply Chain Management,Servi…"
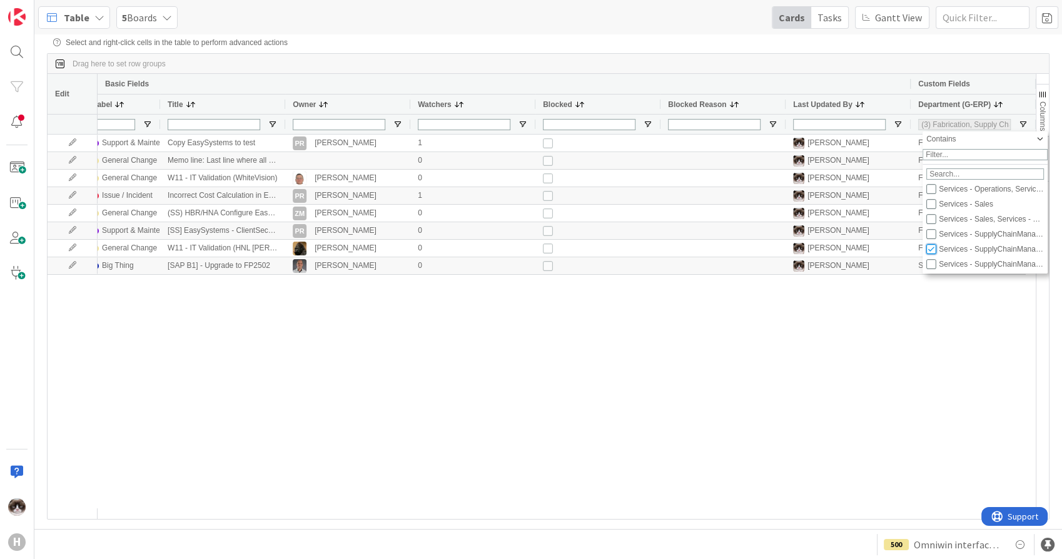
click at [931, 252] on input "Filter List" at bounding box center [931, 249] width 10 height 10
checkbox input "false"
type input "(2) Fabrication, Supply Chain Management,Finance, Supply Chain Management"
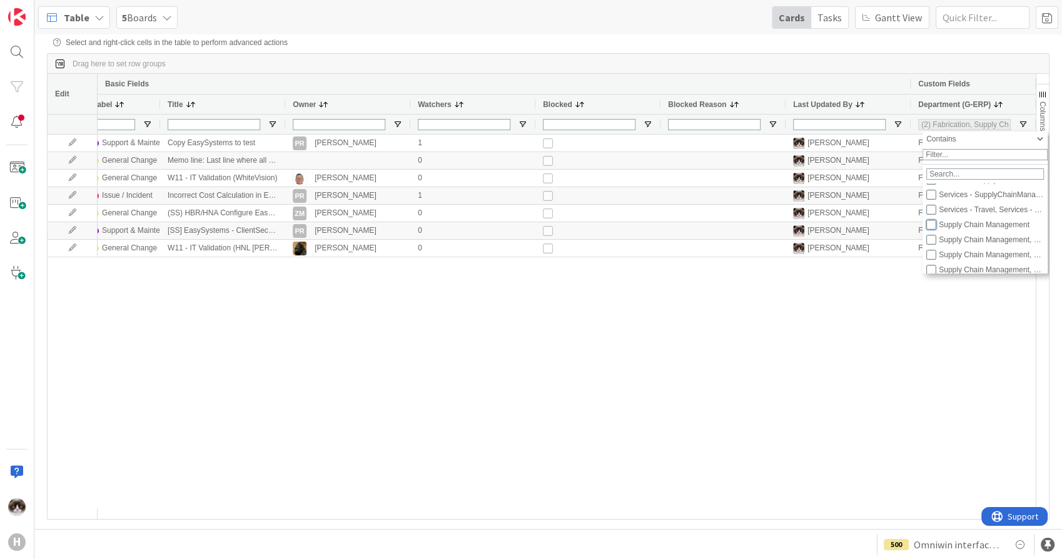
click at [933, 230] on input "Filter List" at bounding box center [931, 225] width 10 height 10
checkbox input "true"
type input "(3) Fabrication, Supply Chain Management,Finance, Supply Chain Management,Suppl…"
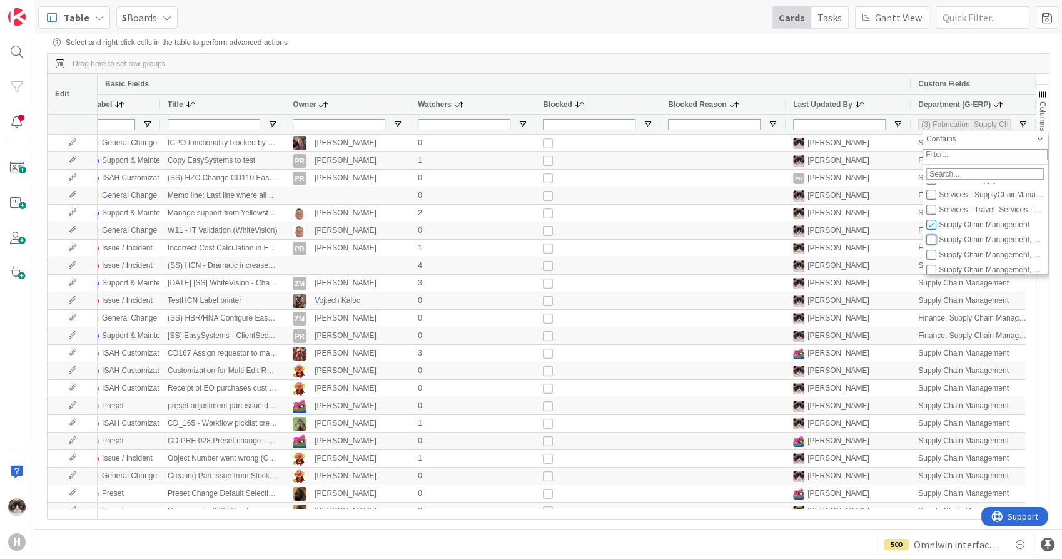
click at [931, 245] on input "Filter List" at bounding box center [931, 240] width 10 height 10
checkbox input "true"
type input "(4) Fabrication, Supply Chain Management,Finance, Supply Chain Management,Suppl…"
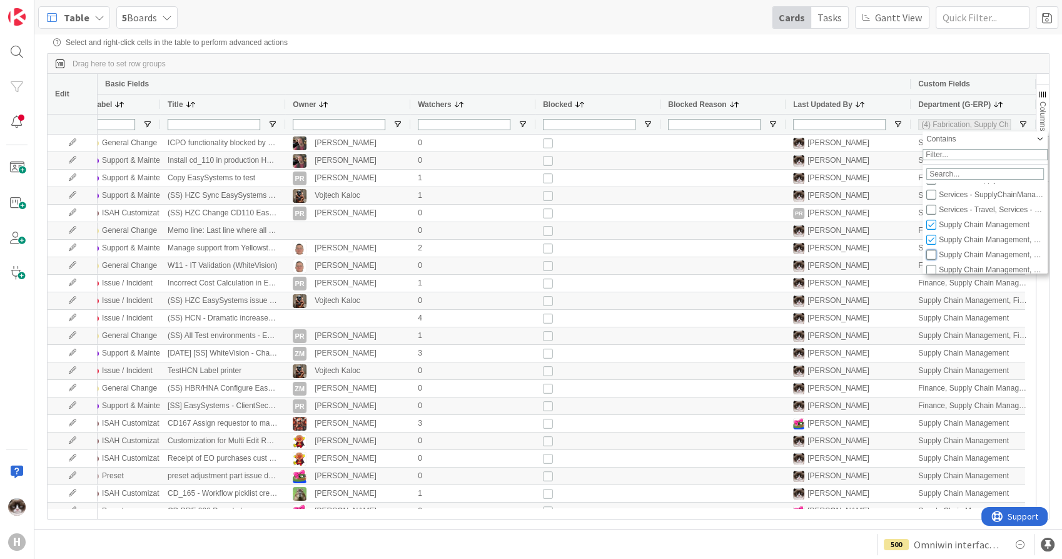
click at [931, 260] on input "Filter List" at bounding box center [931, 255] width 10 height 10
checkbox input "true"
type input "(5) Fabrication, Supply Chain Management,Finance, Supply Chain Management,Suppl…"
click at [933, 205] on input "Filter List" at bounding box center [931, 200] width 10 height 10
checkbox input "true"
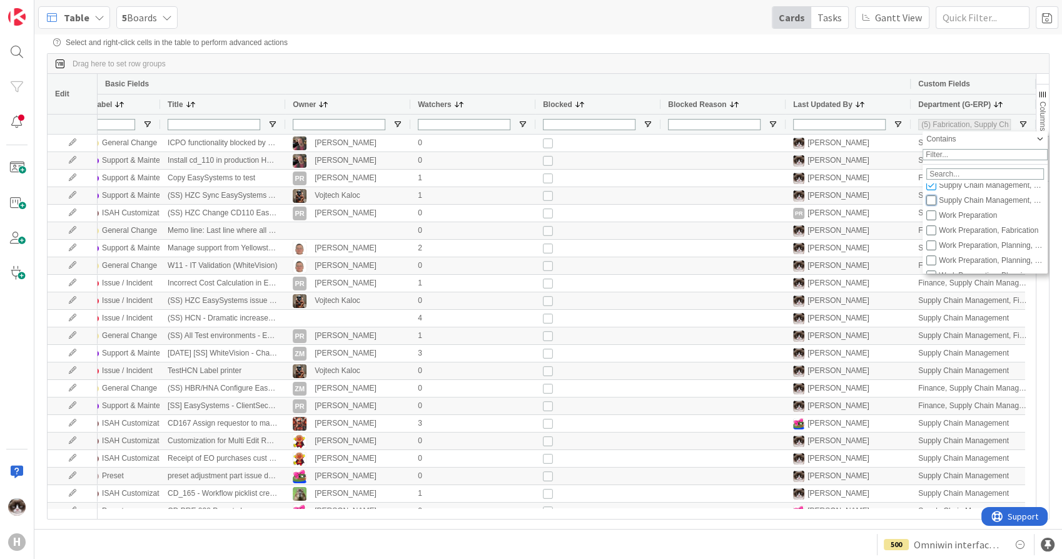
type input "(6) Fabrication, Supply Chain Management,Finance, Supply Chain Management,Suppl…"
click at [940, 62] on div "Drag here to set row groups" at bounding box center [548, 64] width 1001 height 20
